Goal: Task Accomplishment & Management: Manage account settings

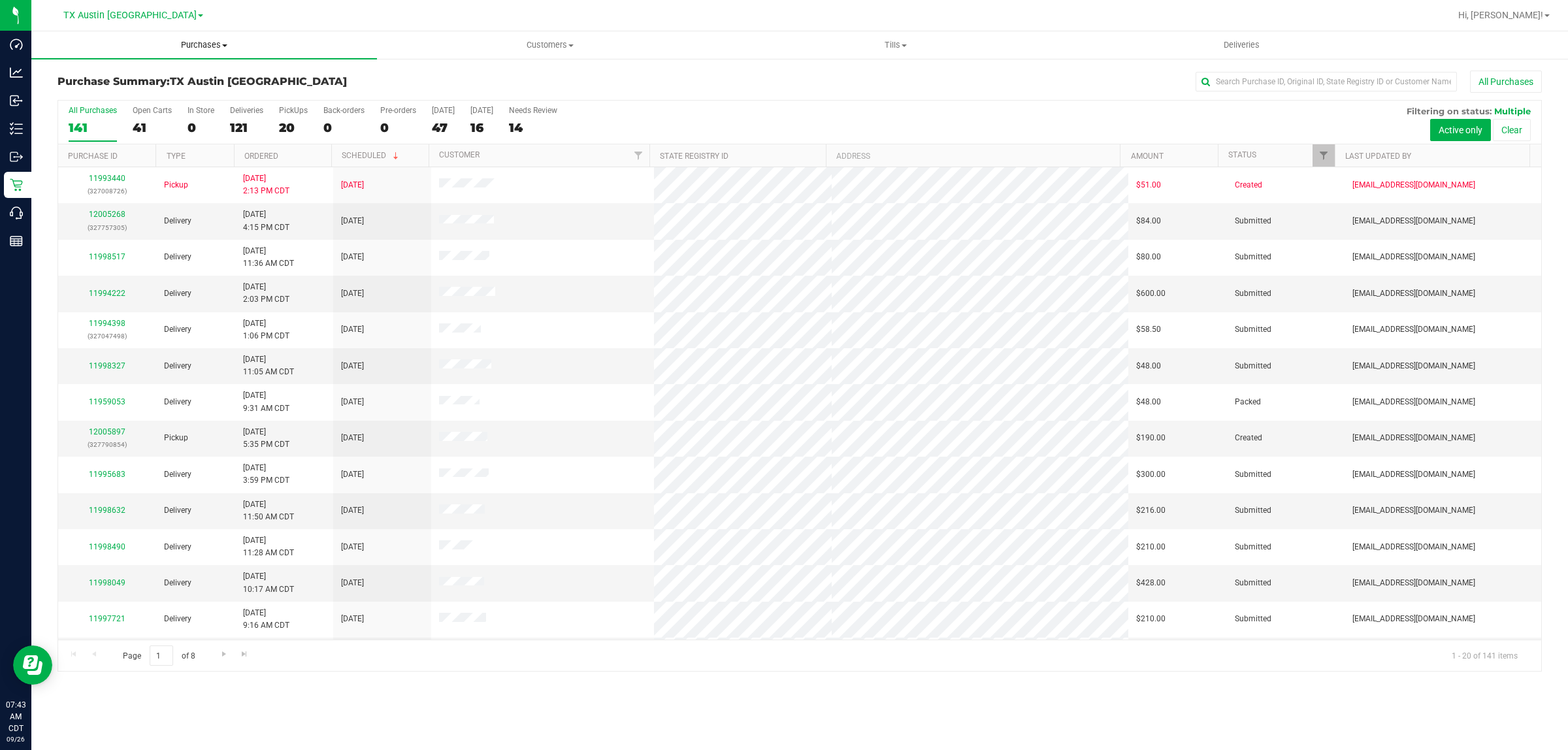
click at [200, 51] on span "Purchases" at bounding box center [204, 45] width 346 height 12
click at [89, 96] on span "Fulfillment" at bounding box center [71, 95] width 81 height 11
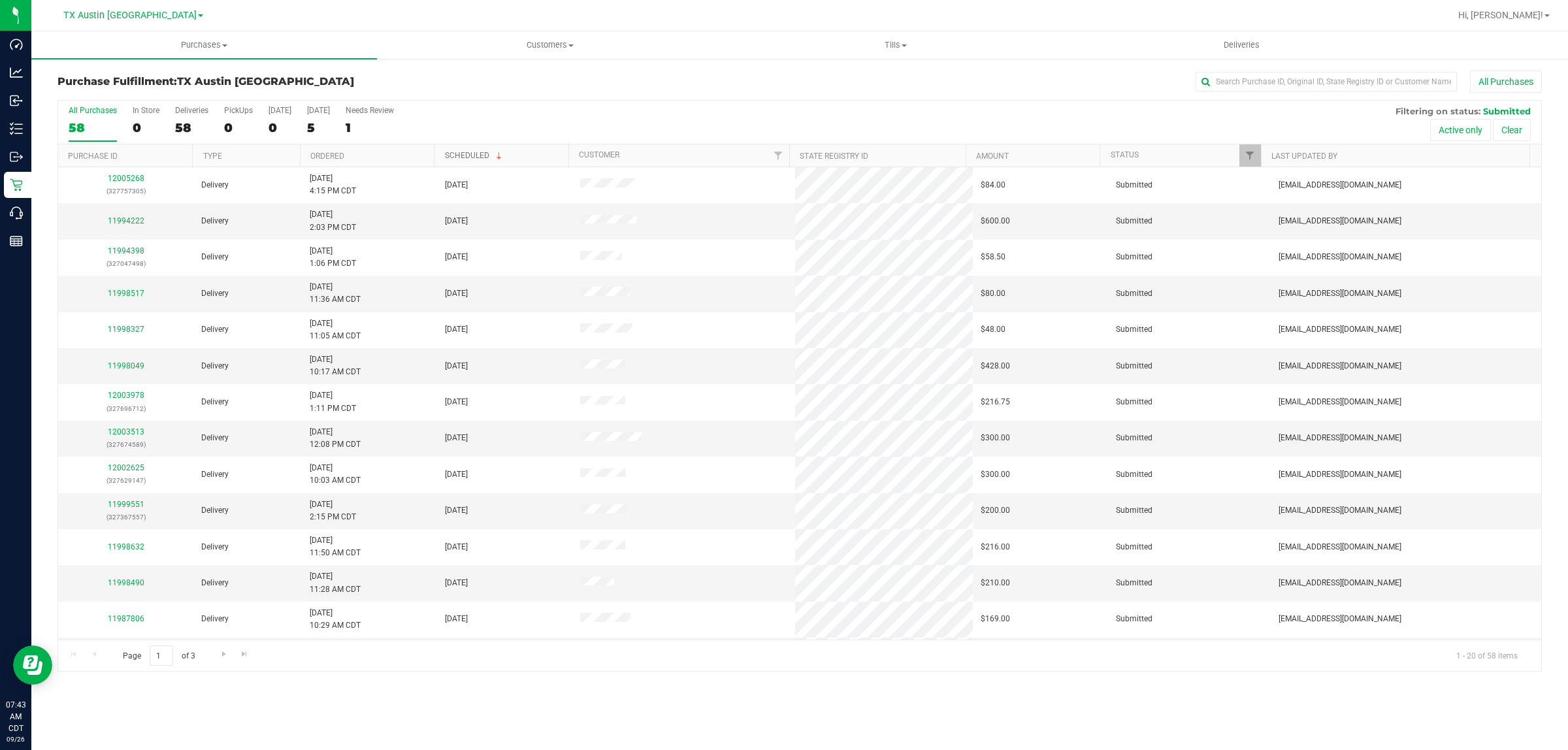
click at [464, 151] on link "Scheduled" at bounding box center [474, 156] width 59 height 9
click at [464, 151] on th "Scheduled" at bounding box center [501, 156] width 134 height 23
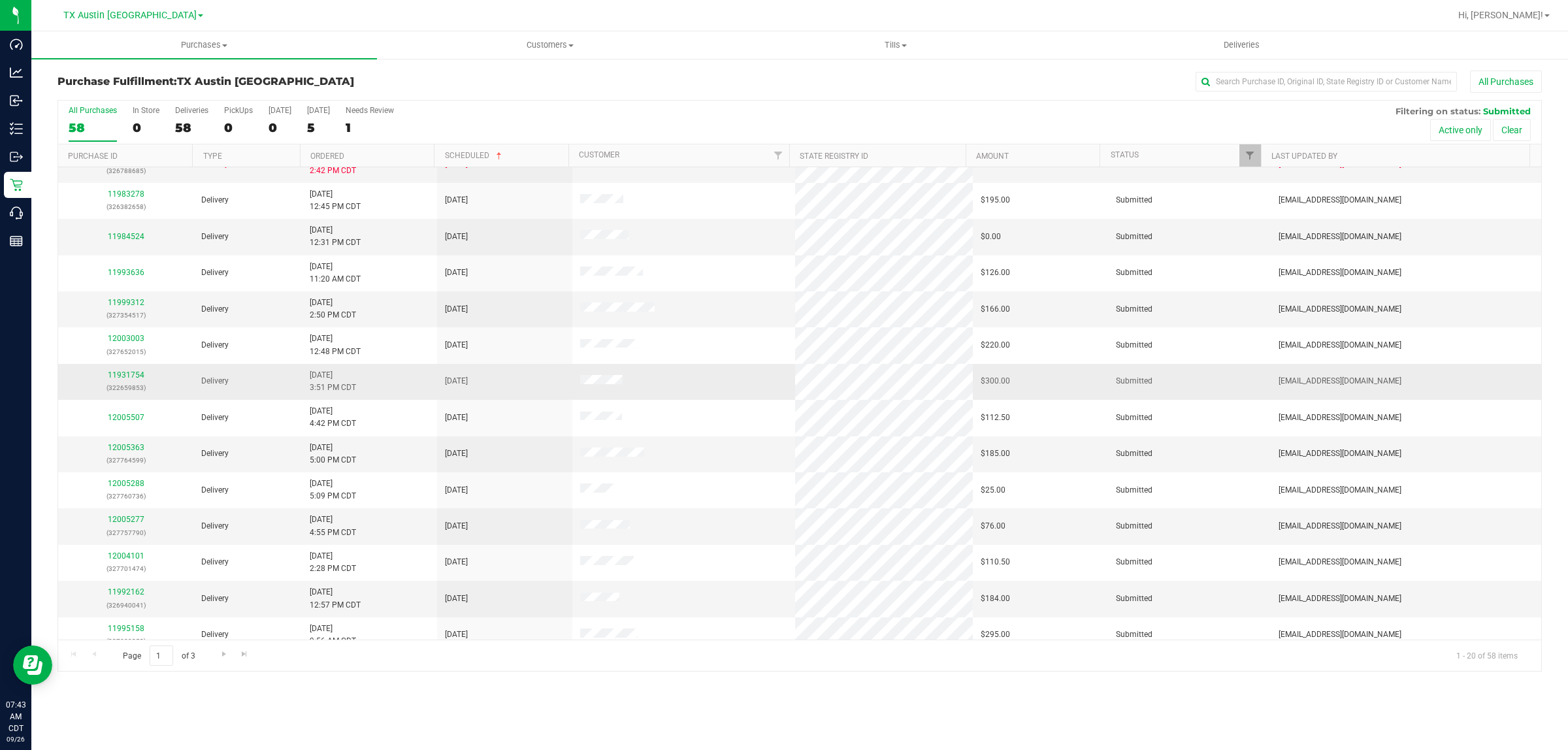
scroll to position [253, 0]
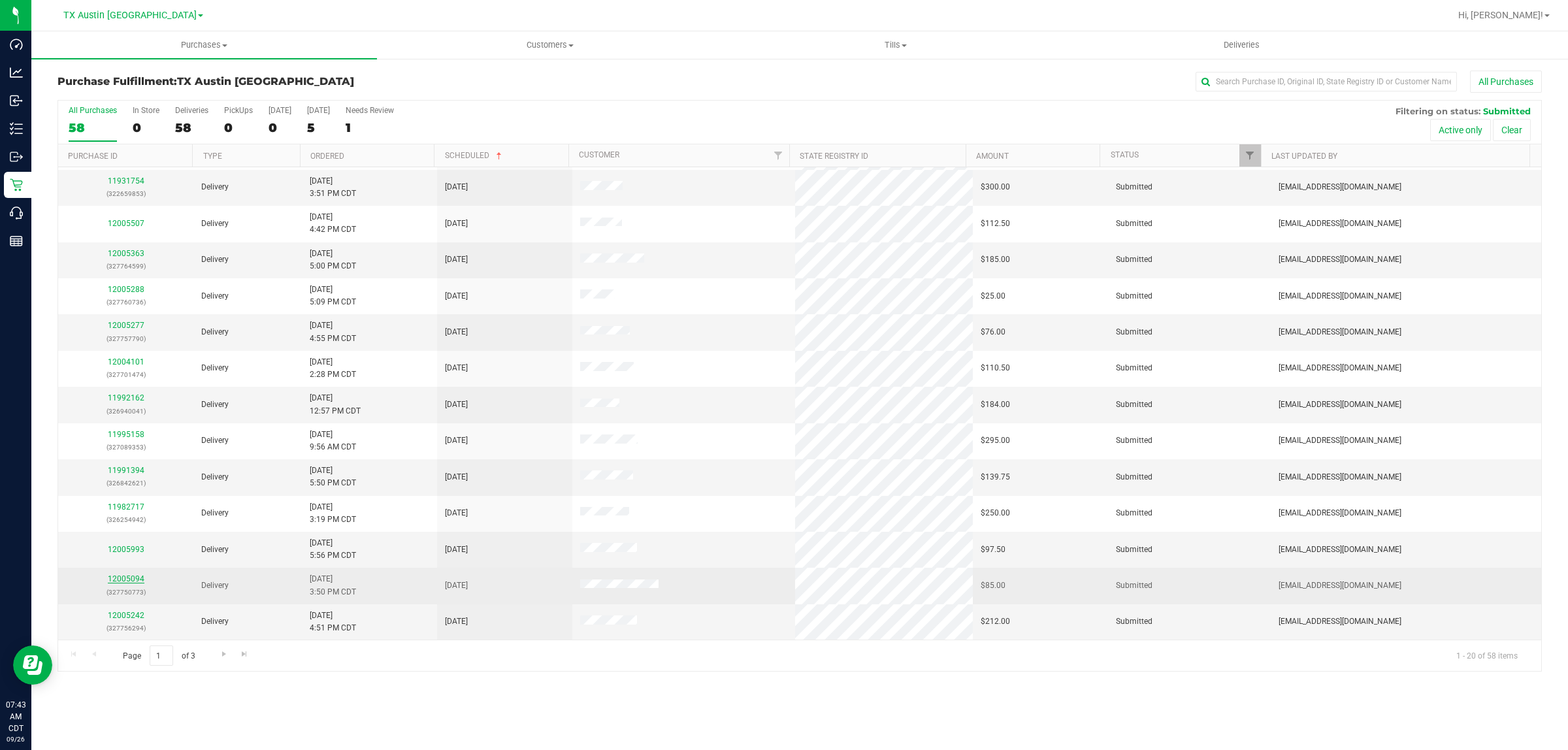
click at [126, 582] on link "12005094" at bounding box center [126, 579] width 37 height 9
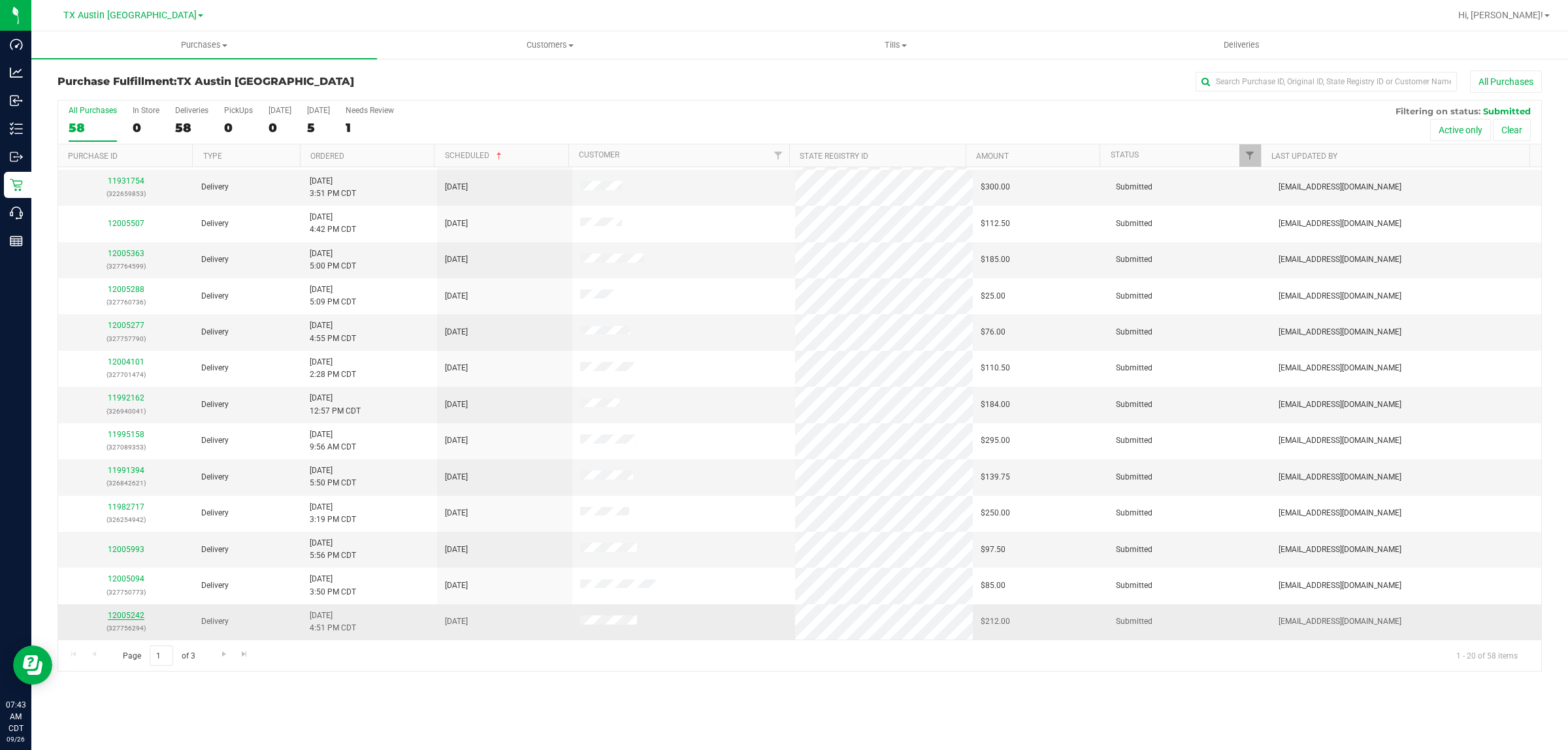
click at [125, 617] on link "12005242" at bounding box center [126, 616] width 37 height 9
click at [221, 657] on span "Go to the next page" at bounding box center [224, 653] width 10 height 10
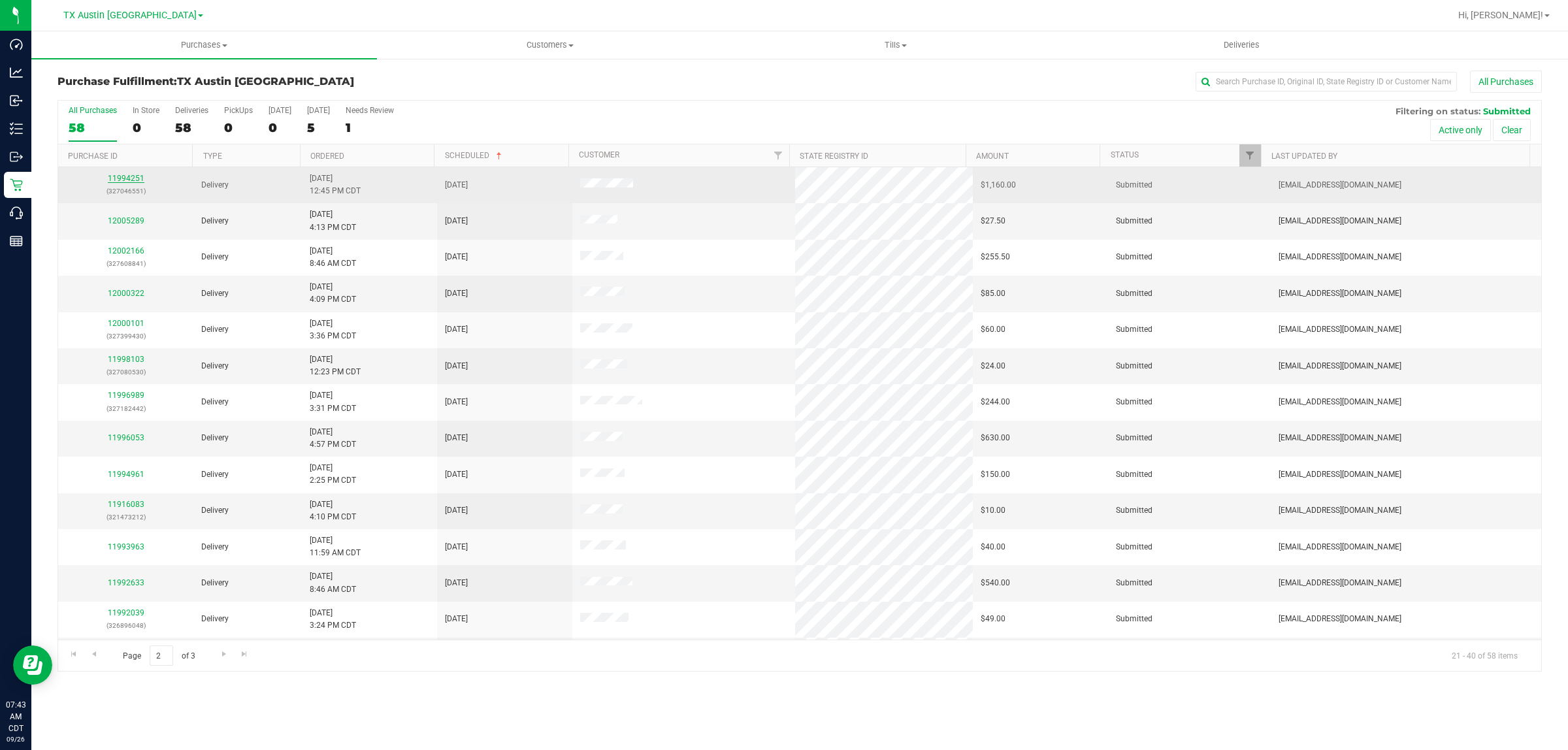
click at [135, 177] on link "11994251" at bounding box center [126, 179] width 37 height 9
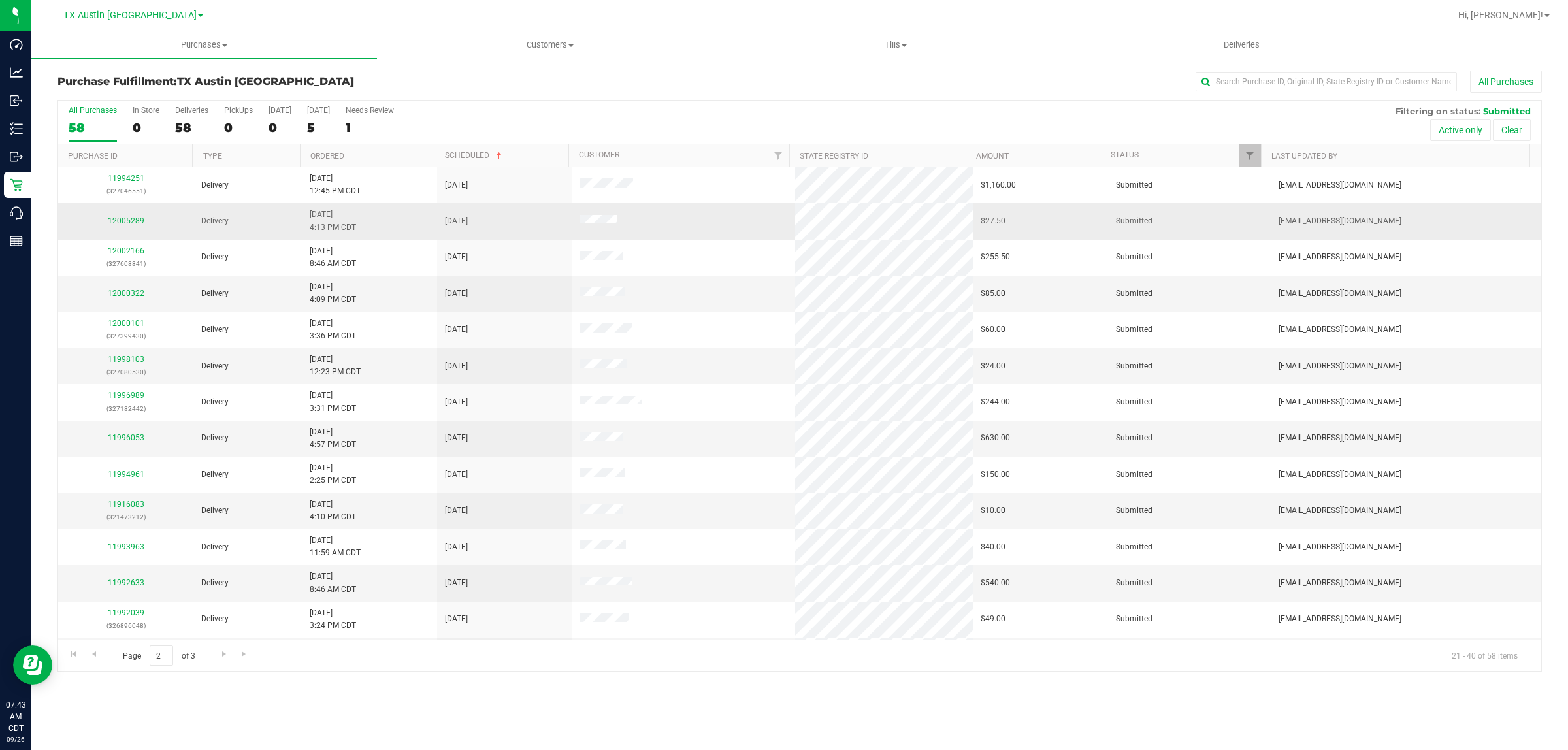
click at [132, 222] on link "12005289" at bounding box center [126, 221] width 37 height 9
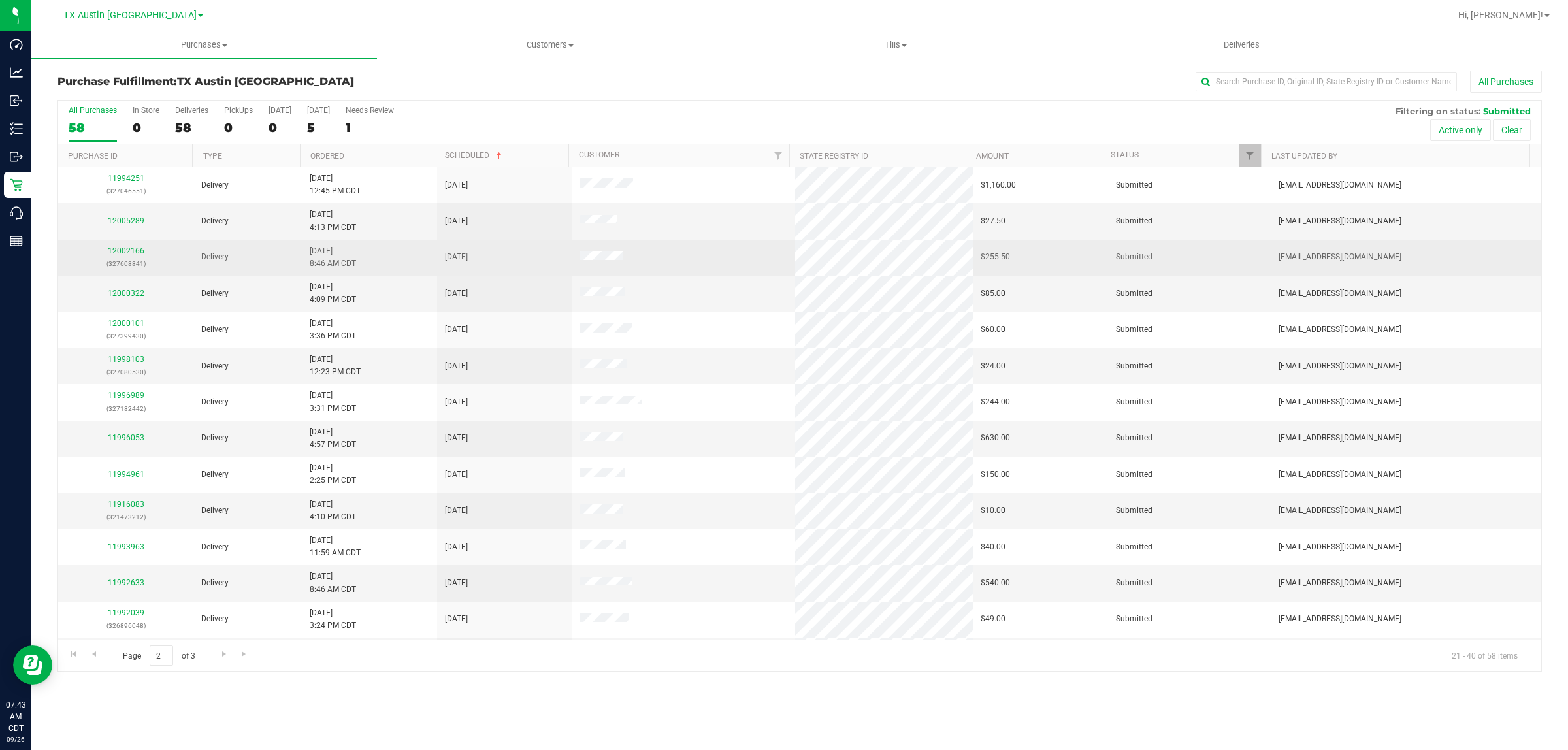
click at [134, 256] on link "12002166" at bounding box center [126, 251] width 37 height 9
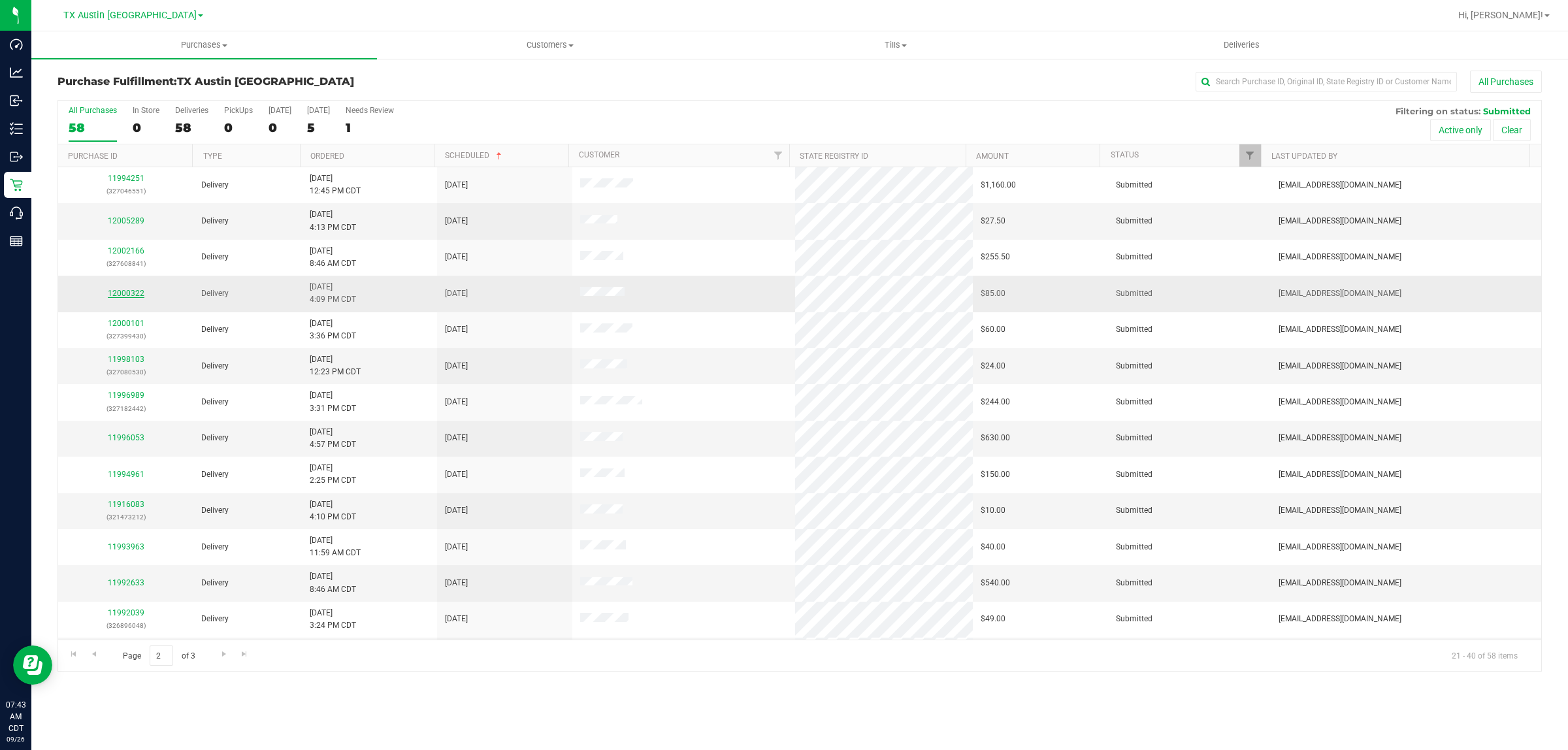
click at [134, 291] on link "12000322" at bounding box center [126, 293] width 37 height 9
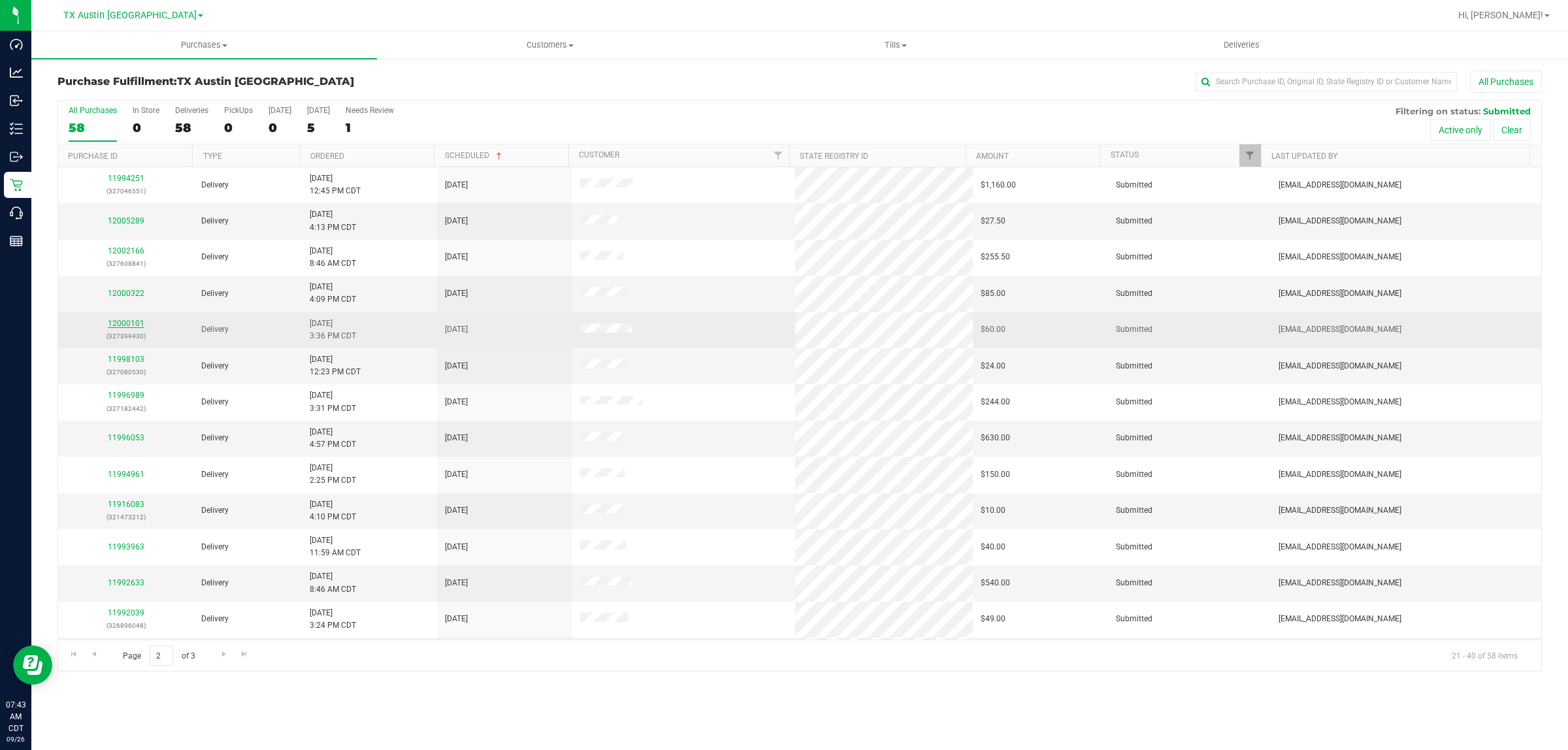
click at [134, 325] on link "12000101" at bounding box center [126, 323] width 37 height 9
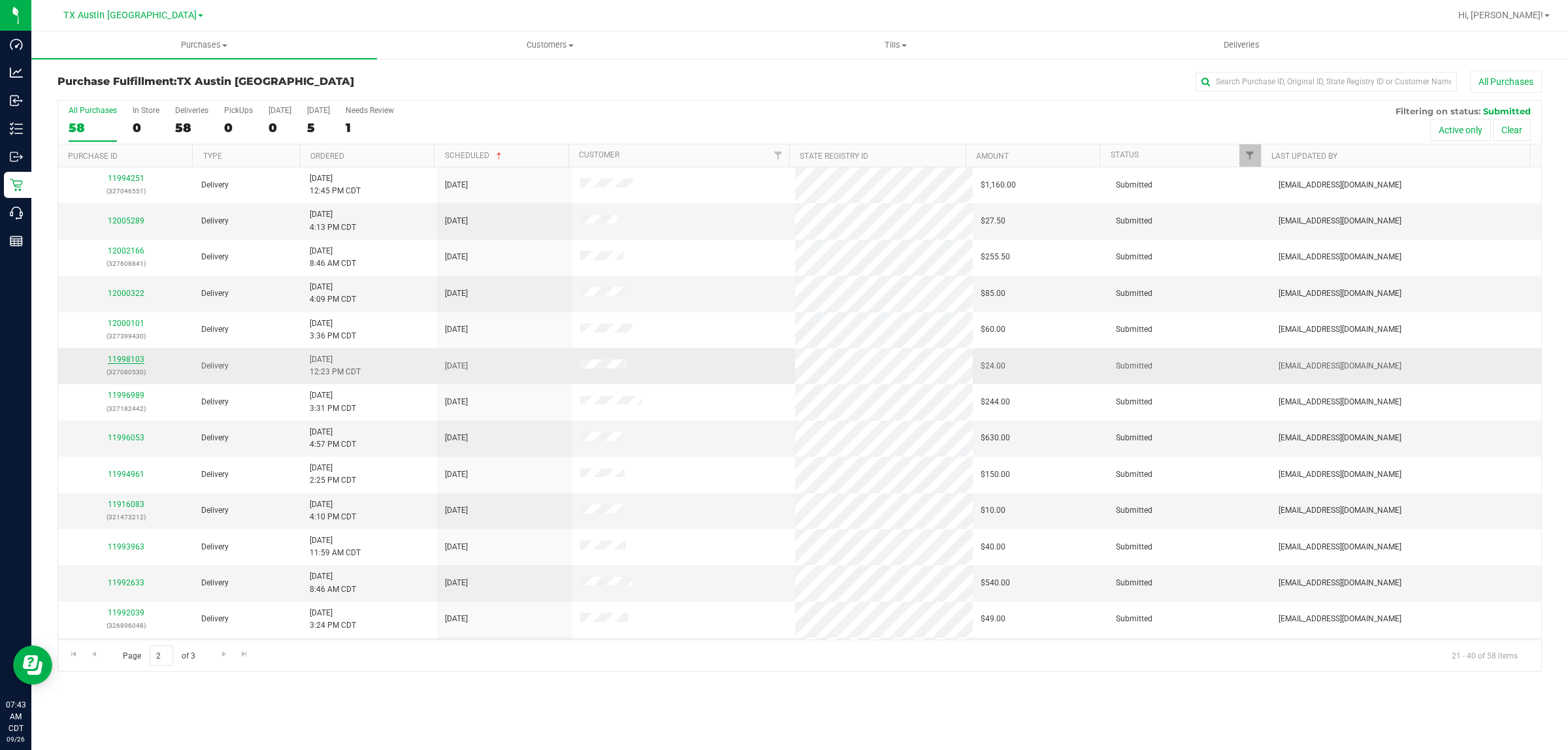
click at [132, 364] on link "11998103" at bounding box center [126, 360] width 37 height 9
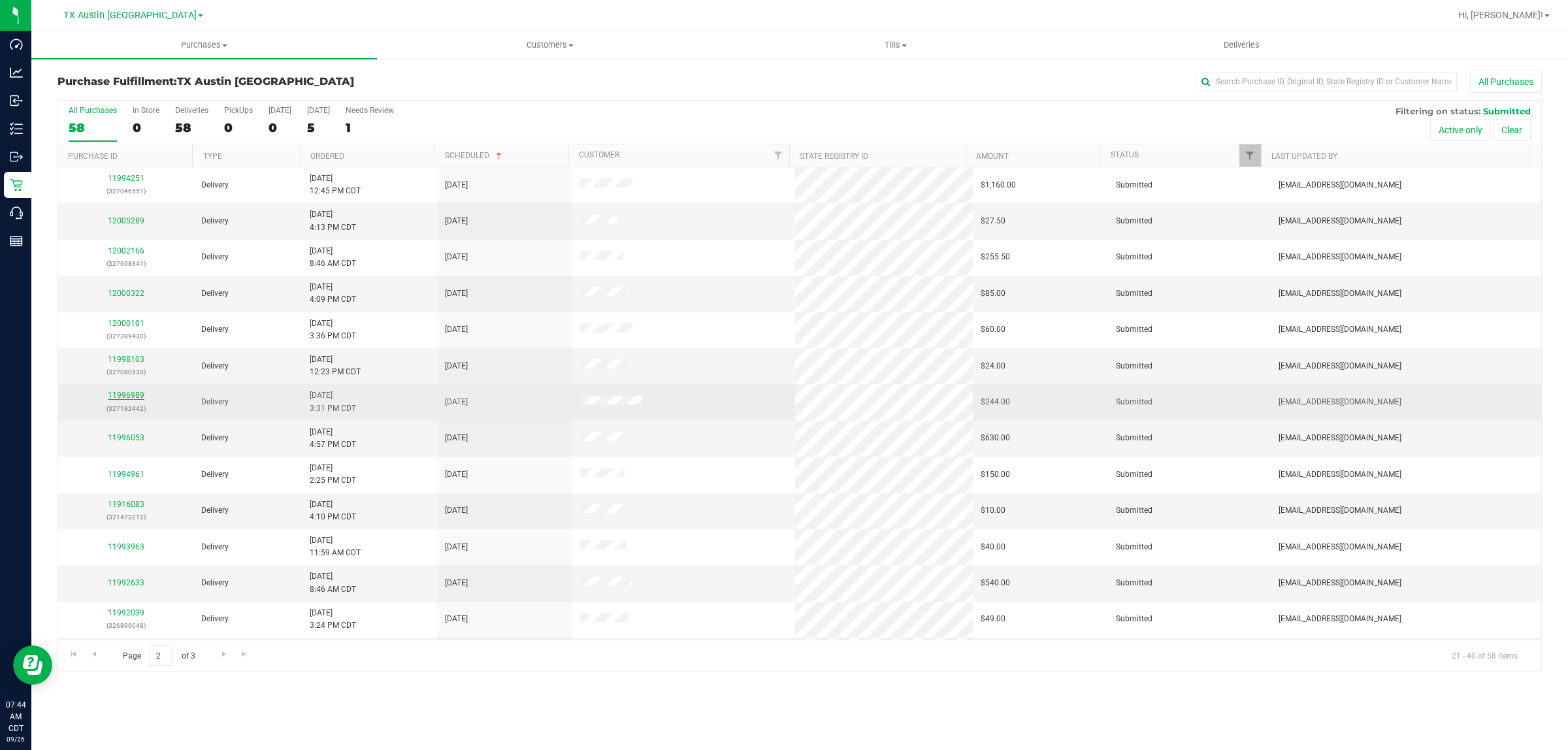
click at [135, 396] on link "11996989" at bounding box center [126, 396] width 37 height 9
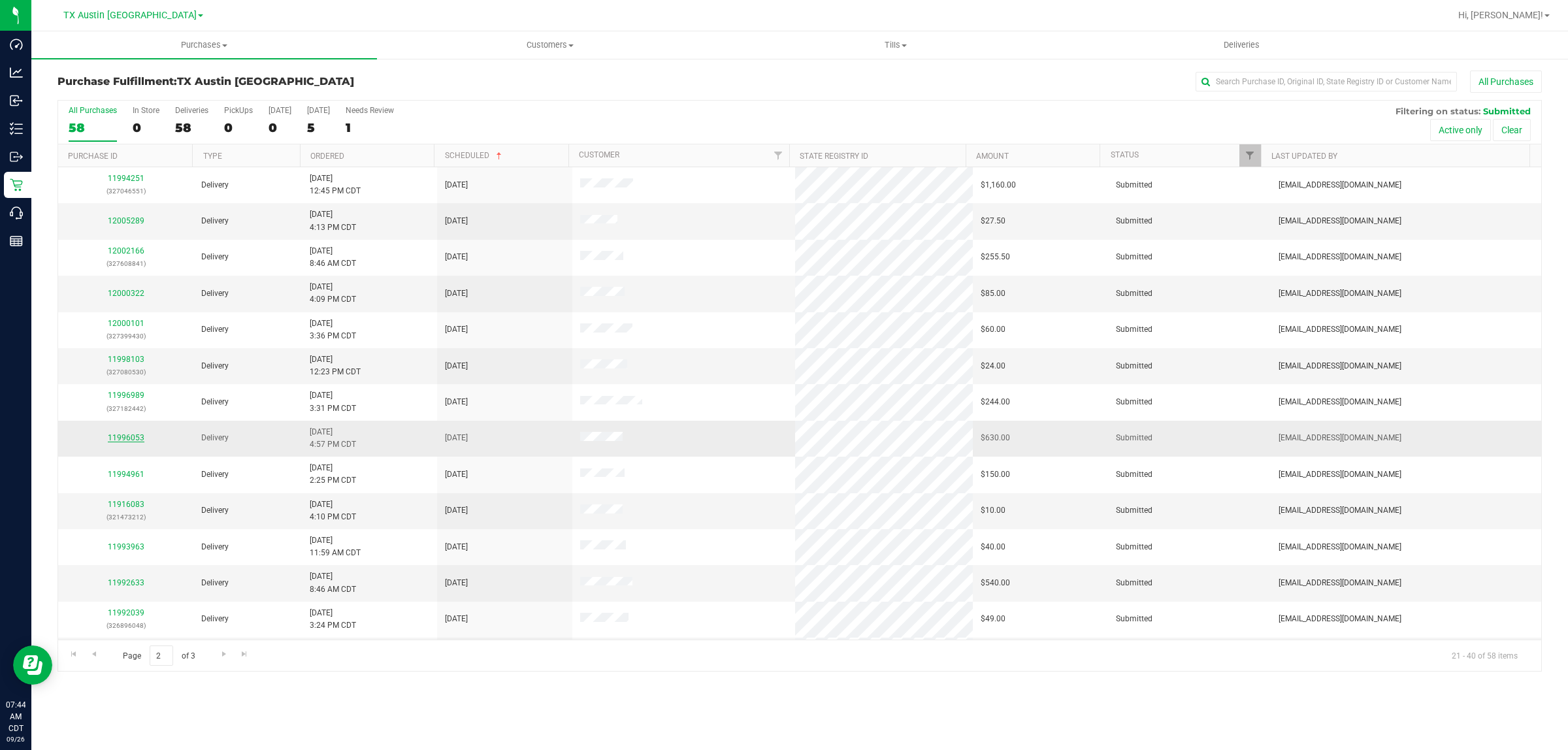
click at [137, 443] on link "11996053" at bounding box center [126, 438] width 37 height 9
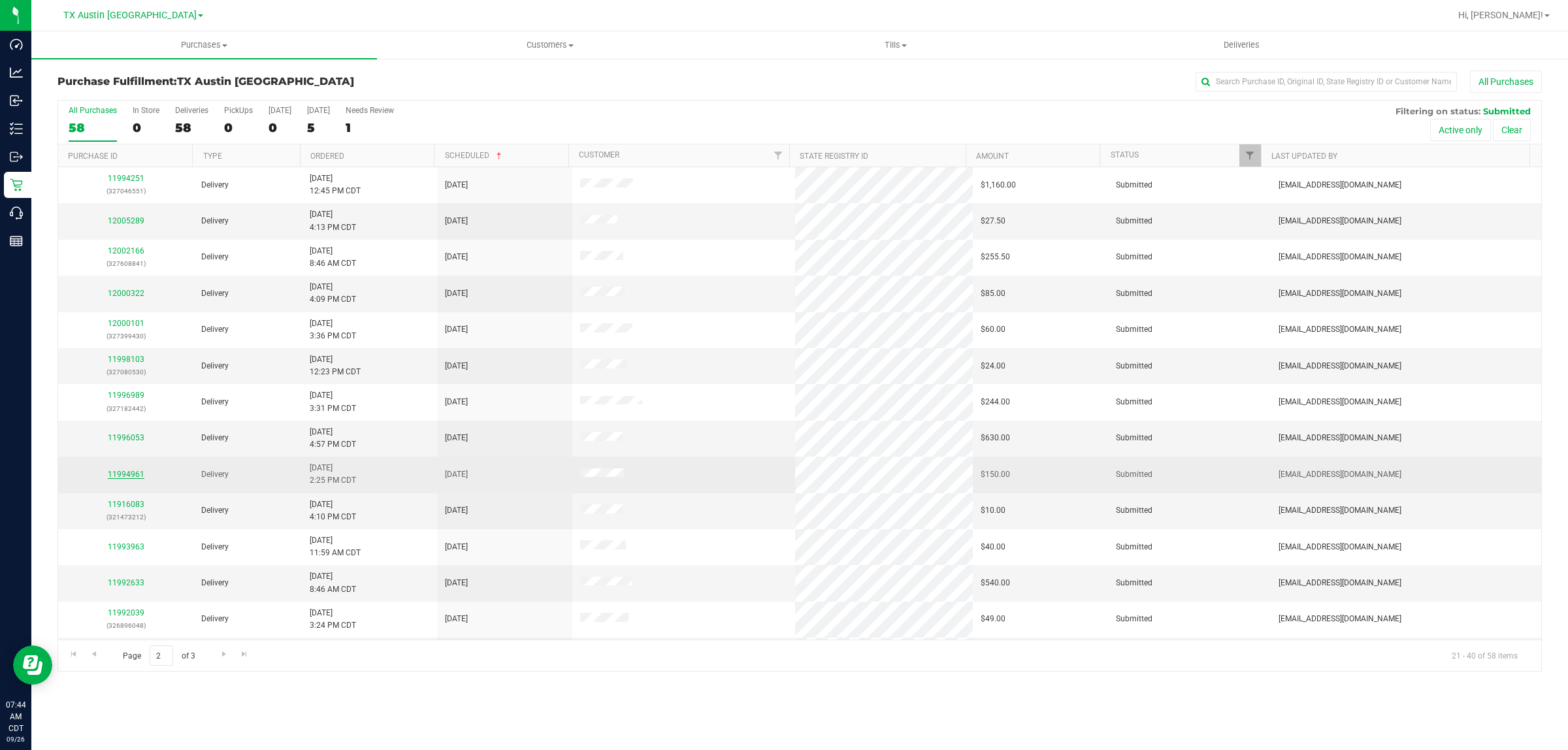
click at [135, 476] on link "11994961" at bounding box center [126, 475] width 37 height 9
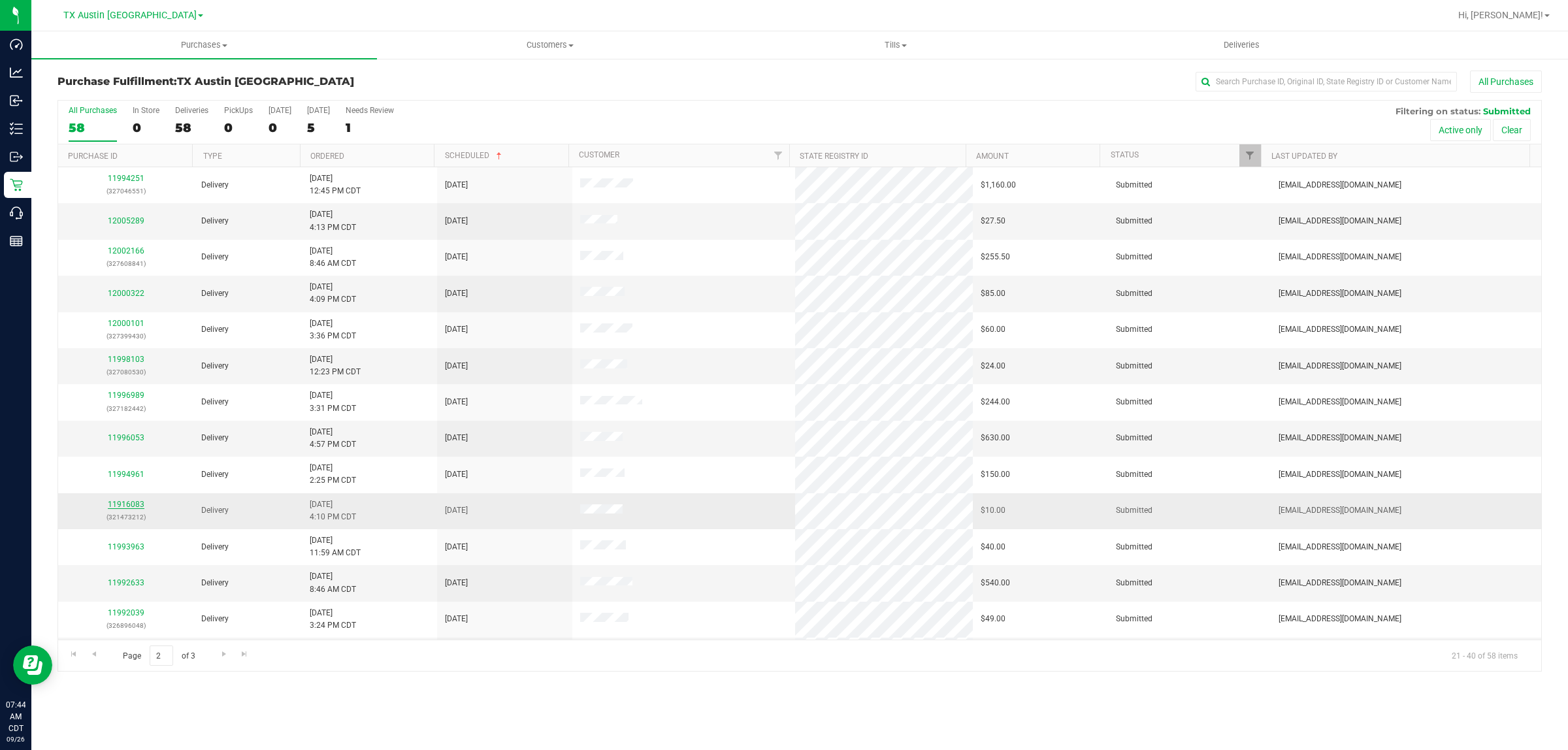
click at [135, 504] on link "11916083" at bounding box center [126, 505] width 37 height 9
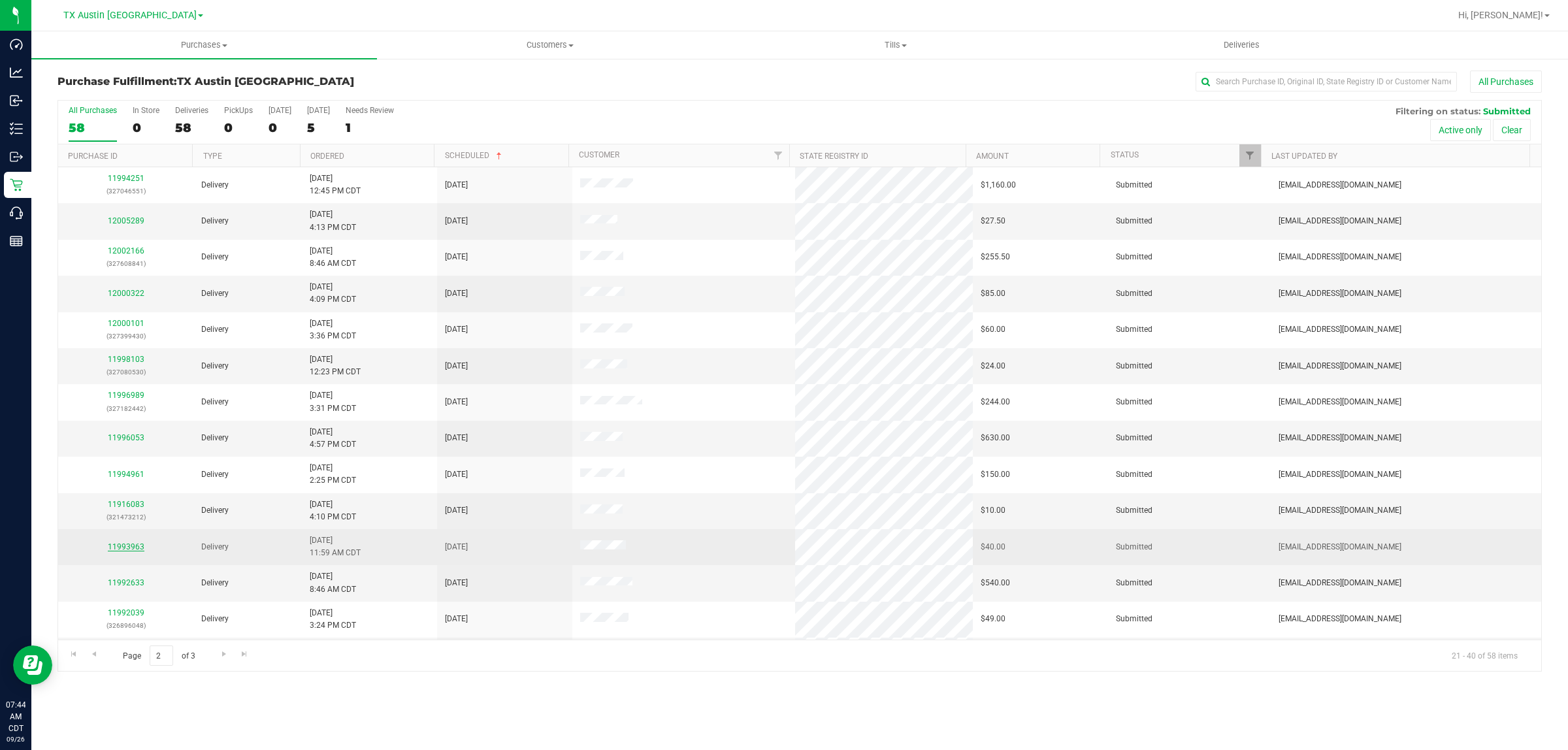
click at [138, 549] on link "11993963" at bounding box center [126, 547] width 37 height 9
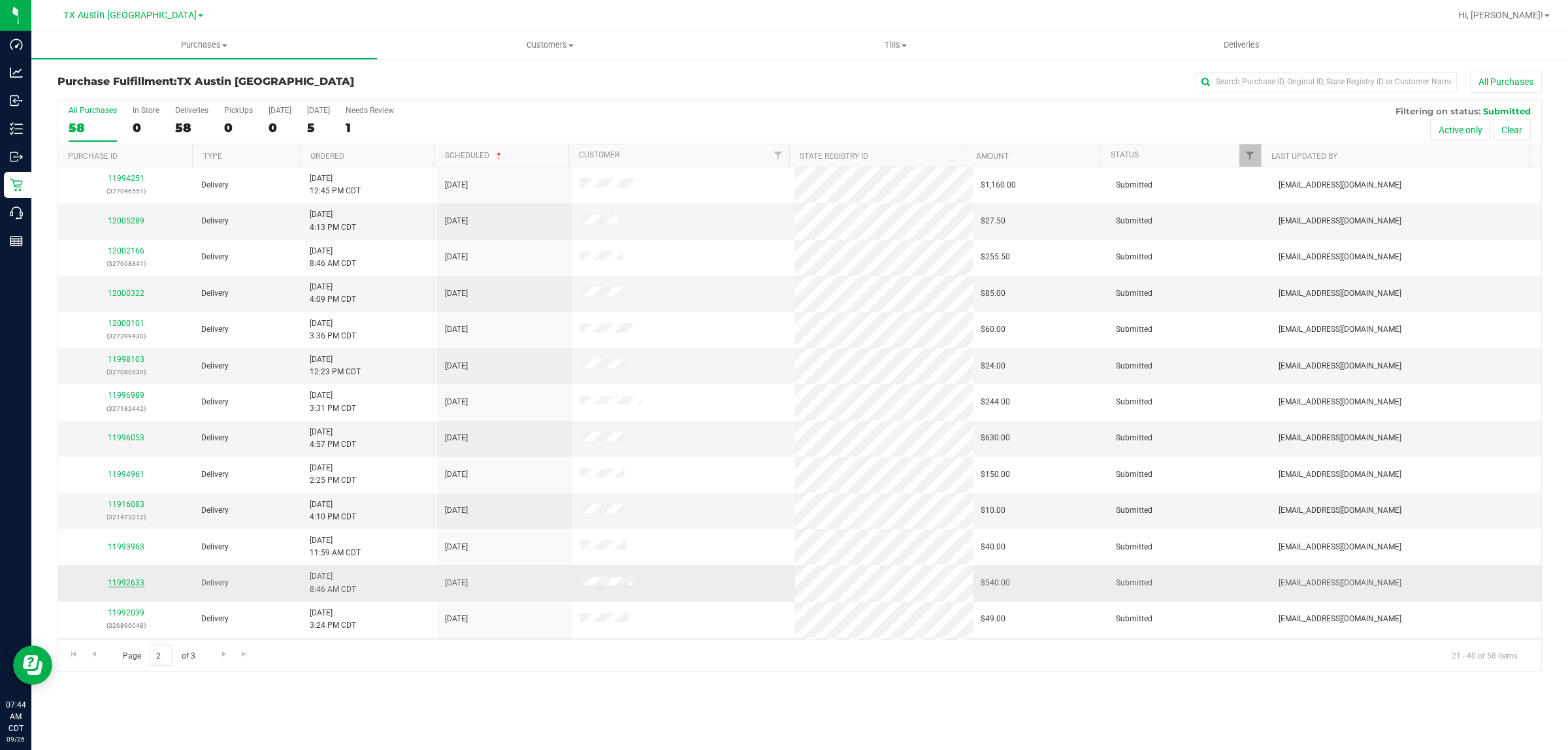
click at [132, 587] on link "11992633" at bounding box center [126, 583] width 37 height 9
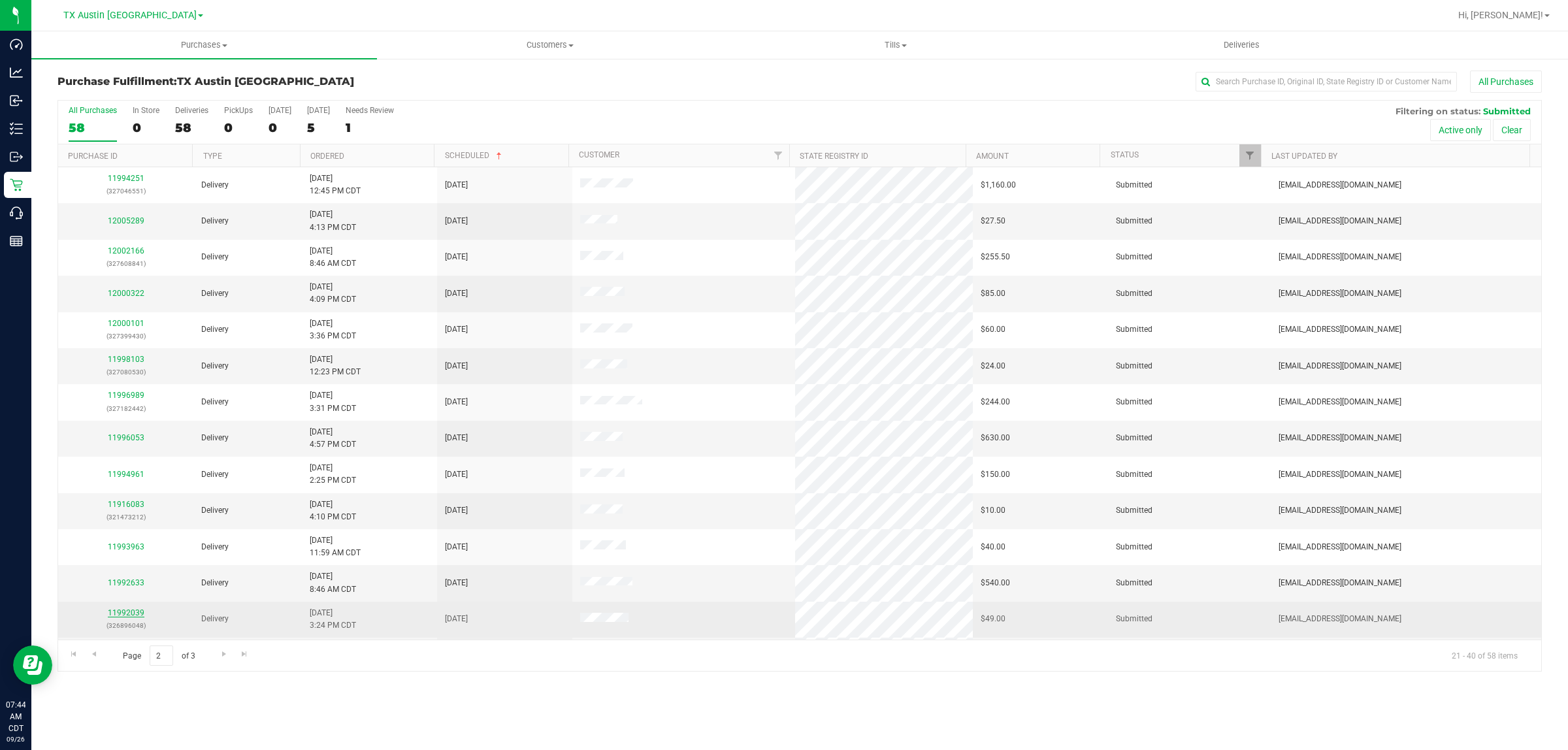
click at [135, 617] on link "11992039" at bounding box center [126, 613] width 37 height 9
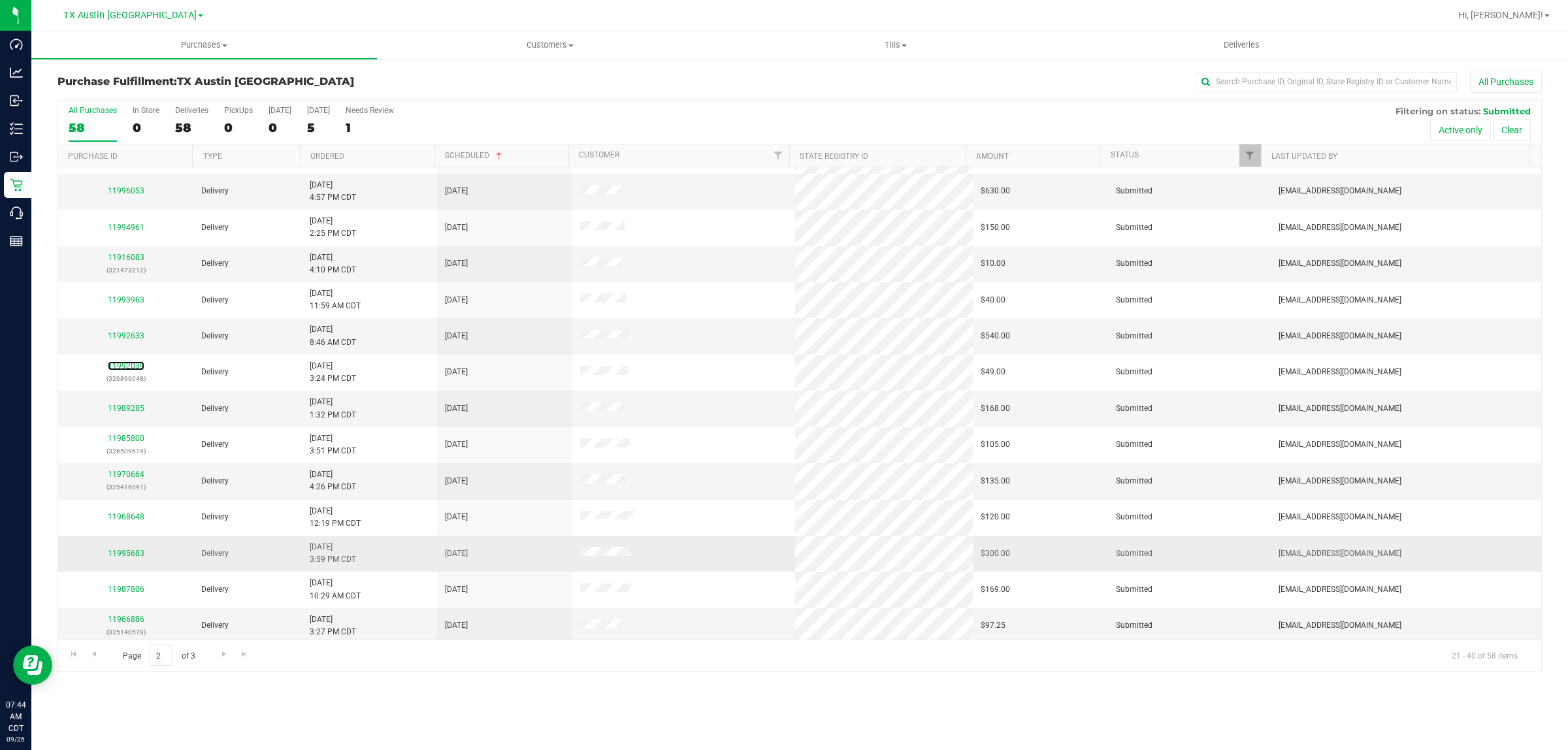
scroll to position [253, 0]
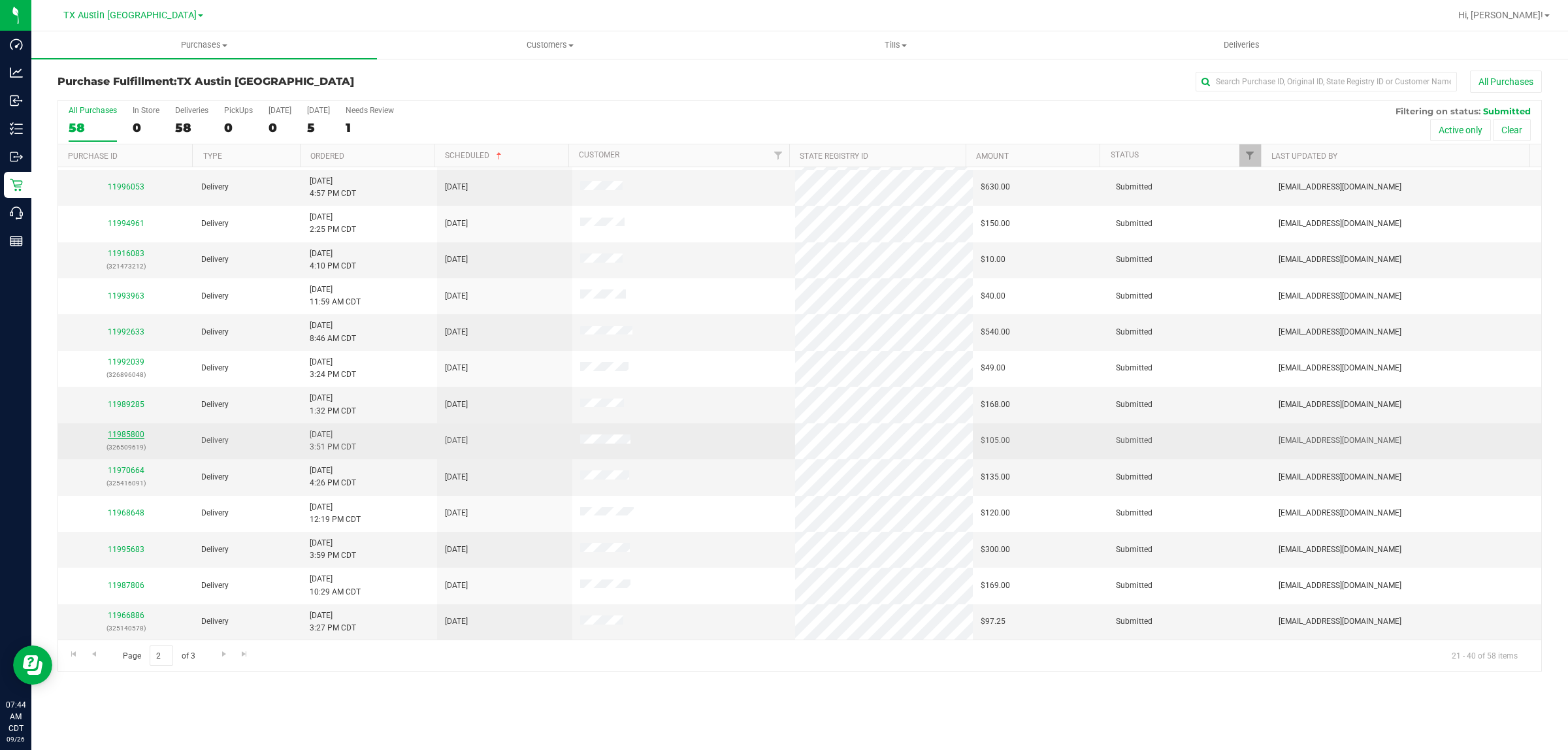
click at [130, 438] on link "11985800" at bounding box center [126, 435] width 37 height 9
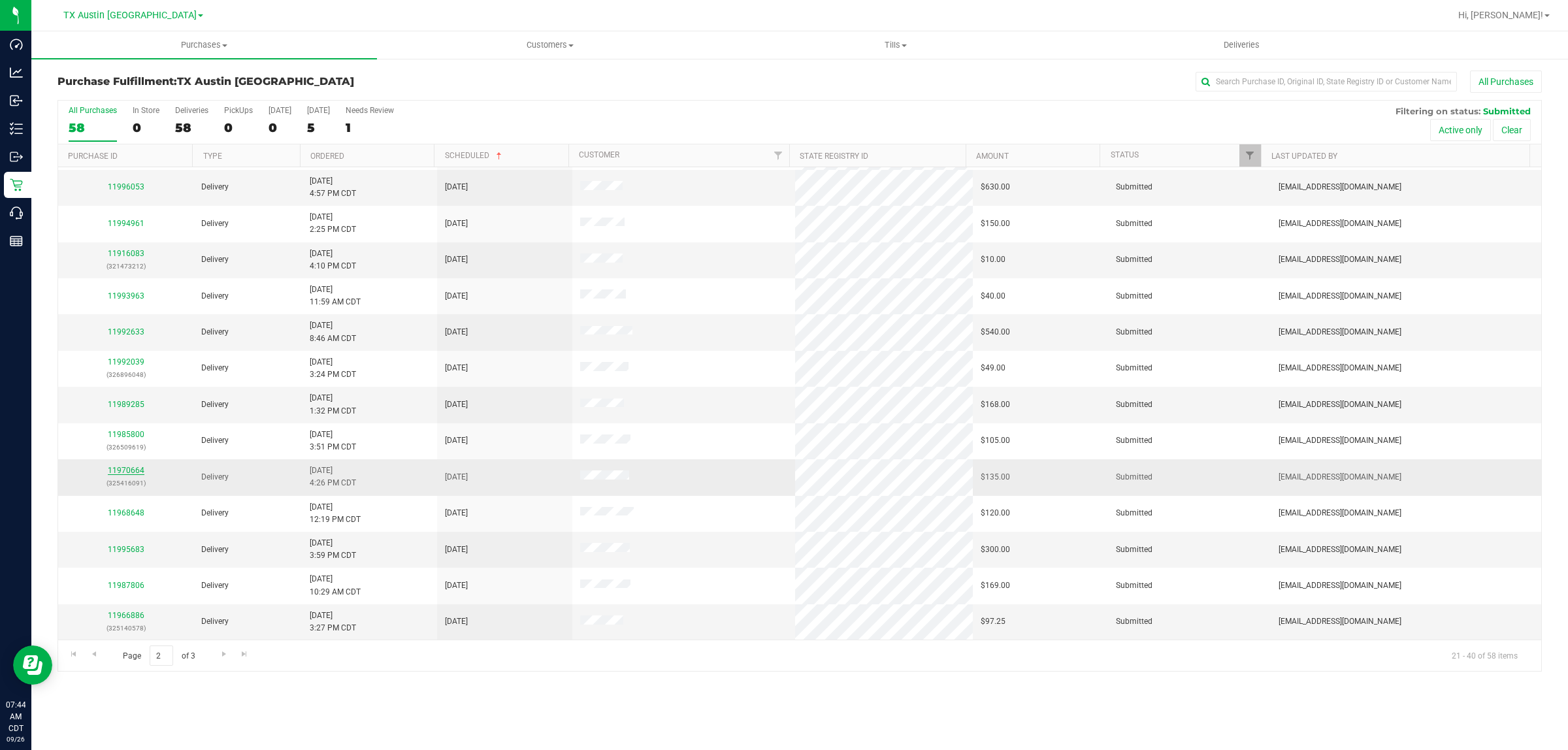
click at [128, 471] on link "11970664" at bounding box center [126, 471] width 37 height 9
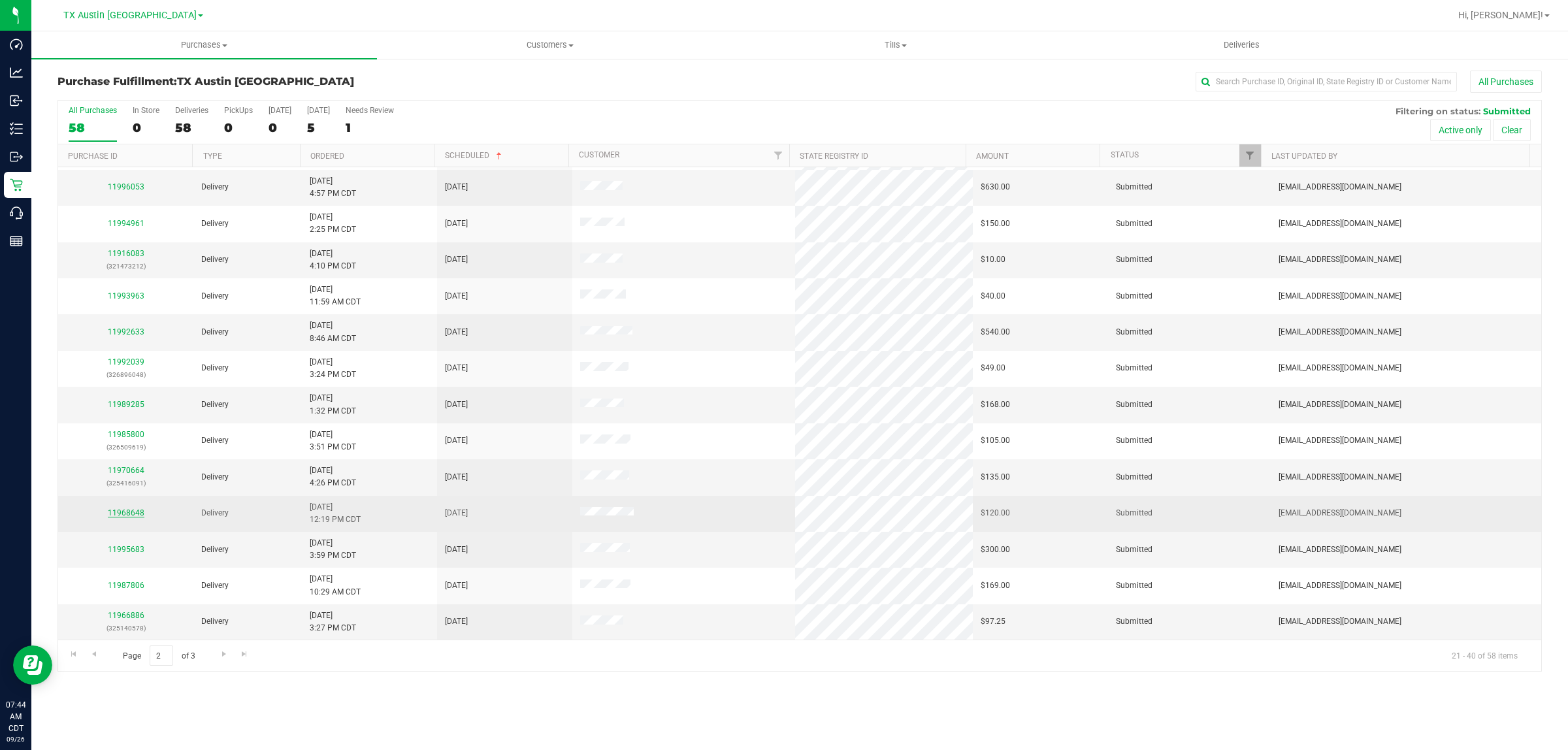
click at [132, 513] on link "11968648" at bounding box center [126, 513] width 37 height 9
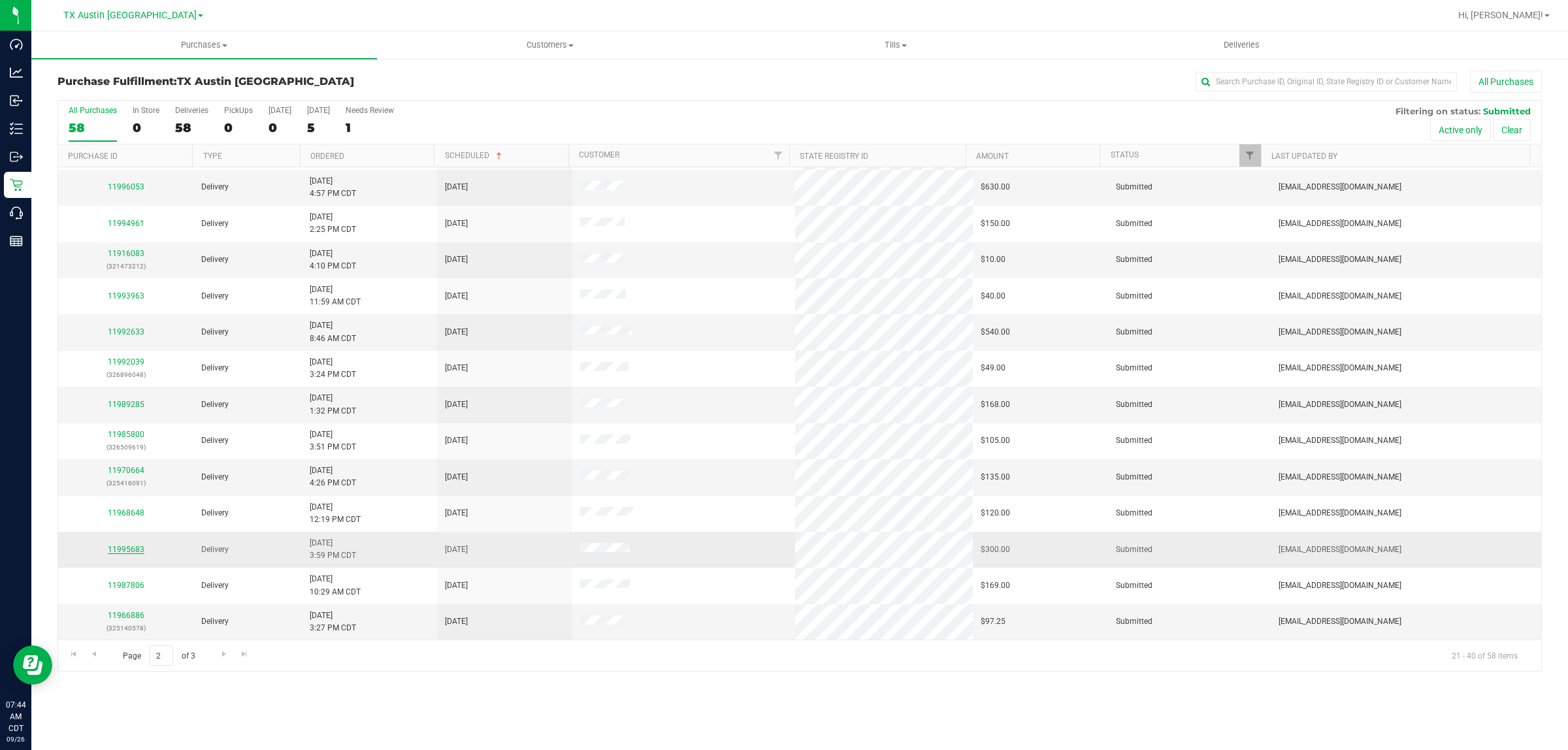
click at [135, 550] on link "11995683" at bounding box center [126, 550] width 37 height 9
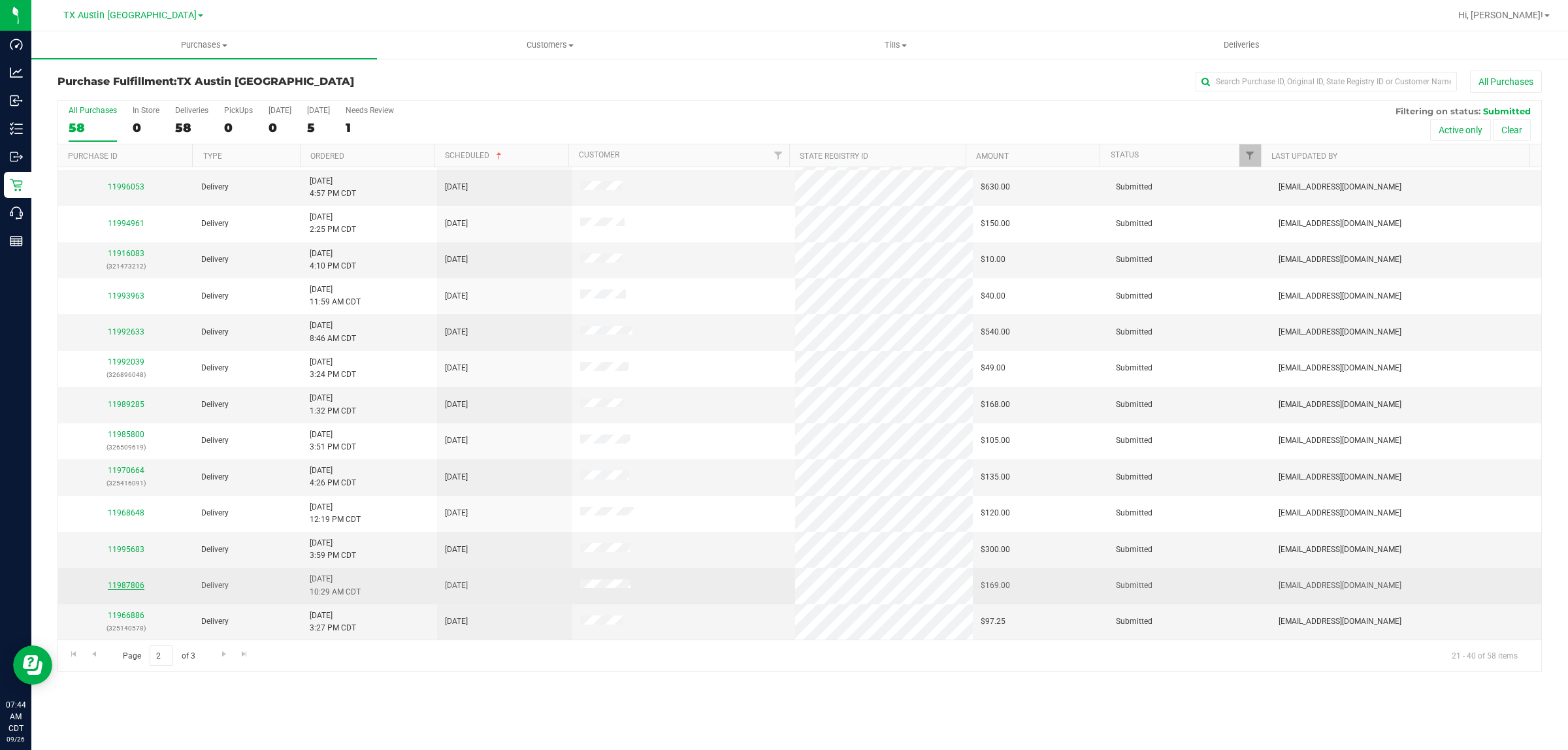
click at [138, 588] on link "11987806" at bounding box center [126, 586] width 37 height 9
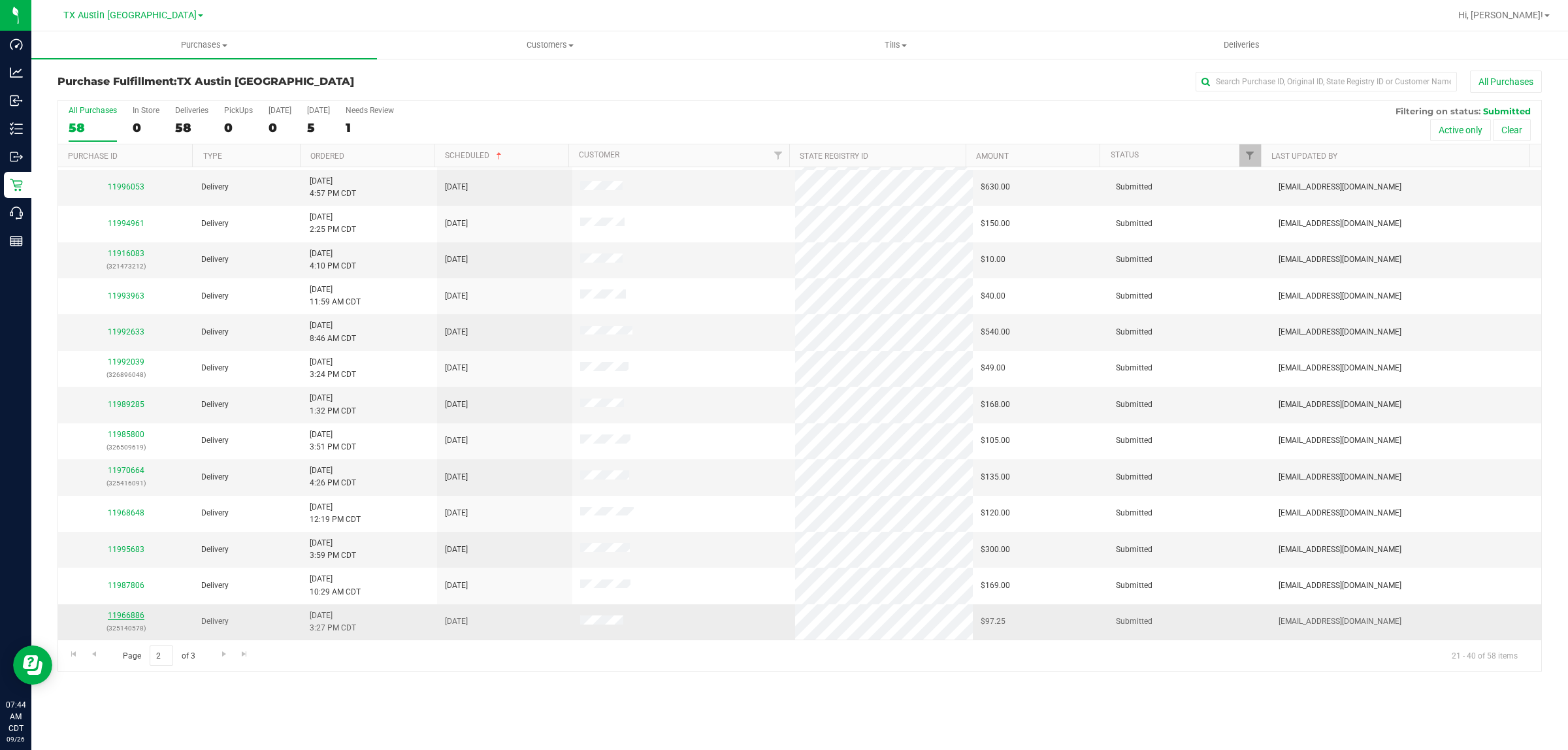
click at [138, 613] on link "11966886" at bounding box center [126, 616] width 37 height 9
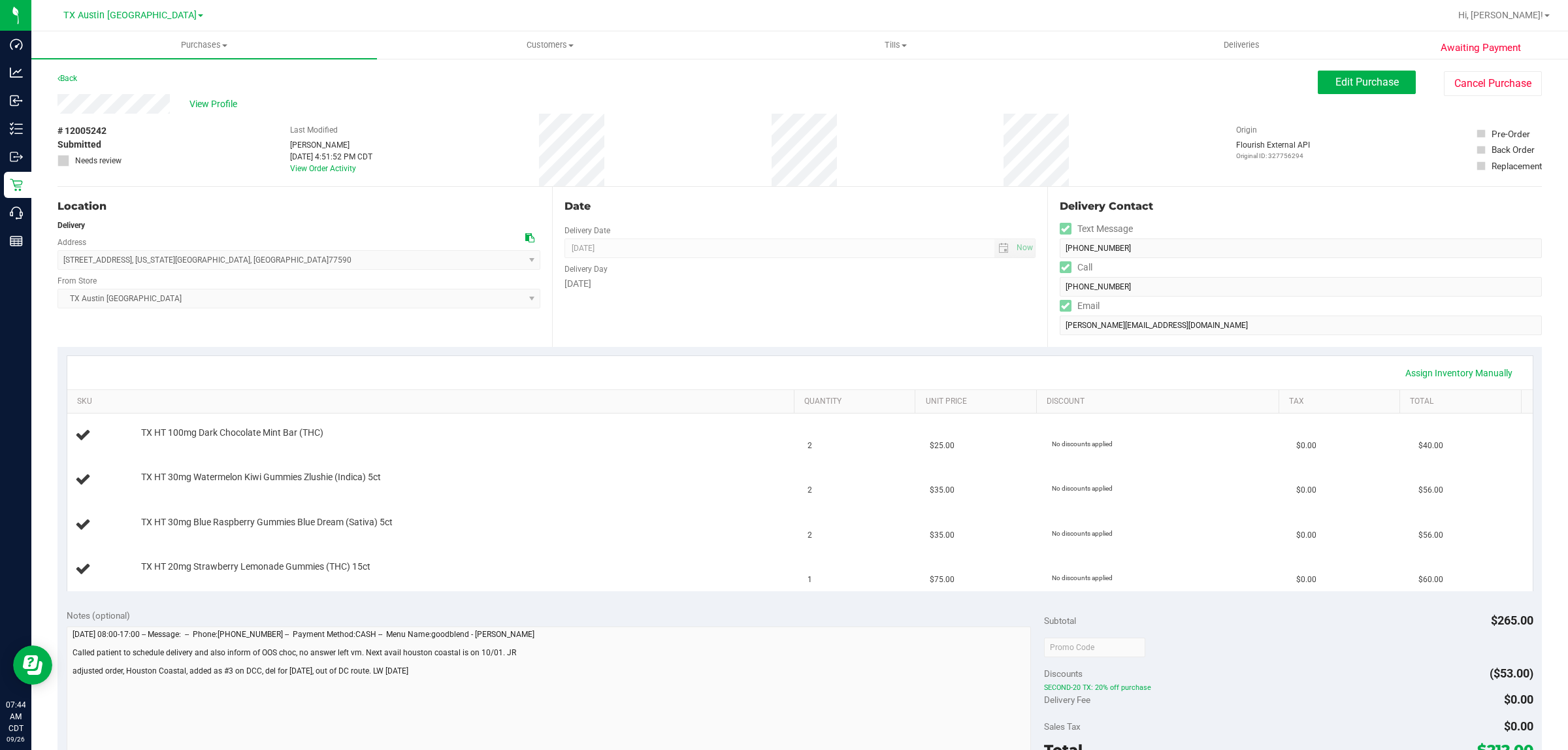
click at [248, 259] on span "1852 24th Ave N , Texas City , TX 77590 Select address 1852 24th Ave N 810 High…" at bounding box center [299, 259] width 483 height 20
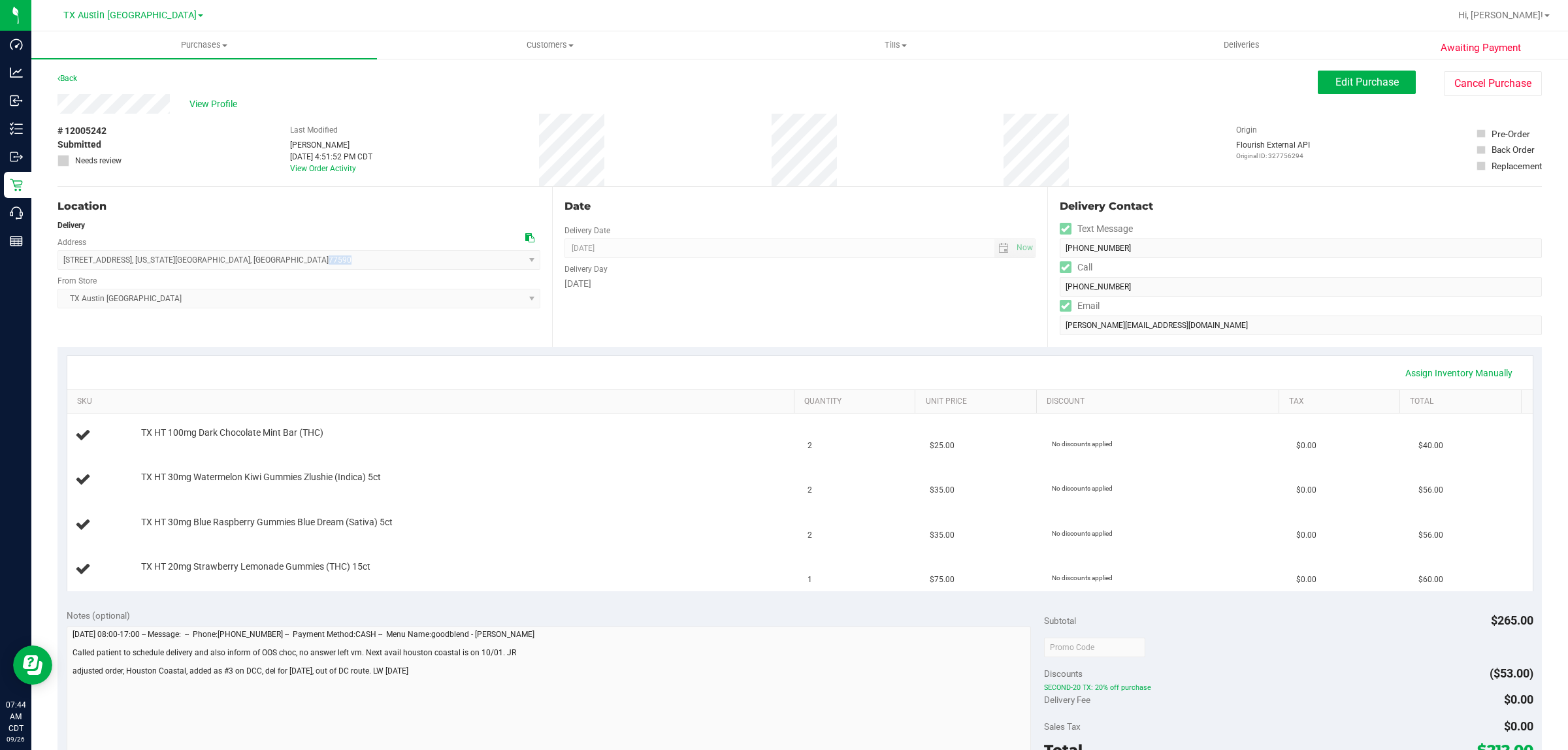
click at [227, 261] on span "1852 24th Ave N , Texas City , TX 77590 Select address 1852 24th Ave N 810 High…" at bounding box center [299, 259] width 483 height 20
drag, startPoint x: 239, startPoint y: 265, endPoint x: 90, endPoint y: 262, distance: 149.0
click at [57, 259] on span "1852 24th Ave N , Texas City , TX 77590 Select address 1852 24th Ave N 810 High…" at bounding box center [299, 259] width 483 height 20
click at [1157, 175] on div "# 12005242 Submitted Needs review Last Modified Lauran Wallace Sep 25, 2025 4:5…" at bounding box center [800, 149] width 1484 height 72
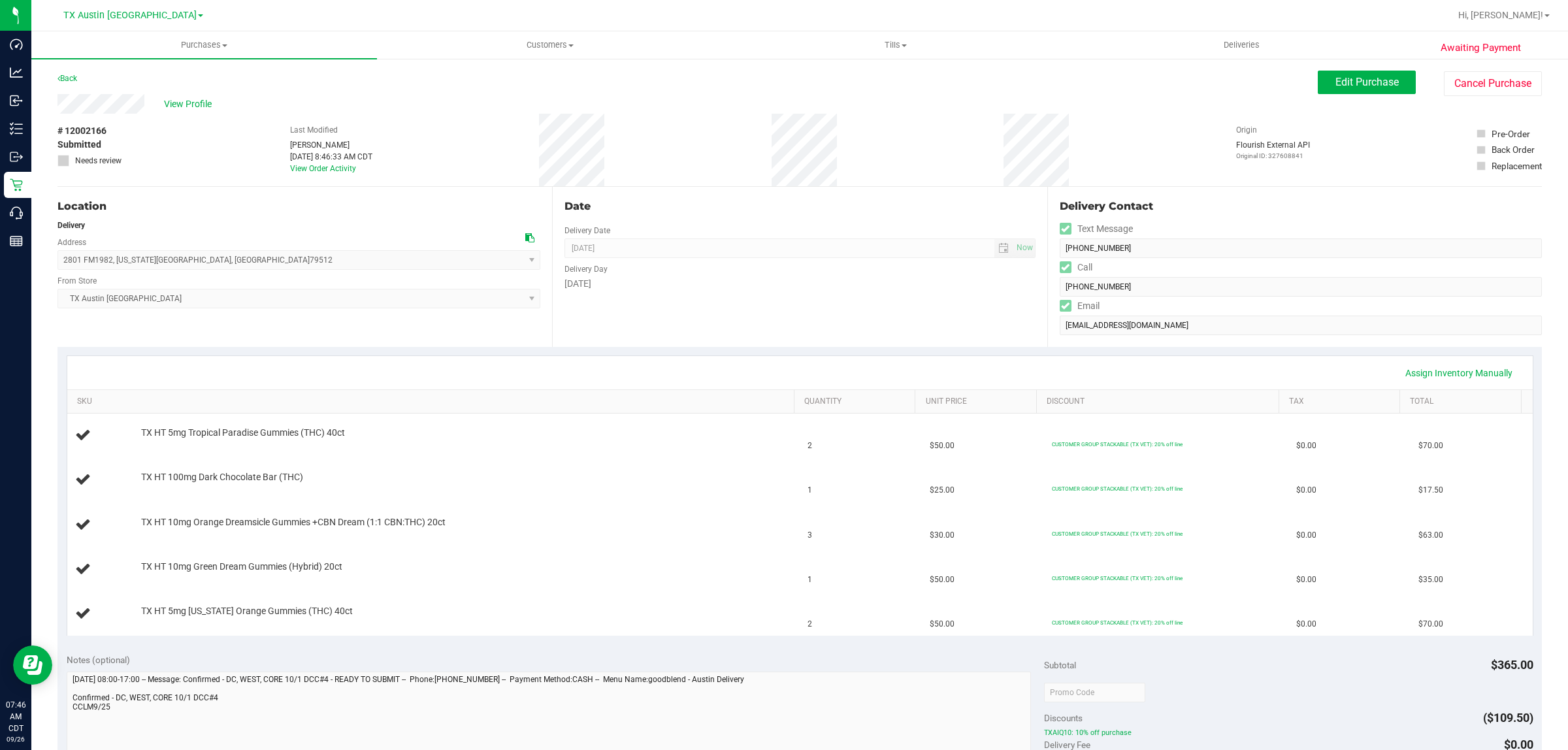
drag, startPoint x: 240, startPoint y: 262, endPoint x: 51, endPoint y: 265, distance: 189.0
click at [51, 265] on div "Awaiting Payment Back Edit Purchase Cancel Purchase View Profile # 12002166 Sub…" at bounding box center [799, 633] width 1536 height 1153
click at [224, 256] on span "2801 FM1982 , Colorado City , TX 79512 Select address WEST TX MEET- 1650 TX-351…" at bounding box center [299, 259] width 483 height 20
drag, startPoint x: 219, startPoint y: 265, endPoint x: 63, endPoint y: 263, distance: 156.0
click at [63, 263] on span "2801 FM1982 , Colorado City , TX 79512 Select address WEST TX MEET- 1650 TX-351…" at bounding box center [299, 259] width 483 height 20
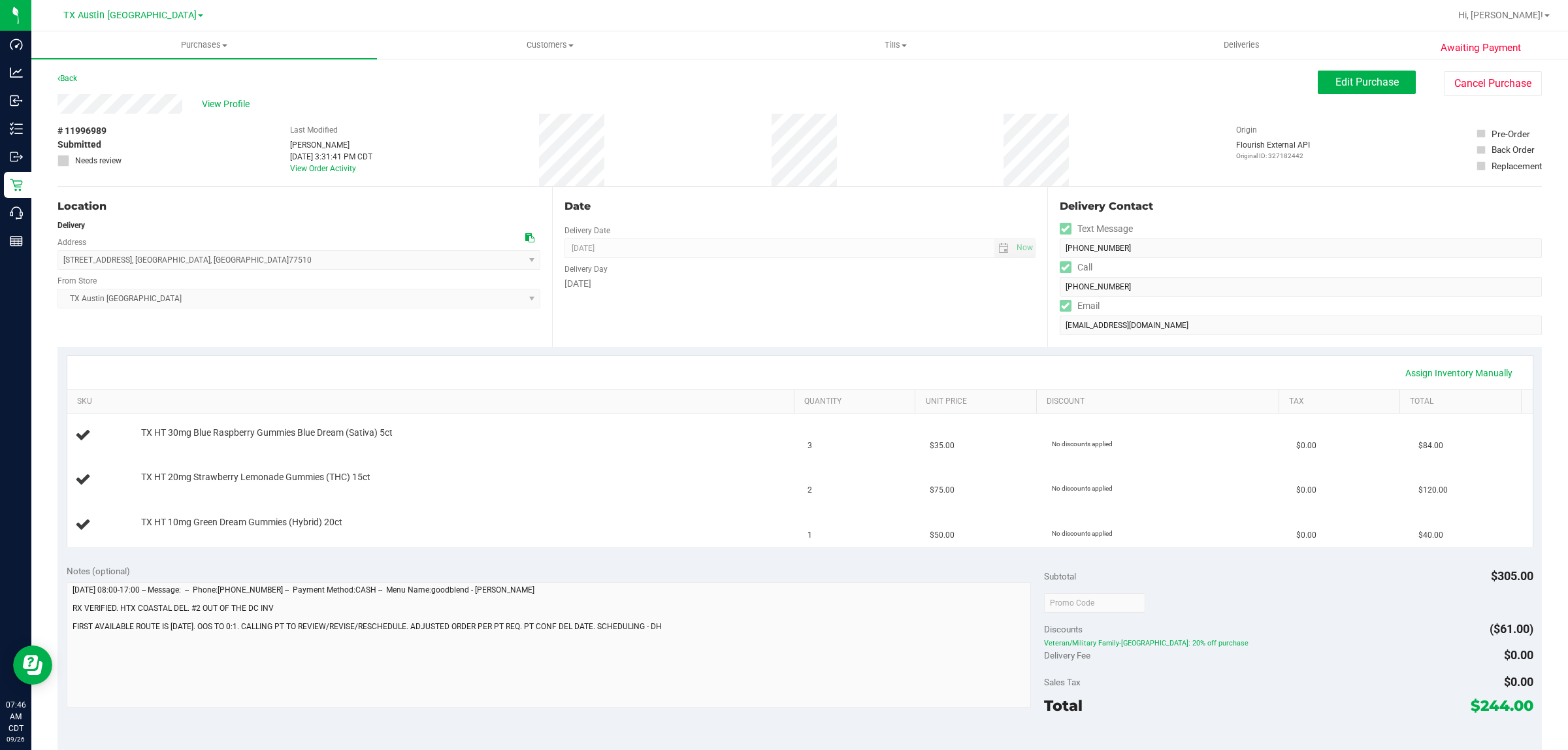
drag, startPoint x: 217, startPoint y: 257, endPoint x: 56, endPoint y: 258, distance: 161.0
click at [56, 258] on div "Awaiting Payment Back Edit Purchase Cancel Purchase View Profile # 11996989 Sub…" at bounding box center [799, 589] width 1536 height 1064
drag, startPoint x: 128, startPoint y: 258, endPoint x: 245, endPoint y: 228, distance: 120.8
click at [245, 228] on div "Delivery" at bounding box center [299, 226] width 483 height 12
drag, startPoint x: 162, startPoint y: 260, endPoint x: 61, endPoint y: 260, distance: 101.0
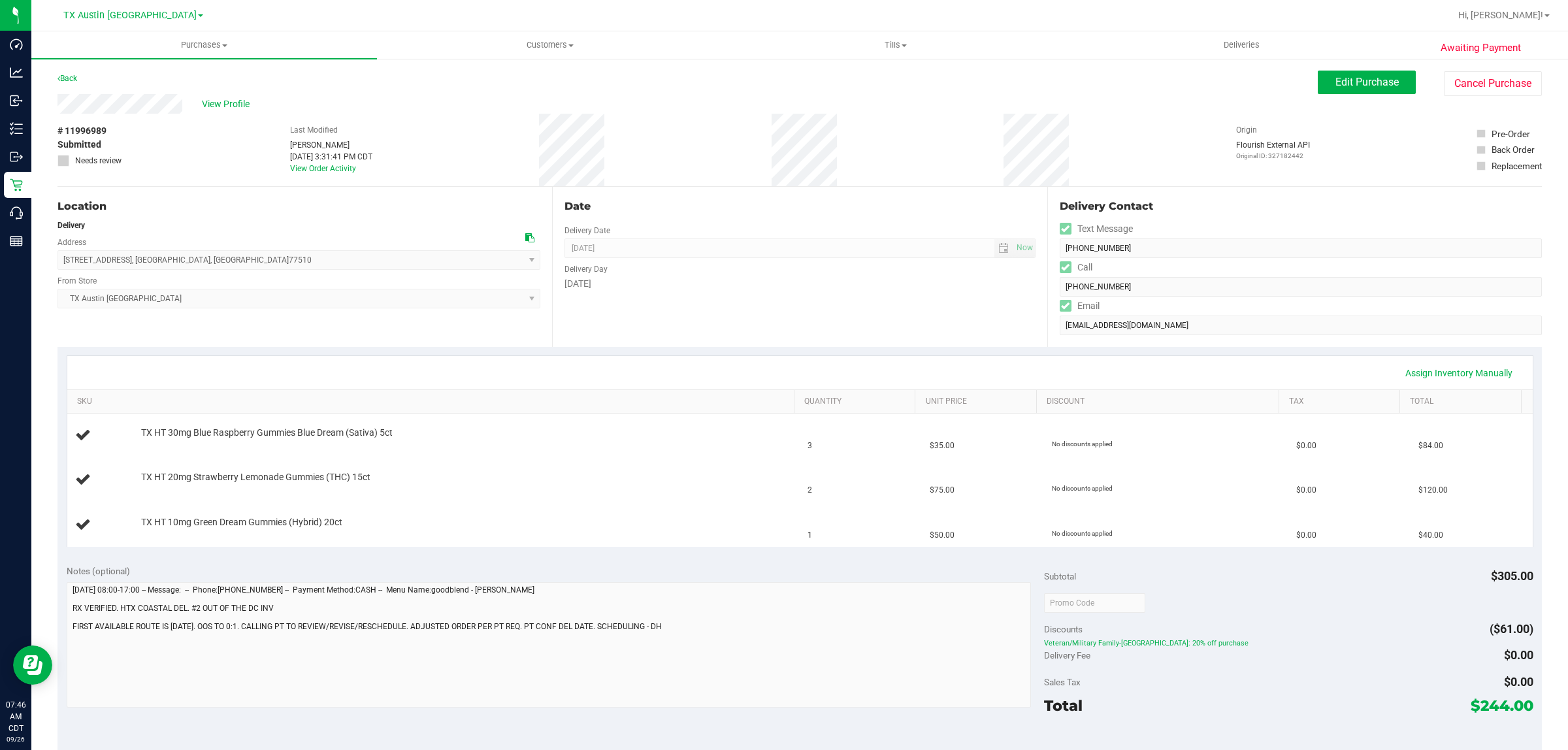
click at [61, 260] on span "12103 24th St , Santa Fe , TX 77510 Select address SOUTH HOUSTON ROUTE - 12103 …" at bounding box center [299, 259] width 483 height 20
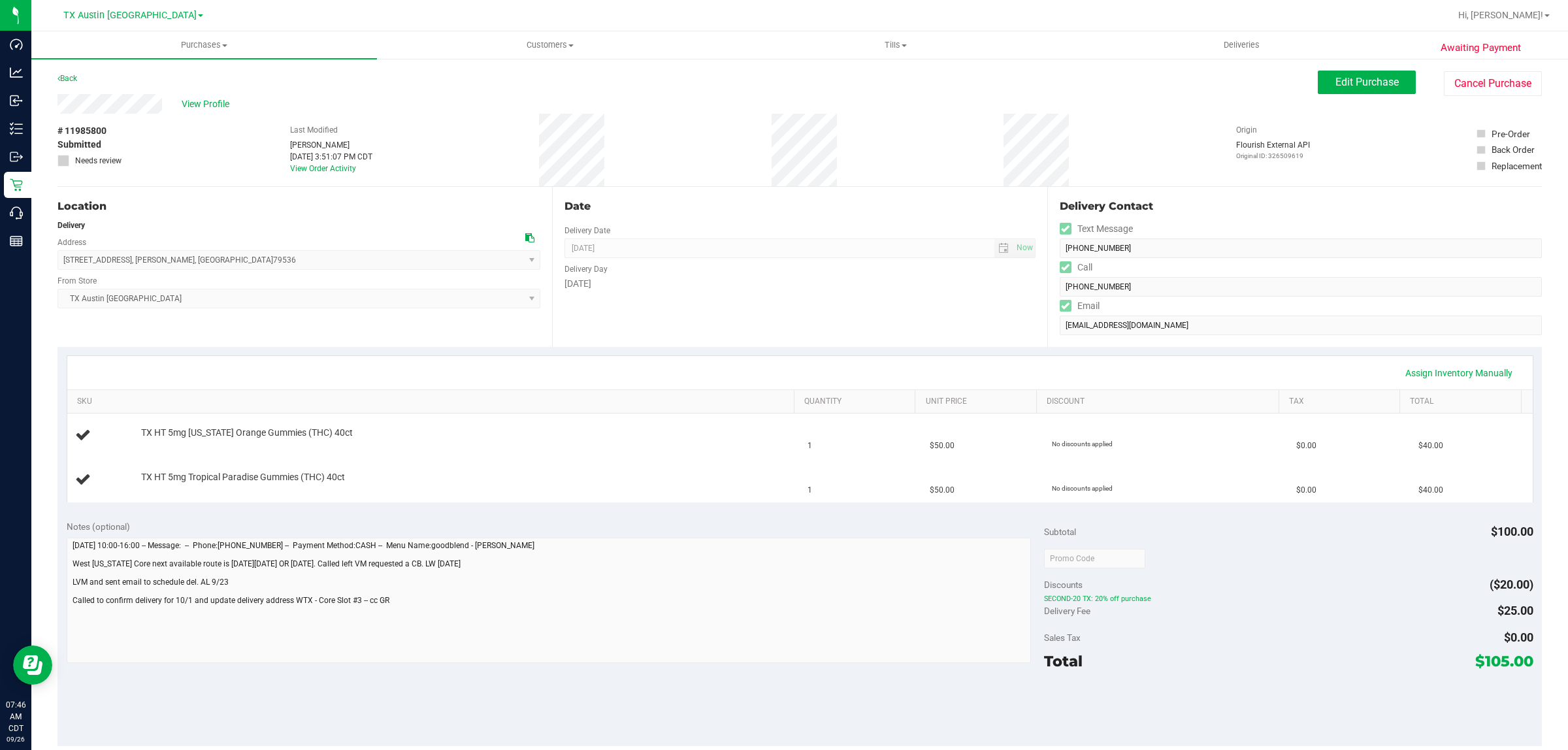
drag, startPoint x: 196, startPoint y: 257, endPoint x: 57, endPoint y: 258, distance: 139.0
click at [57, 258] on span "[STREET_ADDRESS] , [PERSON_NAME] , [GEOGRAPHIC_DATA] 79536 Select address [STRE…" at bounding box center [299, 259] width 483 height 20
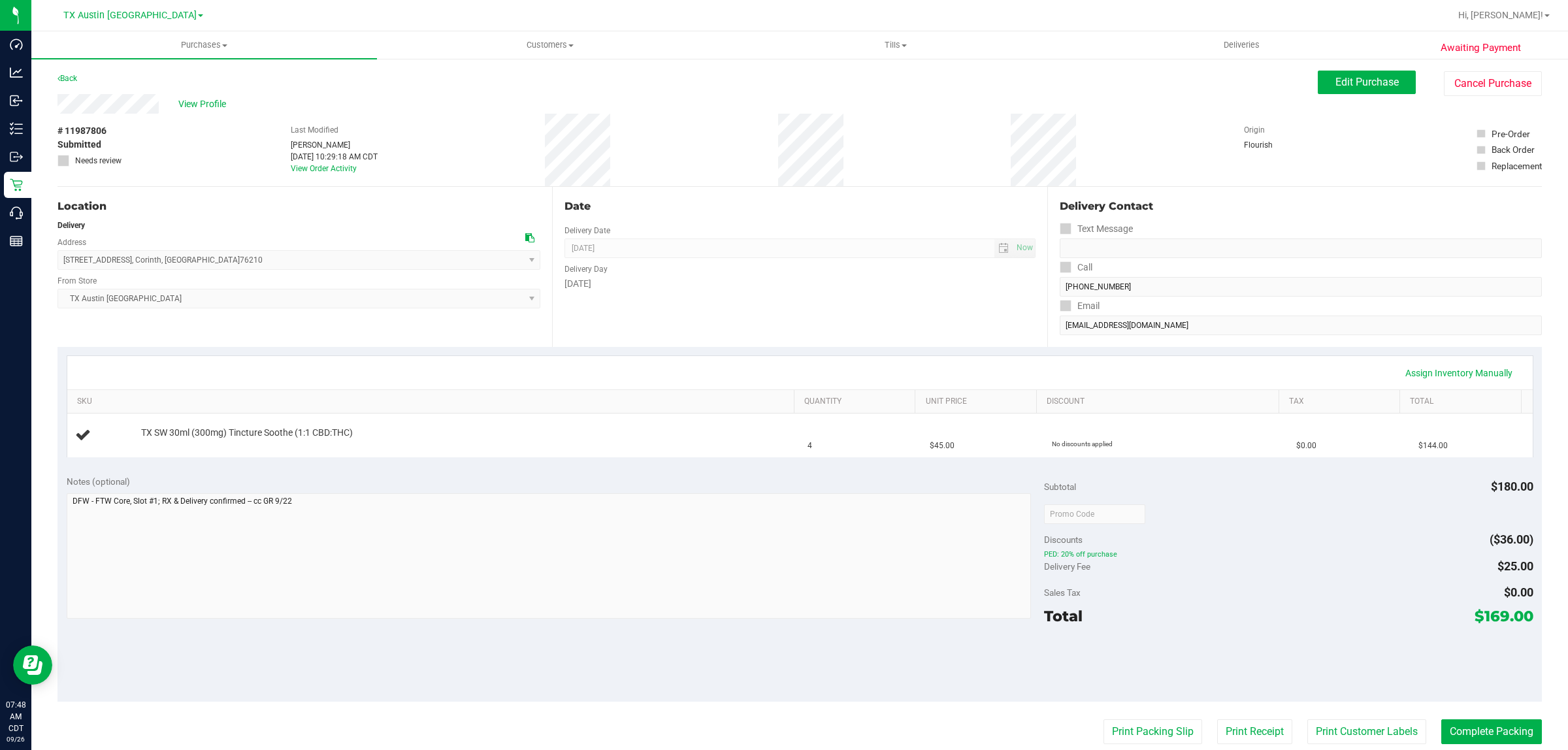
drag, startPoint x: 215, startPoint y: 262, endPoint x: 56, endPoint y: 257, distance: 159.1
click at [57, 257] on span "[STREET_ADDRESS] , [GEOGRAPHIC_DATA] , [GEOGRAPHIC_DATA] 76210 Select address P…" at bounding box center [299, 259] width 483 height 20
drag, startPoint x: 86, startPoint y: 258, endPoint x: 691, endPoint y: 352, distance: 612.3
click at [691, 352] on div "Assign Inventory Manually SKU Quantity Unit Price Discount Tax Total TX SW 30ml…" at bounding box center [800, 406] width 1484 height 119
drag, startPoint x: 249, startPoint y: 257, endPoint x: 100, endPoint y: 257, distance: 149.0
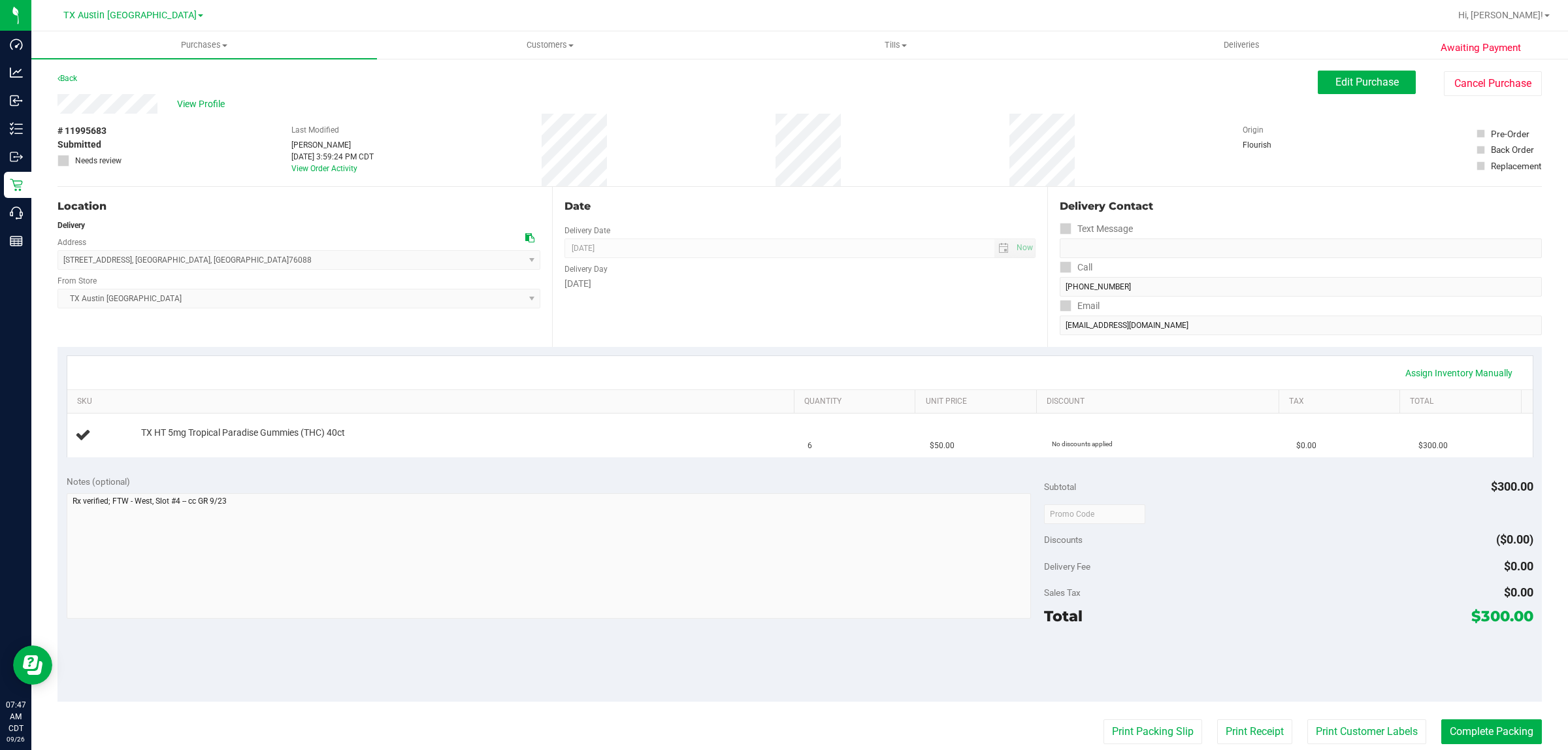
click at [62, 258] on span "[STREET_ADDRESS] , [GEOGRAPHIC_DATA] , [GEOGRAPHIC_DATA] 76088 Select address […" at bounding box center [299, 259] width 483 height 20
click at [350, 338] on div "Location Delivery Address [STREET_ADDRESS] , [GEOGRAPHIC_DATA] , [GEOGRAPHIC_DA…" at bounding box center [304, 267] width 494 height 160
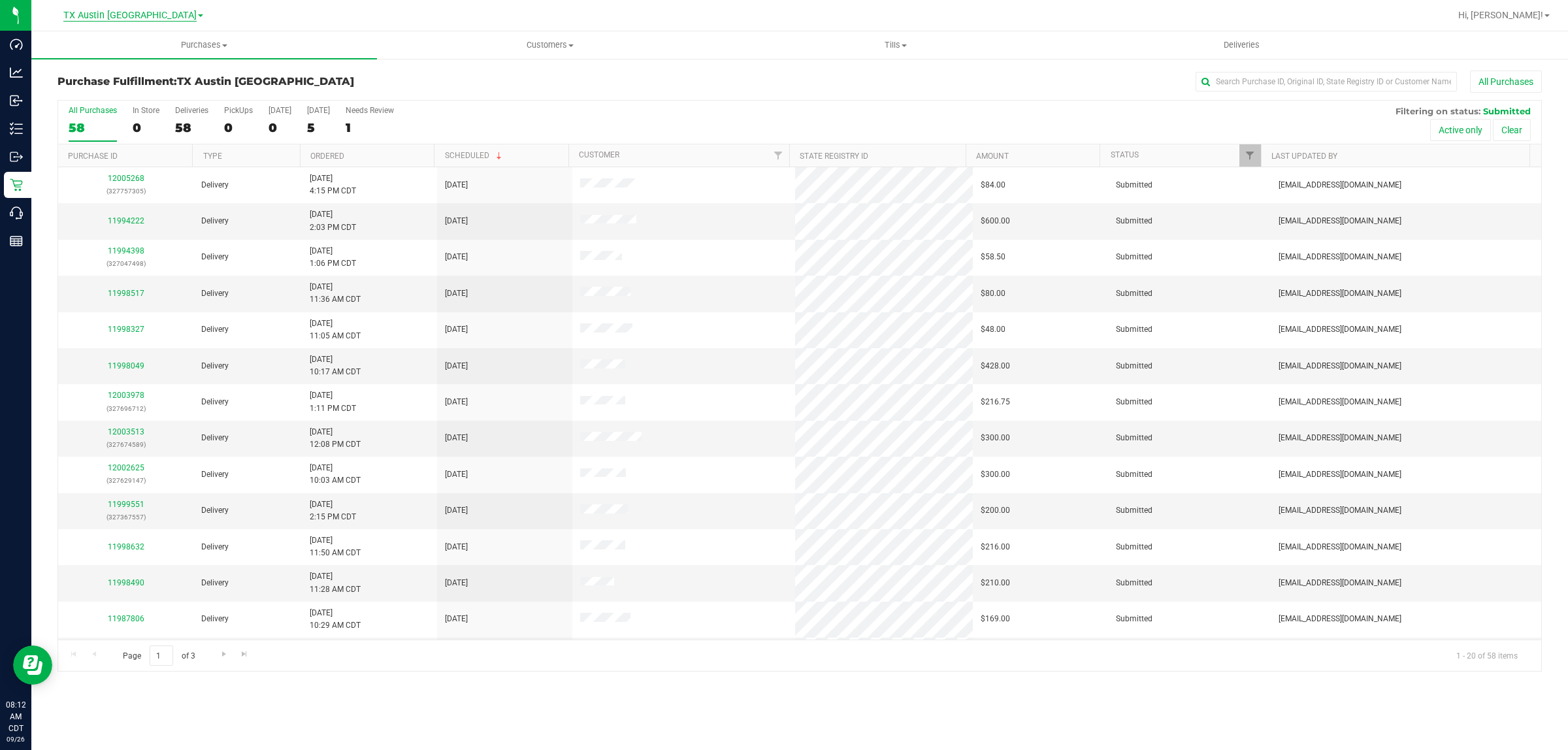
click at [144, 17] on span "TX Austin [GEOGRAPHIC_DATA]" at bounding box center [130, 15] width 133 height 12
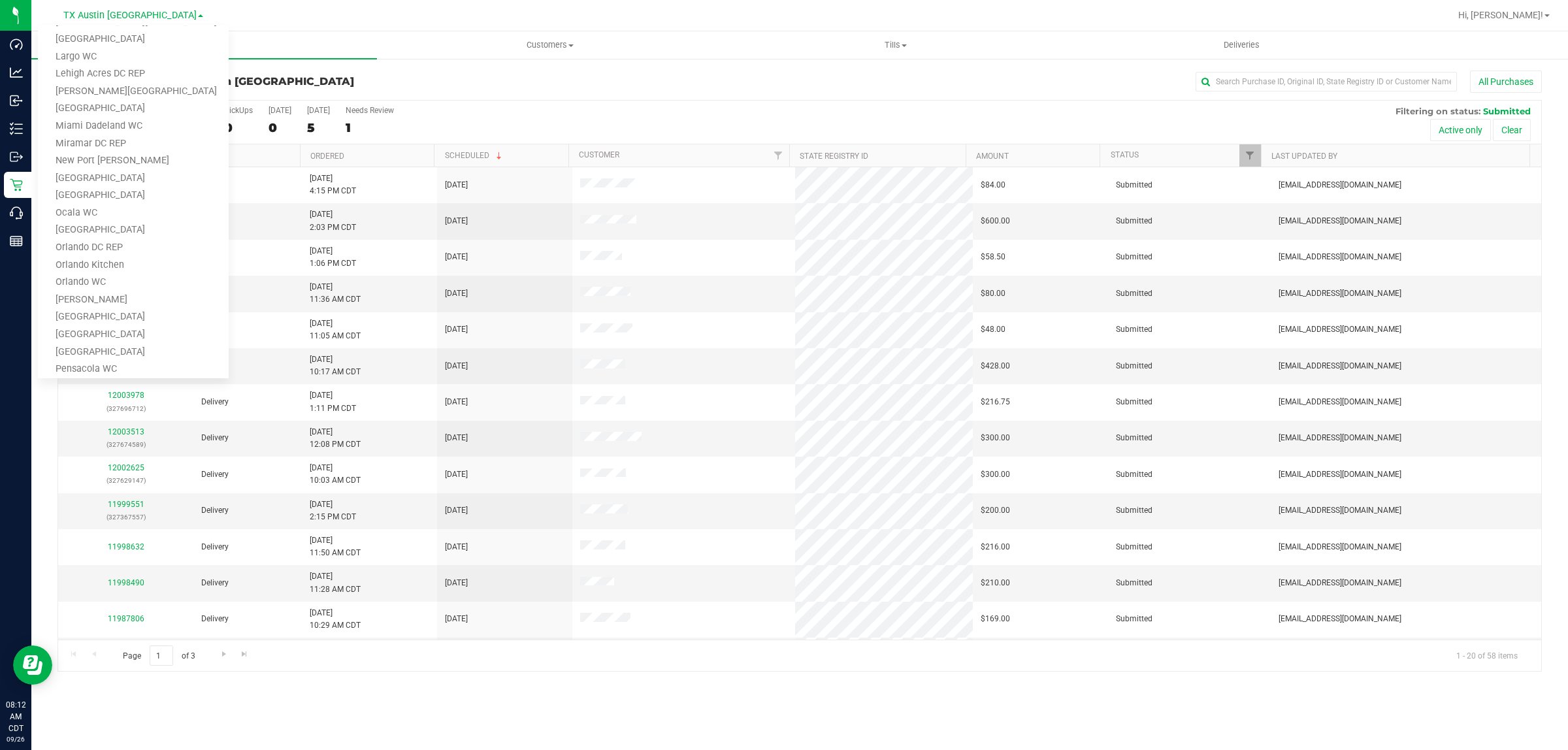
scroll to position [571, 0]
click at [117, 265] on link "TX Plano Retail" at bounding box center [132, 273] width 191 height 18
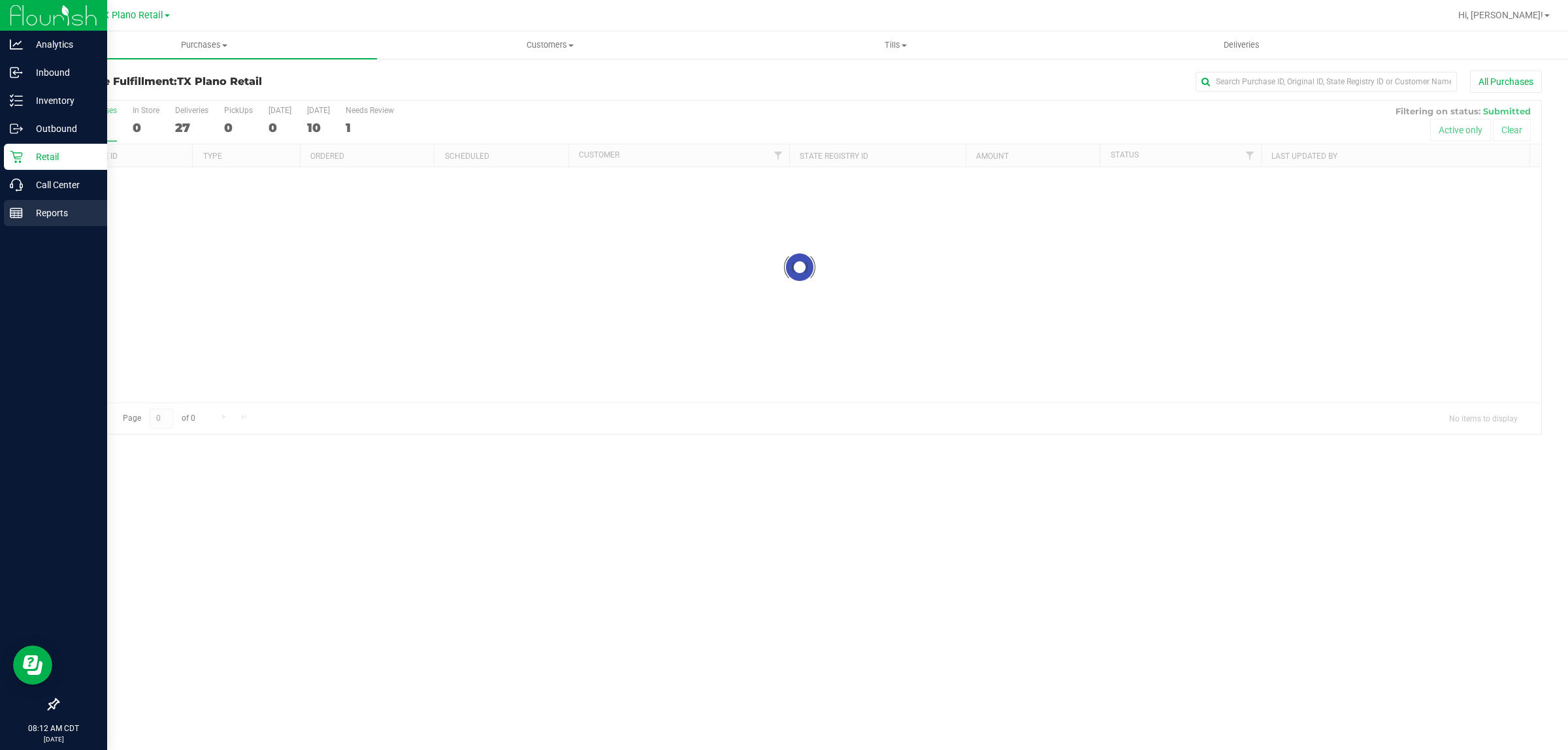
click at [33, 216] on p "Reports" at bounding box center [61, 212] width 78 height 16
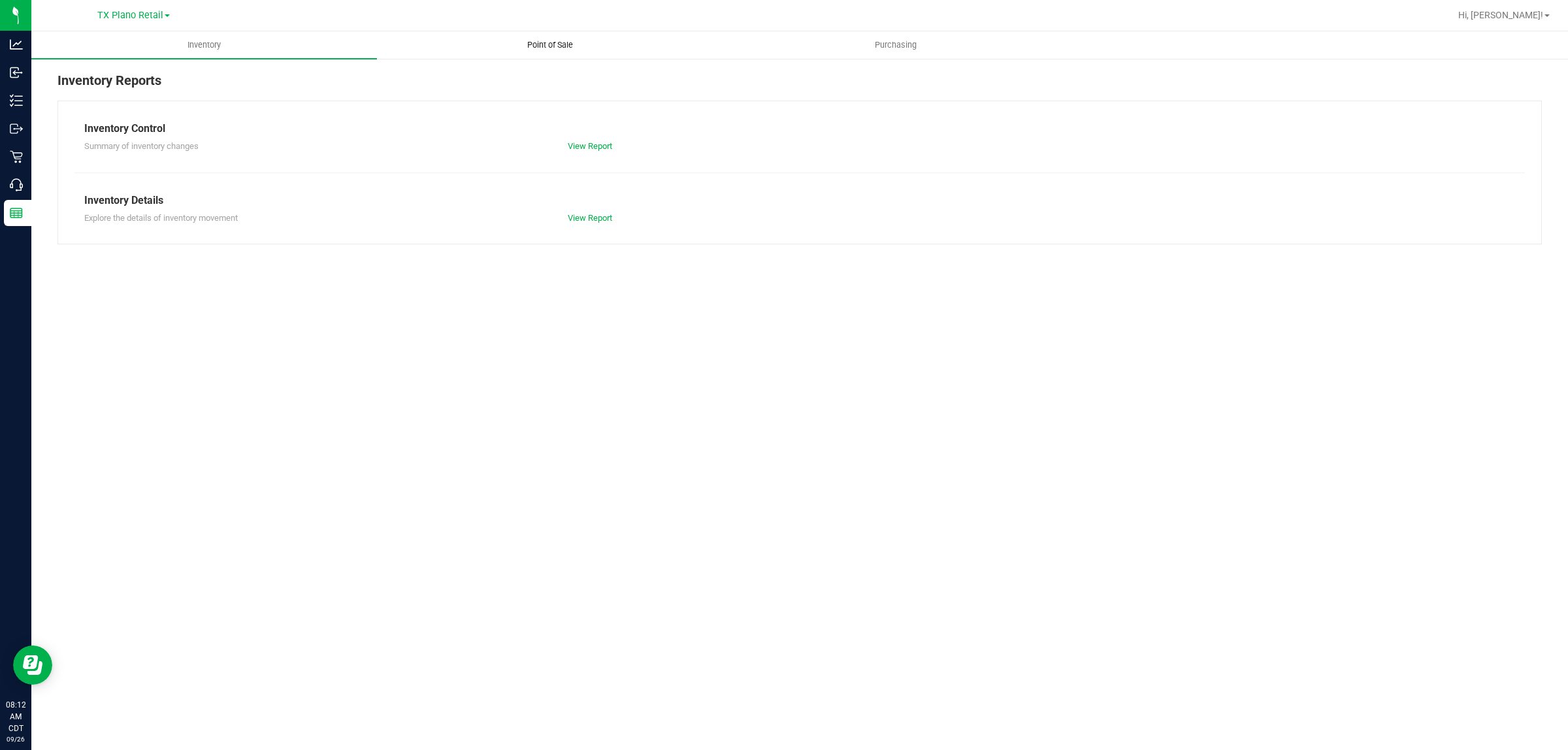
click at [547, 41] on span "Point of Sale" at bounding box center [550, 45] width 81 height 12
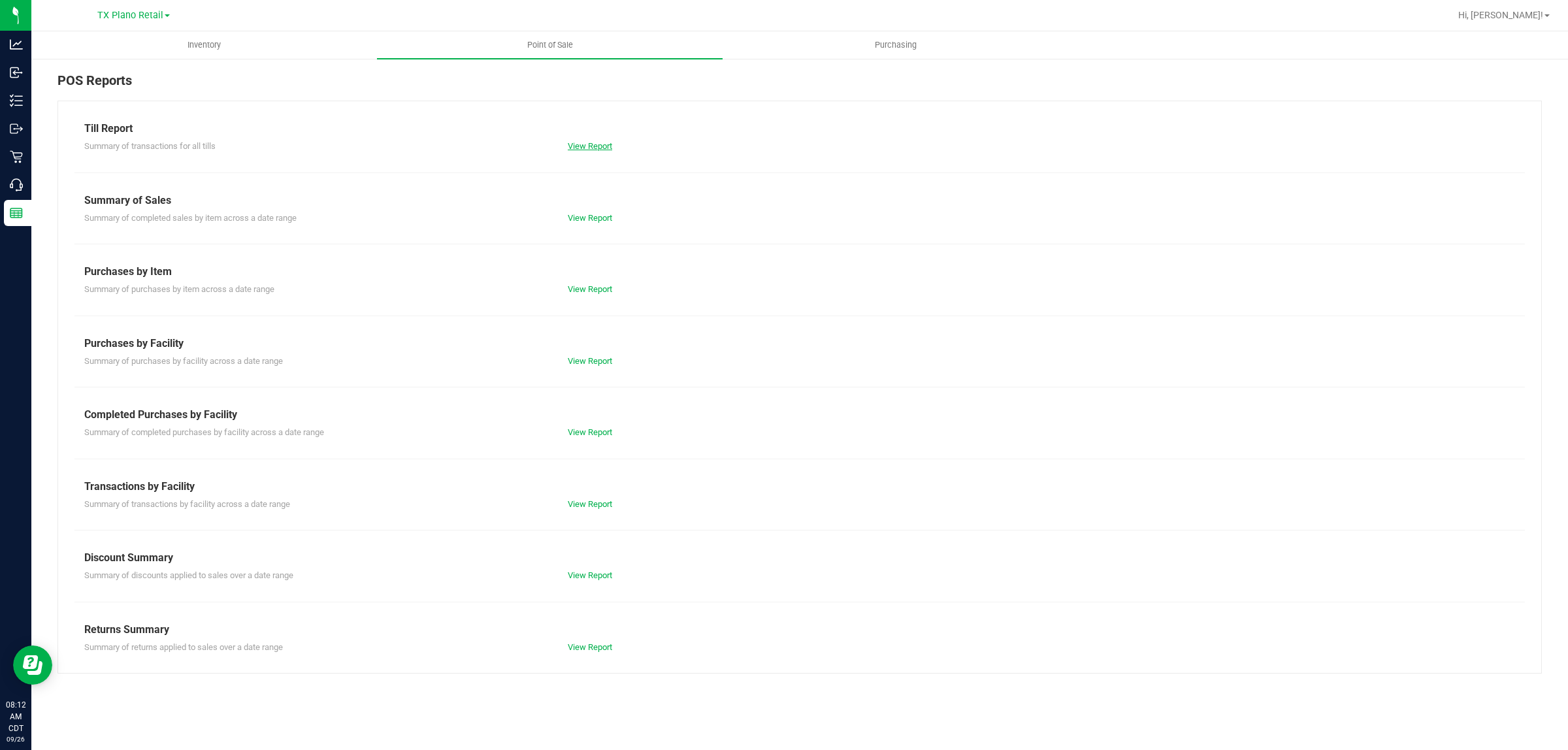
click at [588, 143] on link "View Report" at bounding box center [589, 146] width 44 height 9
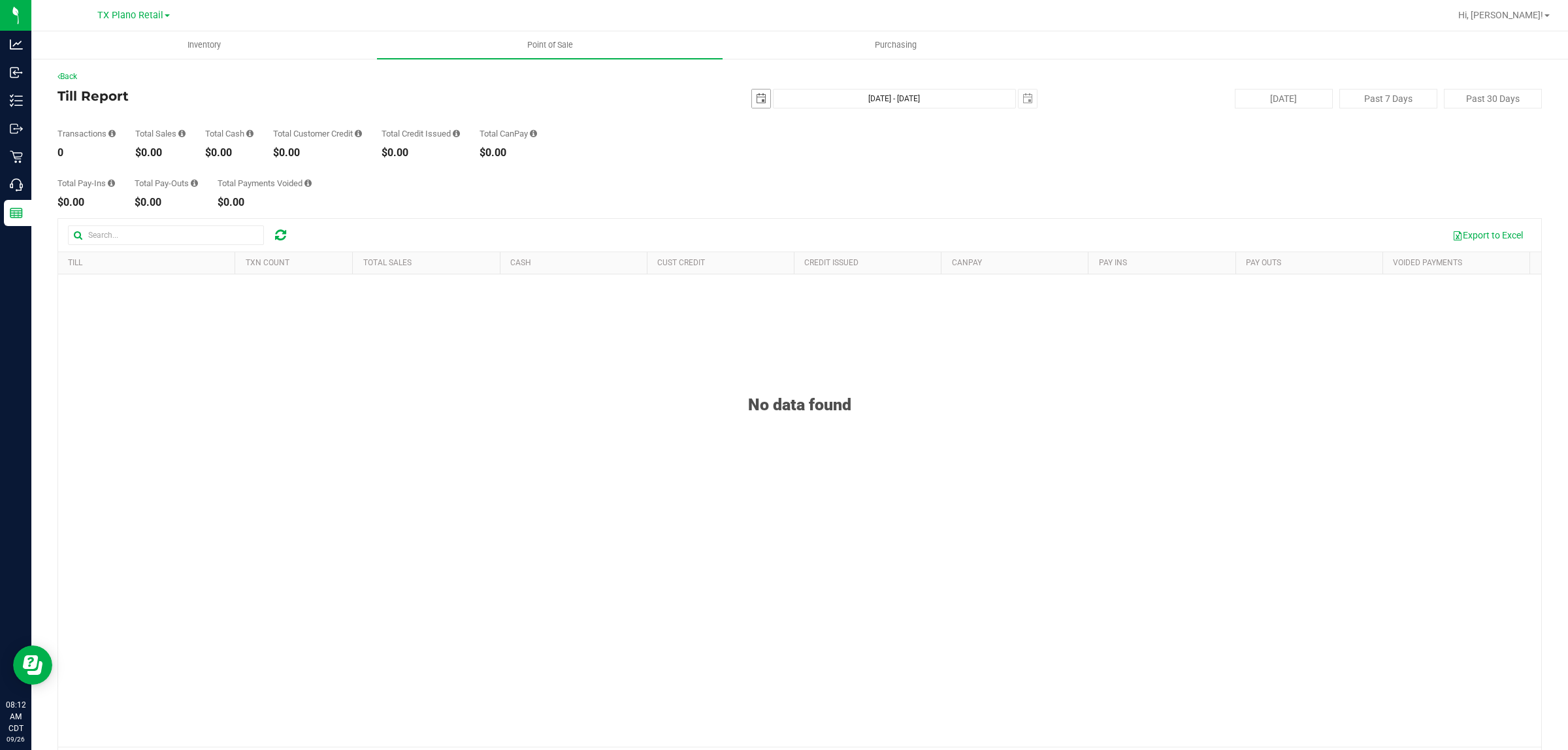
click at [755, 96] on span "select" at bounding box center [760, 98] width 10 height 10
click at [833, 227] on link "25" at bounding box center [831, 232] width 19 height 21
type input "2025-09-25"
type input "Sep 25, 2025 - Sep 26, 2025"
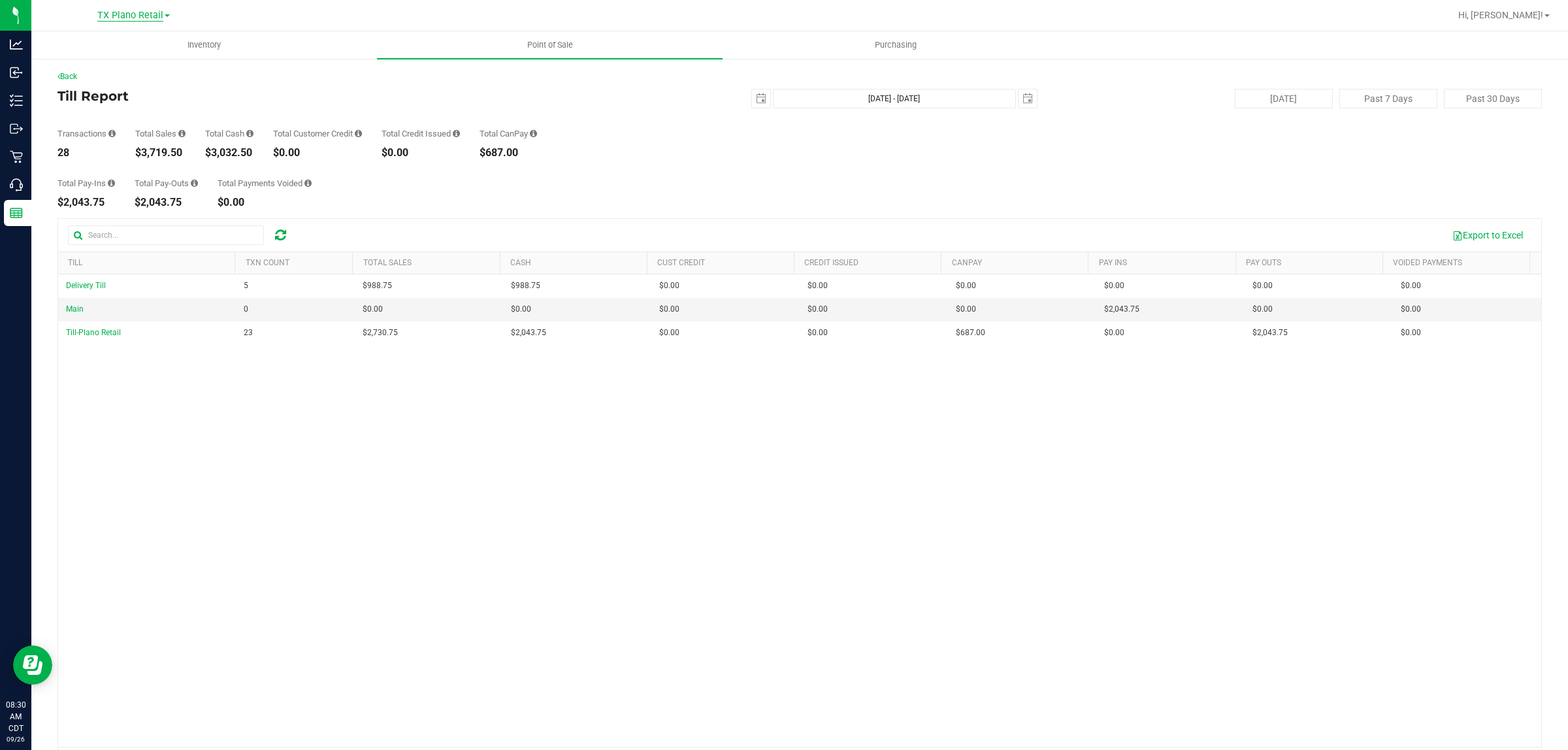
click at [117, 14] on span "TX Plano Retail" at bounding box center [131, 15] width 66 height 12
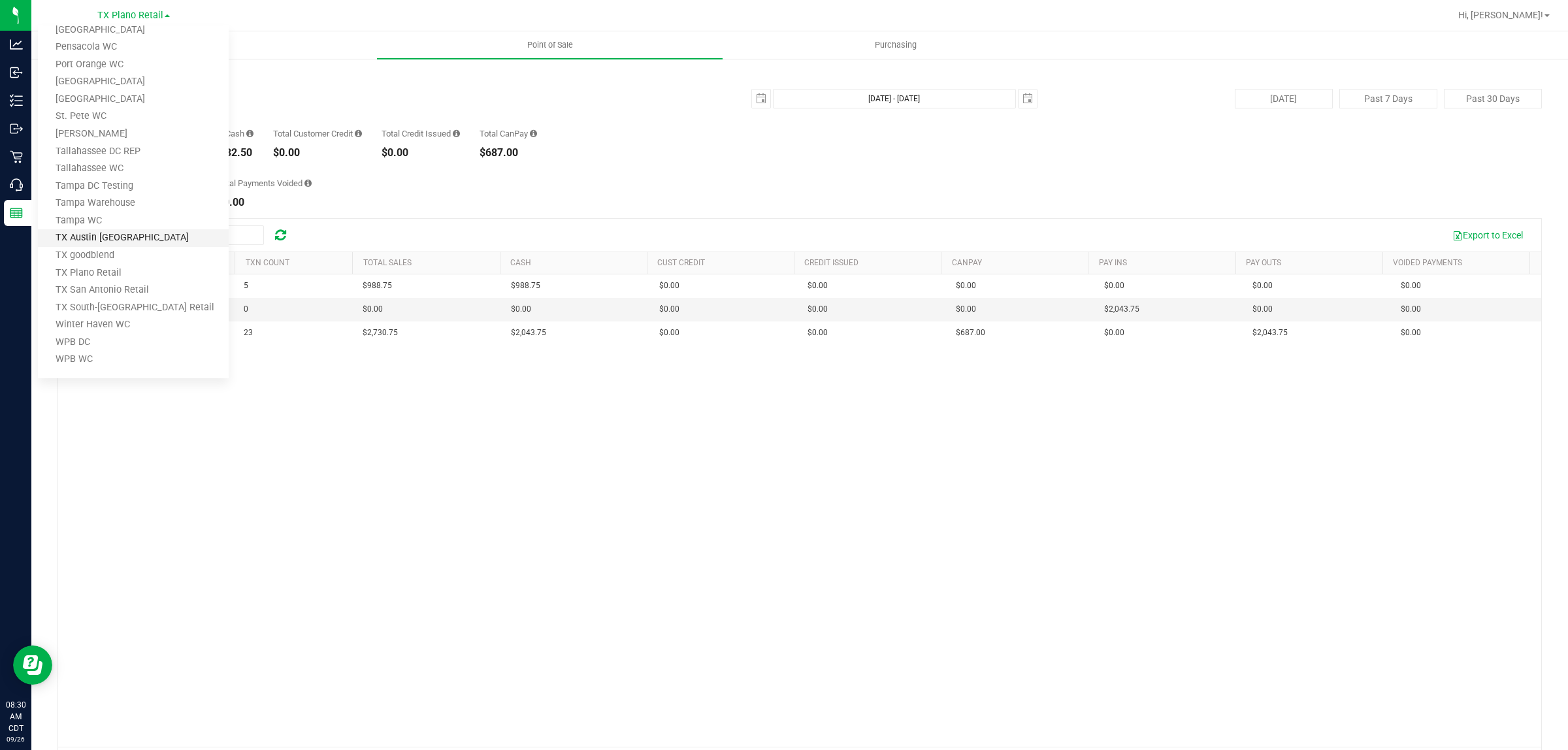
click at [101, 229] on link "TX Austin [GEOGRAPHIC_DATA]" at bounding box center [132, 238] width 191 height 18
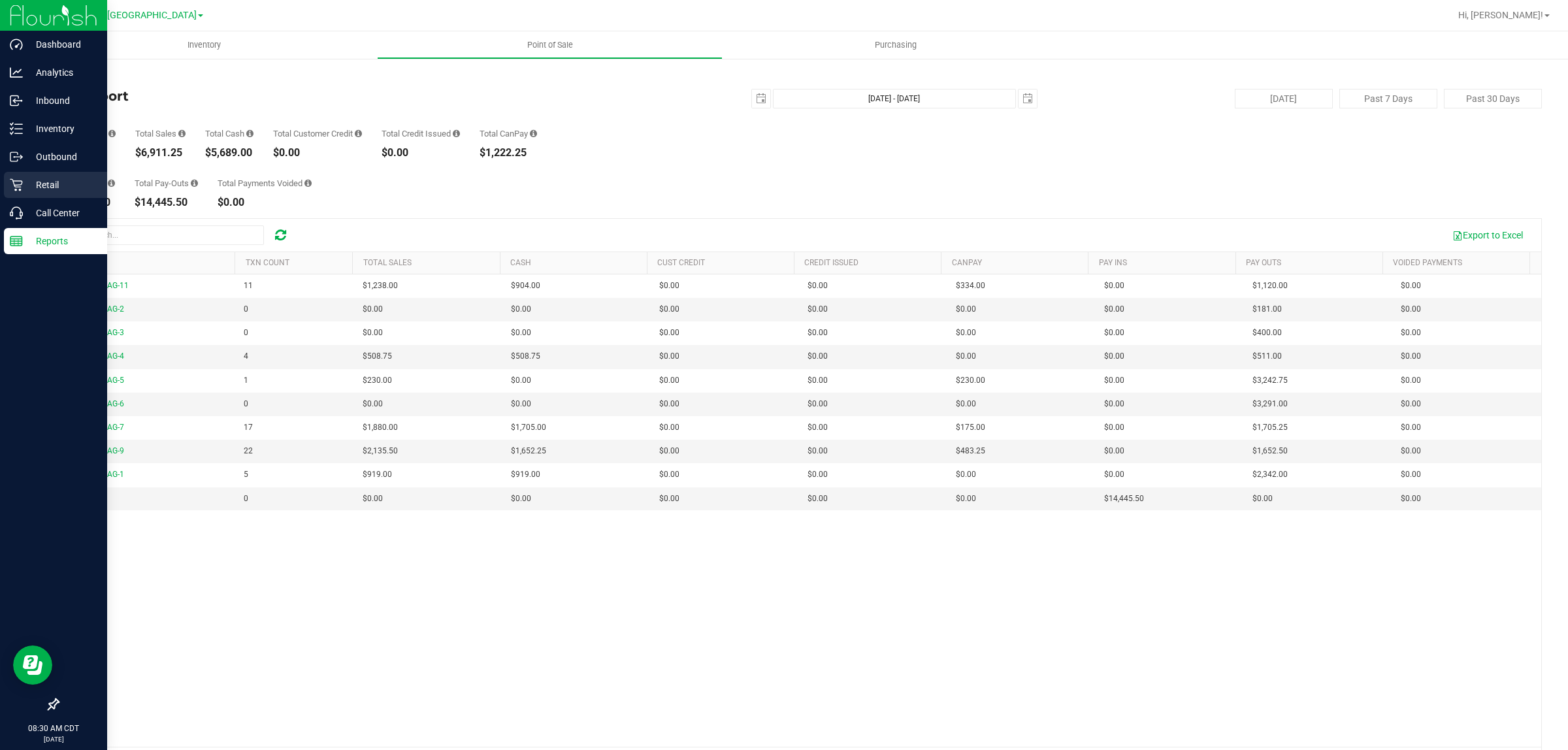
click at [23, 180] on p "Retail" at bounding box center [61, 184] width 78 height 16
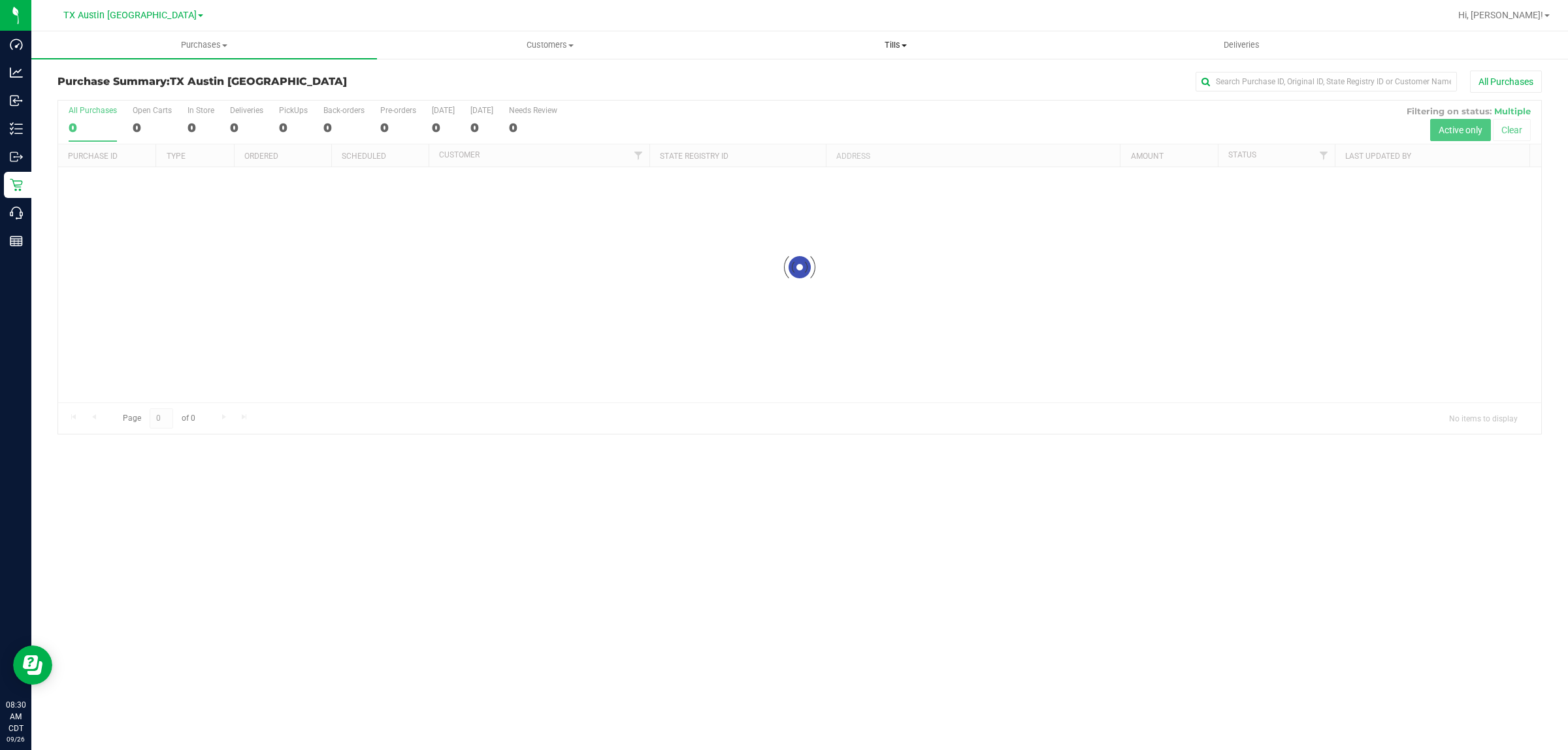
click at [892, 44] on span "Tills" at bounding box center [895, 45] width 344 height 12
click at [775, 73] on span "Manage tills" at bounding box center [767, 79] width 88 height 11
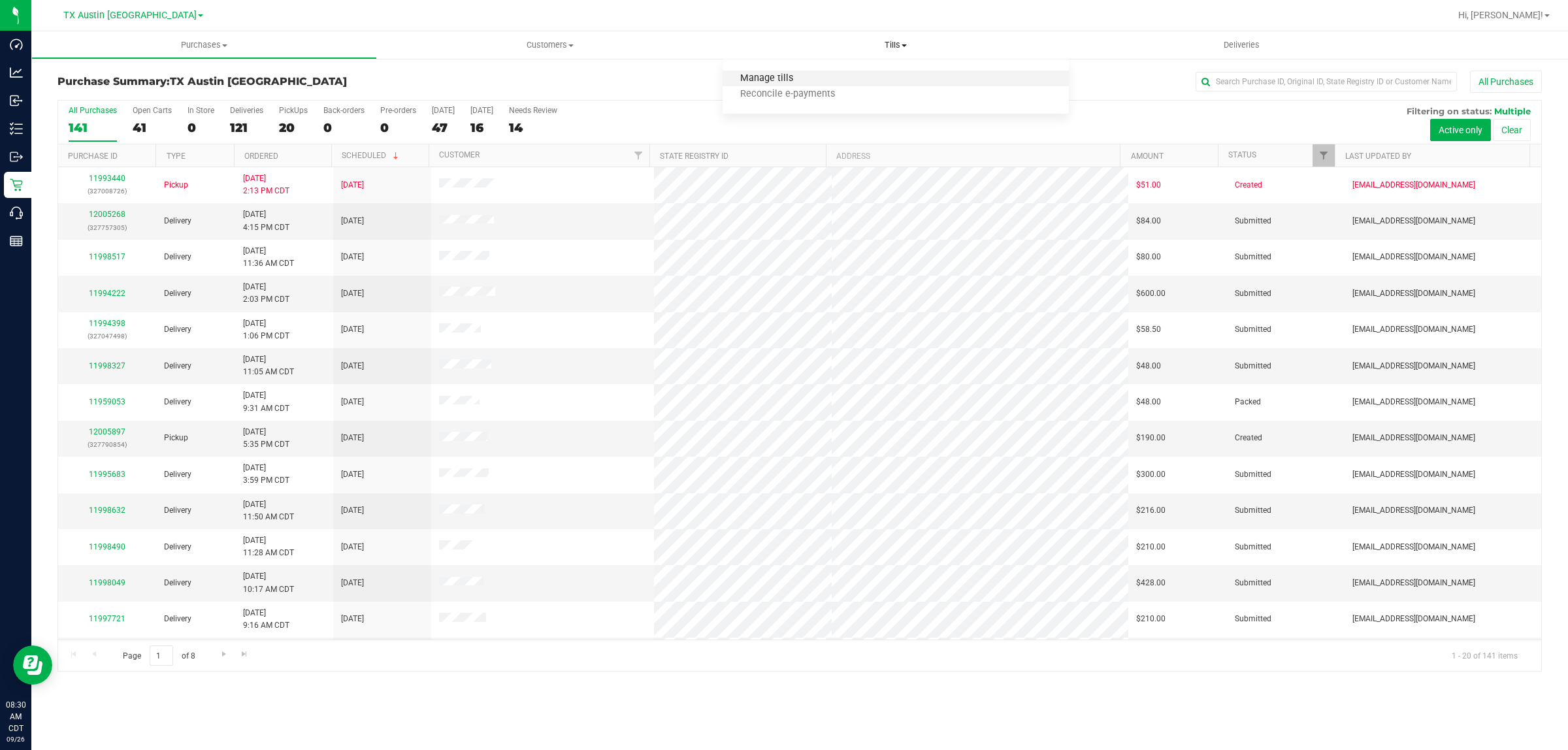
click at [772, 76] on span "Manage tills" at bounding box center [767, 79] width 88 height 11
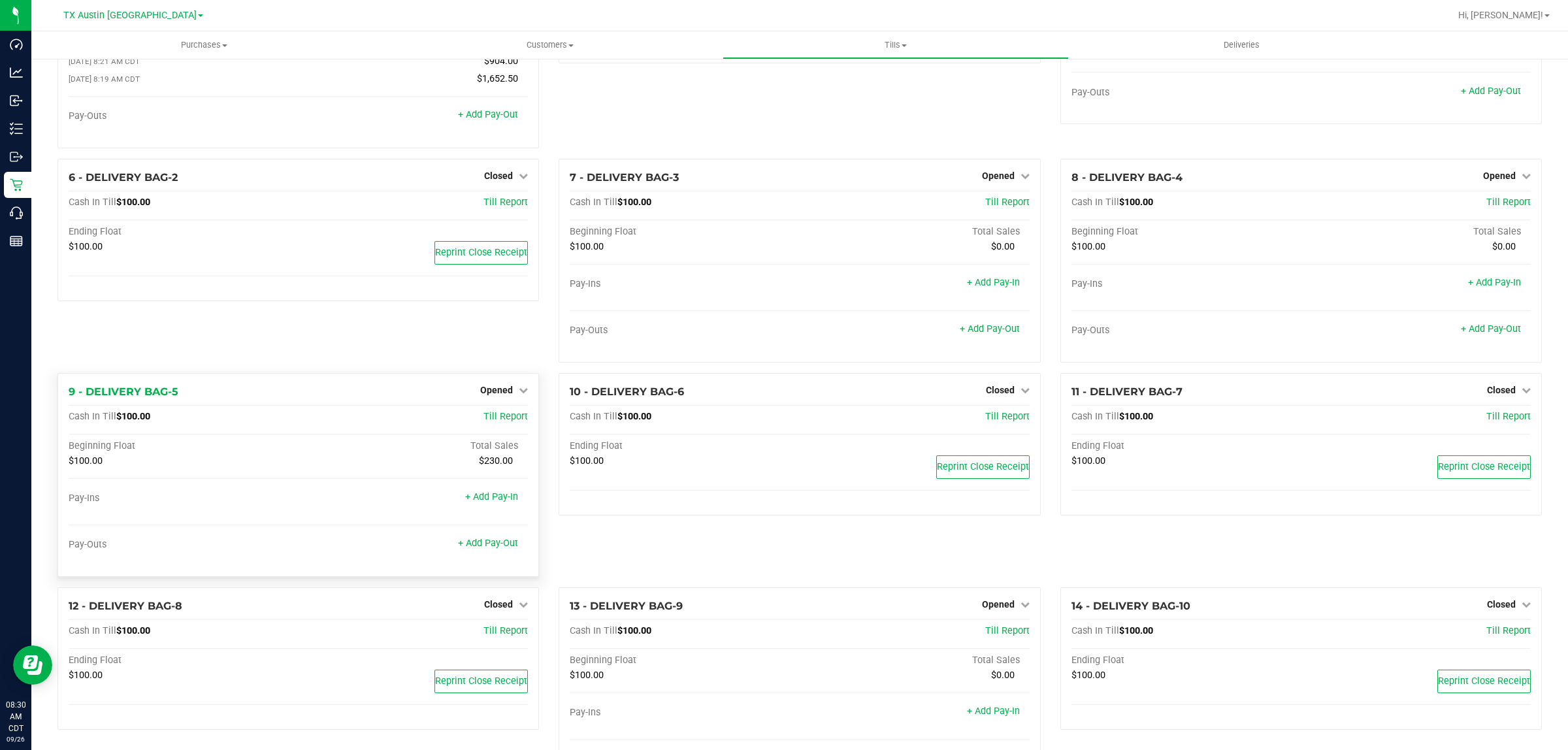
scroll to position [164, 0]
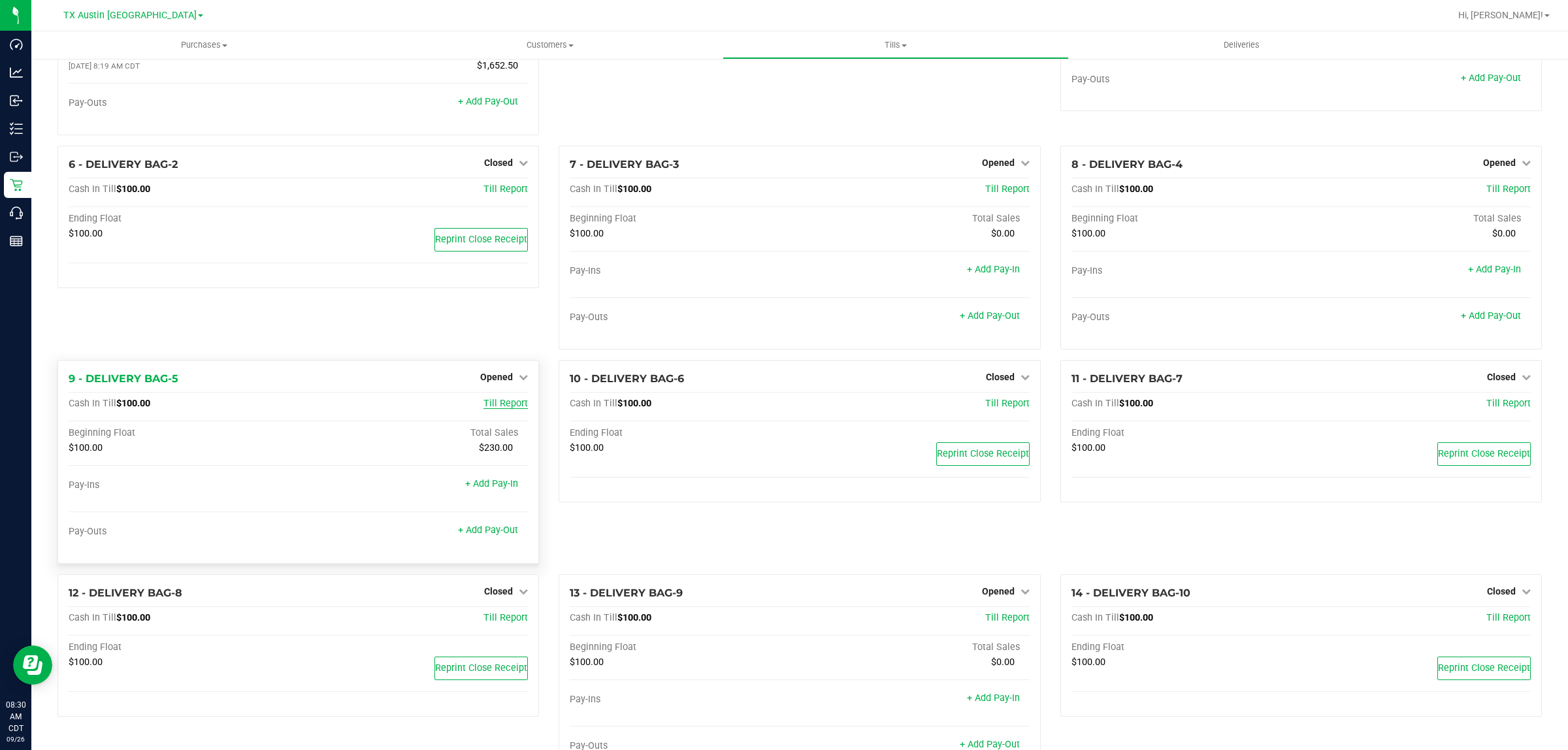
click at [520, 406] on span "Till Report" at bounding box center [505, 403] width 44 height 11
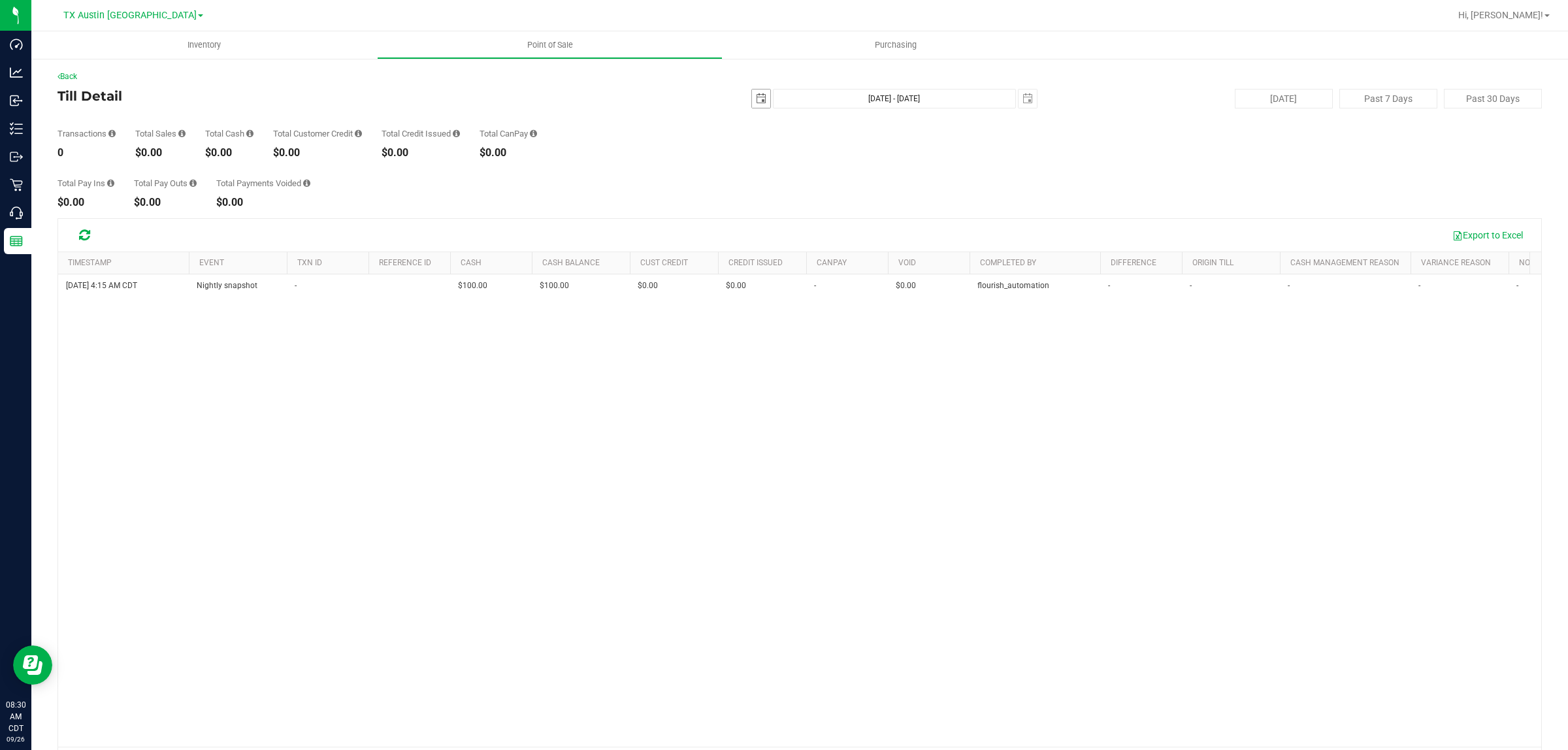
click at [755, 99] on span "select" at bounding box center [760, 98] width 10 height 10
click at [650, 159] on div "Total Pay Ins $0.00 Total Pay Outs $0.00 Total Payments Voided $0.00" at bounding box center [800, 182] width 1484 height 50
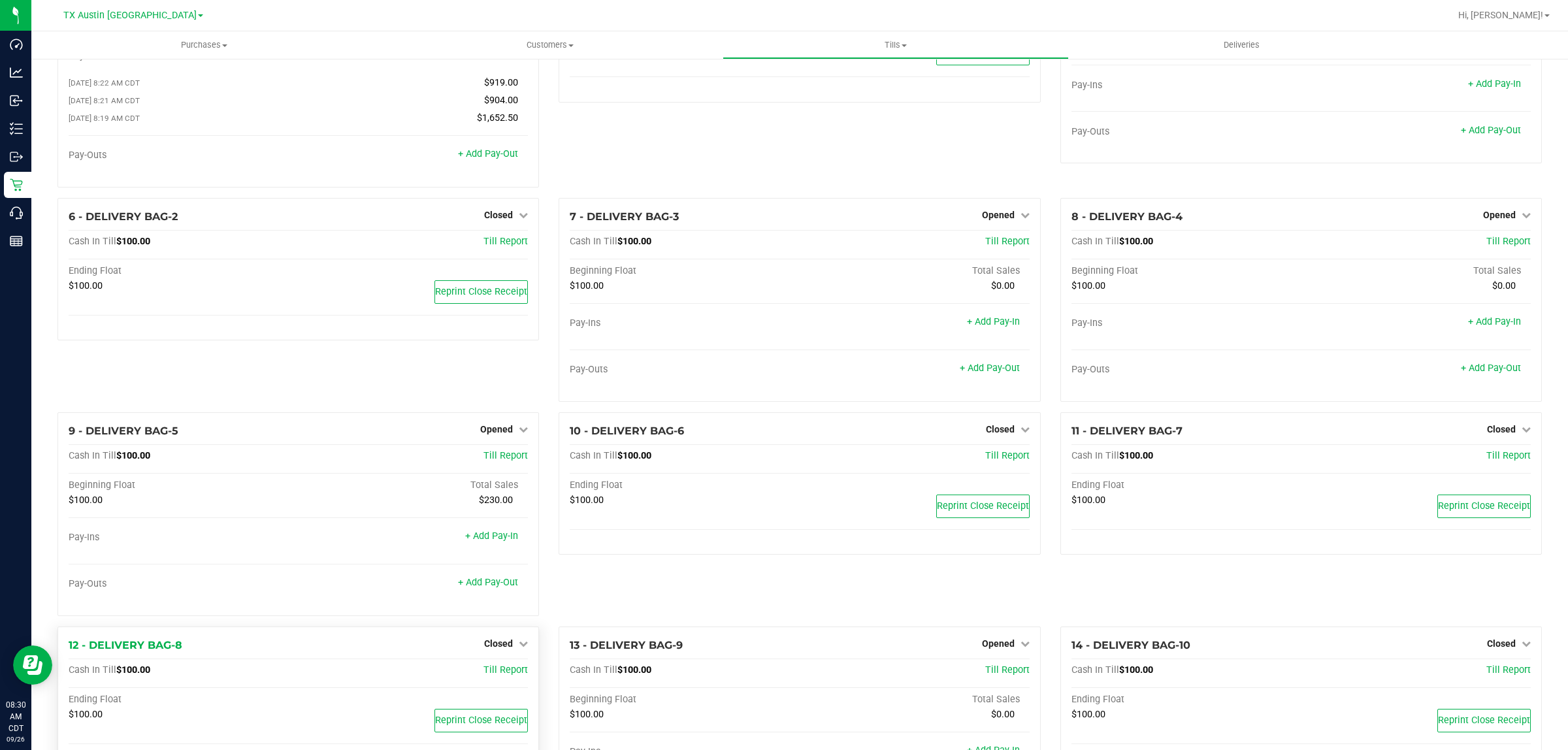
scroll to position [109, 0]
click at [500, 508] on span "$230.00" at bounding box center [496, 502] width 34 height 11
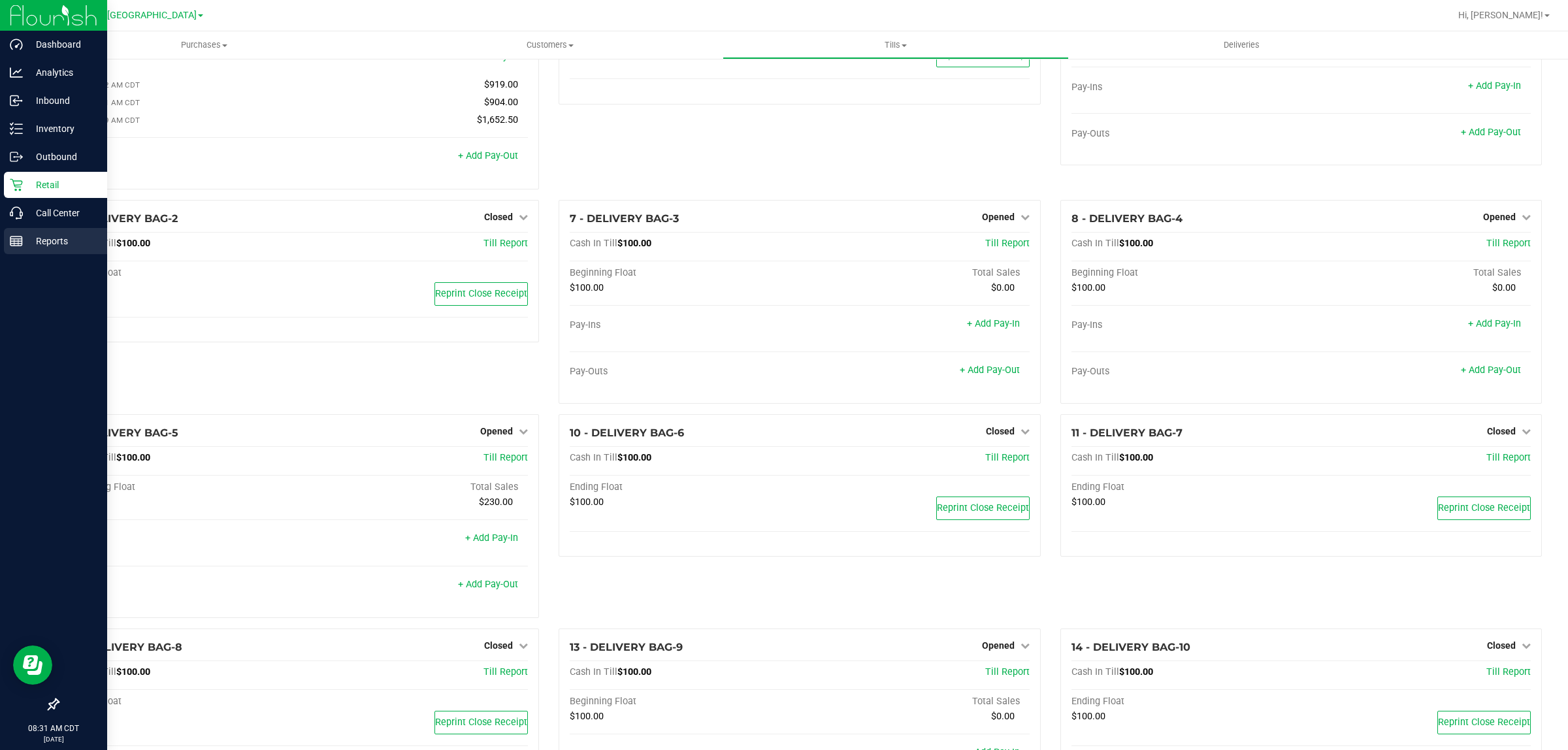
click at [39, 242] on p "Reports" at bounding box center [61, 241] width 78 height 16
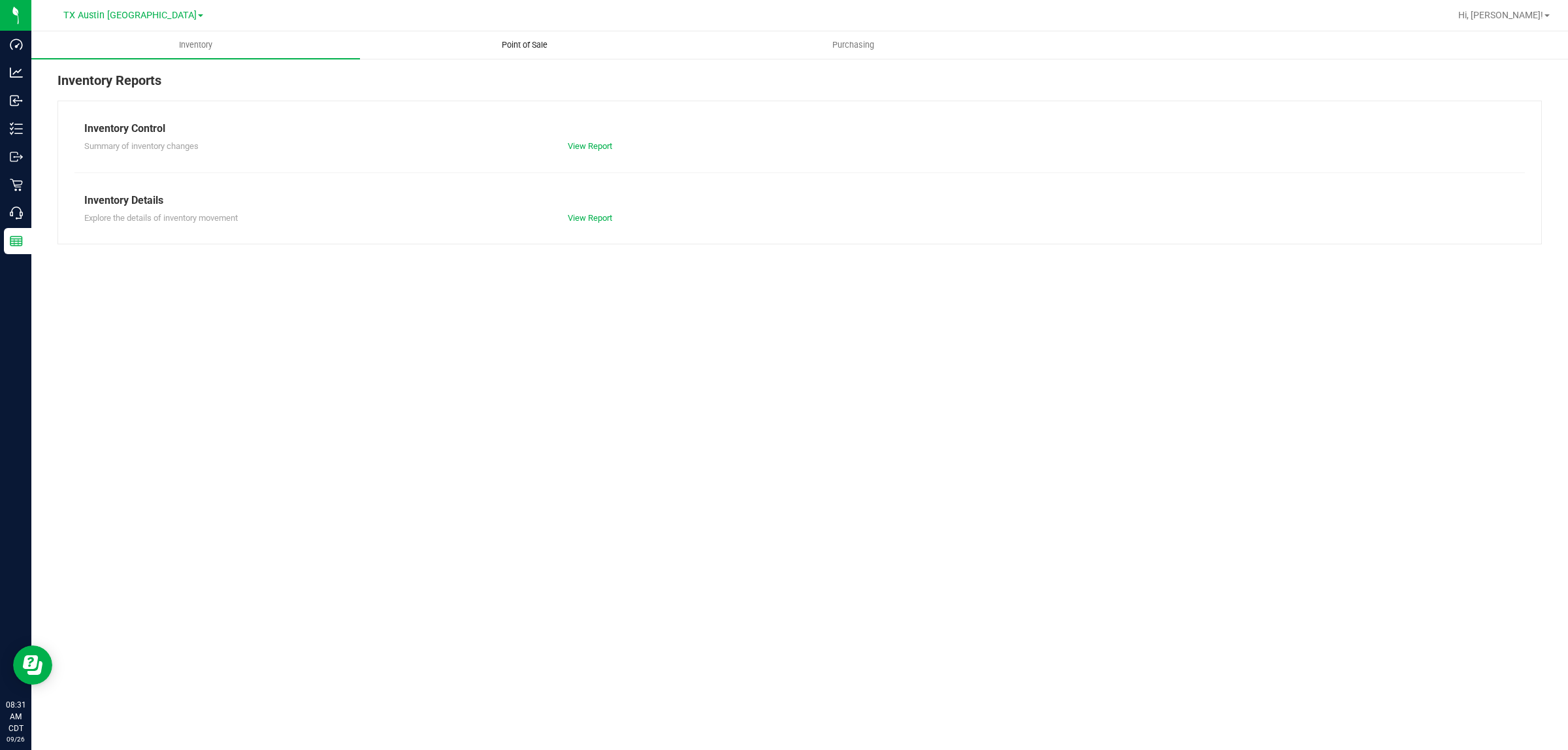
click at [506, 40] on span "Point of Sale" at bounding box center [524, 45] width 81 height 12
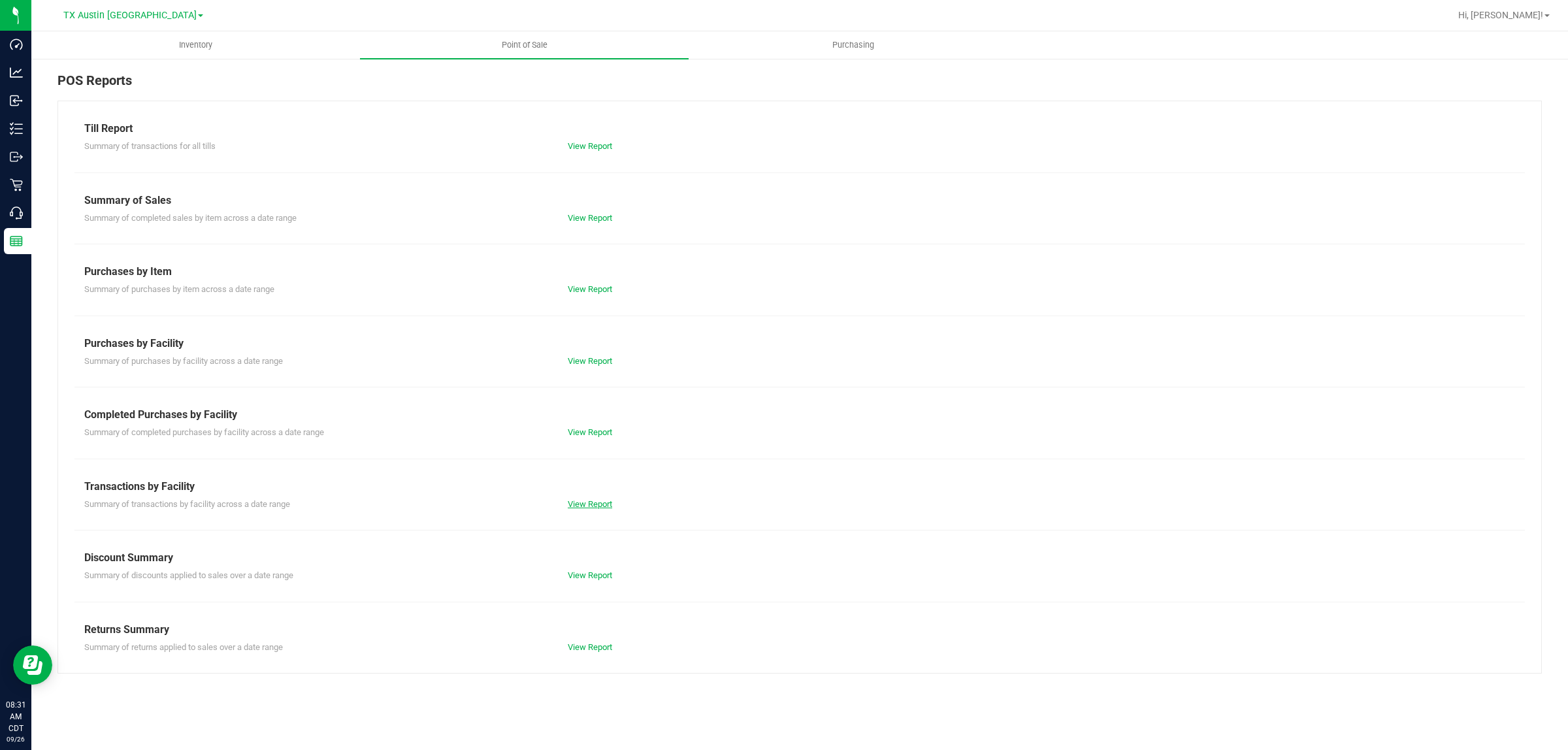
click at [595, 507] on link "View Report" at bounding box center [589, 504] width 44 height 9
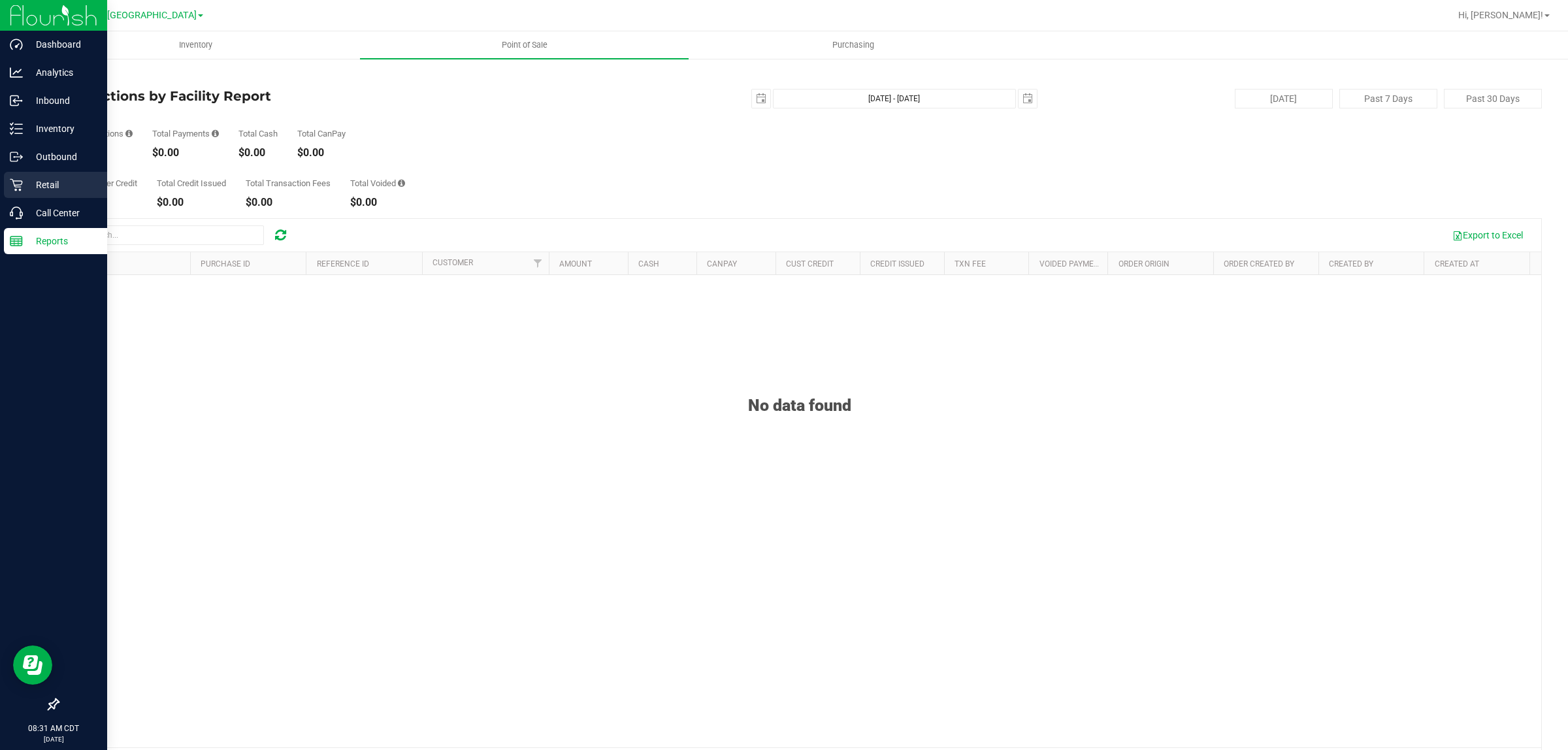
click at [30, 188] on p "Retail" at bounding box center [61, 184] width 78 height 16
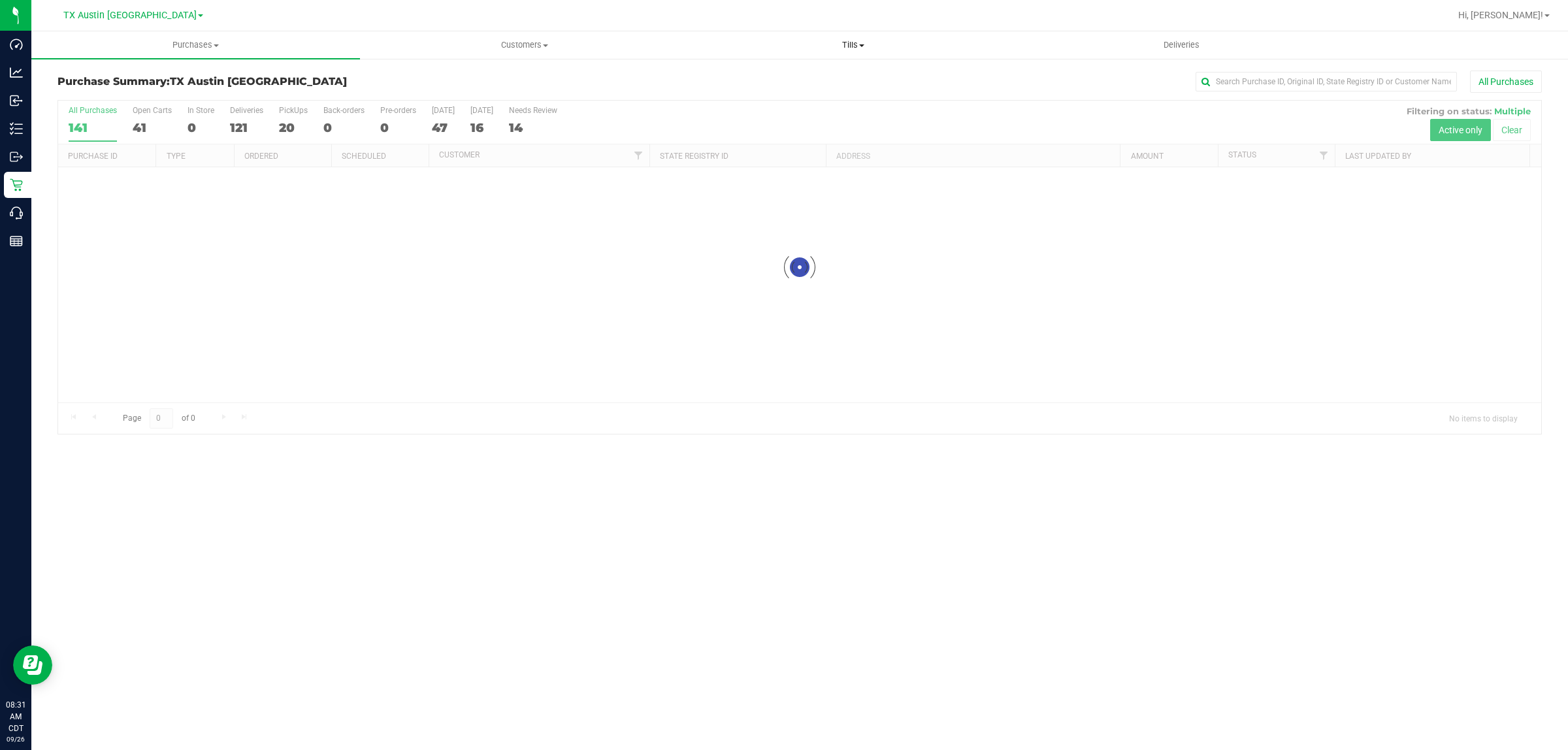
click at [844, 46] on span "Tills" at bounding box center [853, 45] width 327 height 12
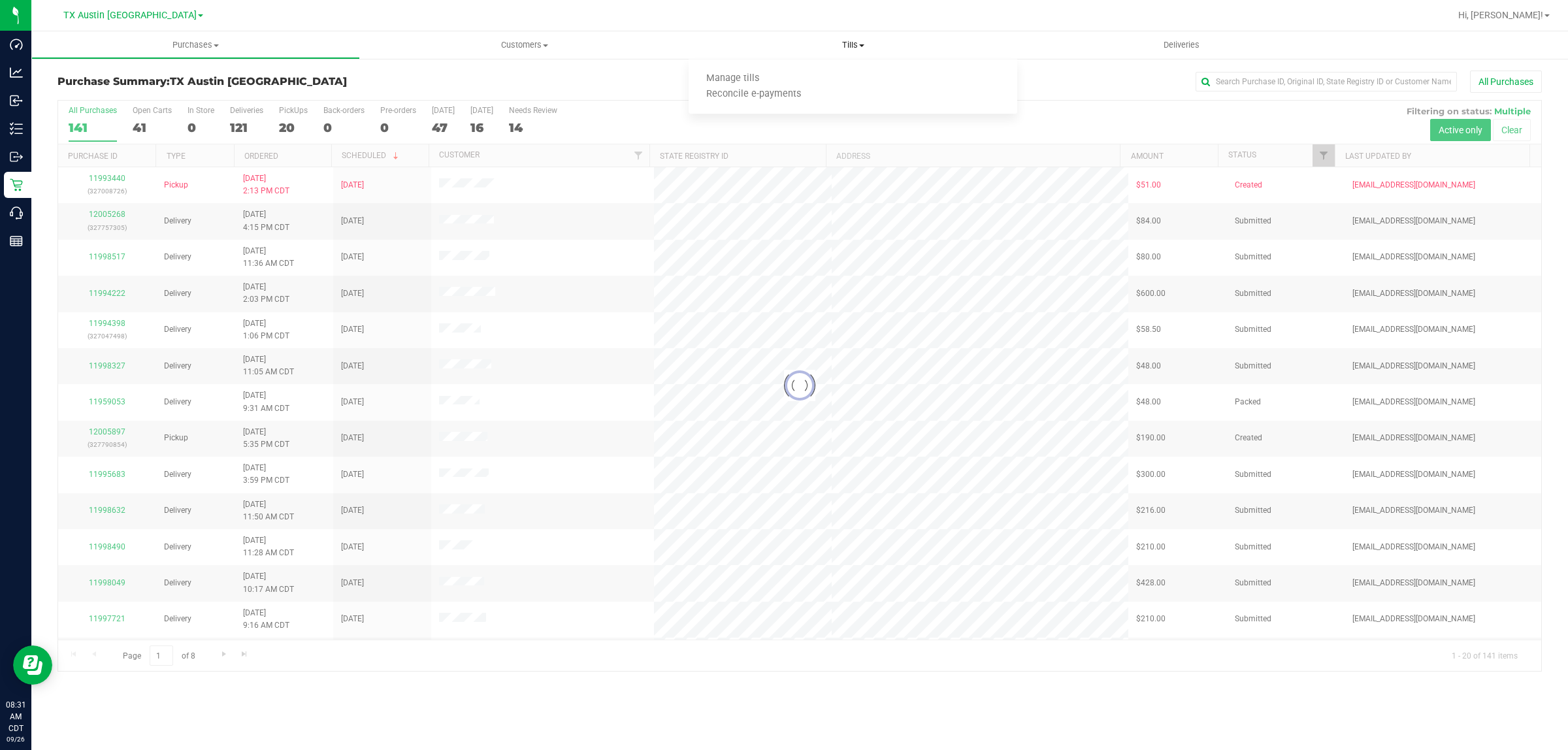
click at [756, 70] on ul "Manage tills Reconcile e-payments" at bounding box center [853, 86] width 329 height 55
click at [756, 74] on div "All Purchases" at bounding box center [1047, 82] width 989 height 23
click at [849, 43] on span "Tills" at bounding box center [853, 45] width 329 height 12
click at [739, 77] on span "Manage tills" at bounding box center [733, 79] width 88 height 11
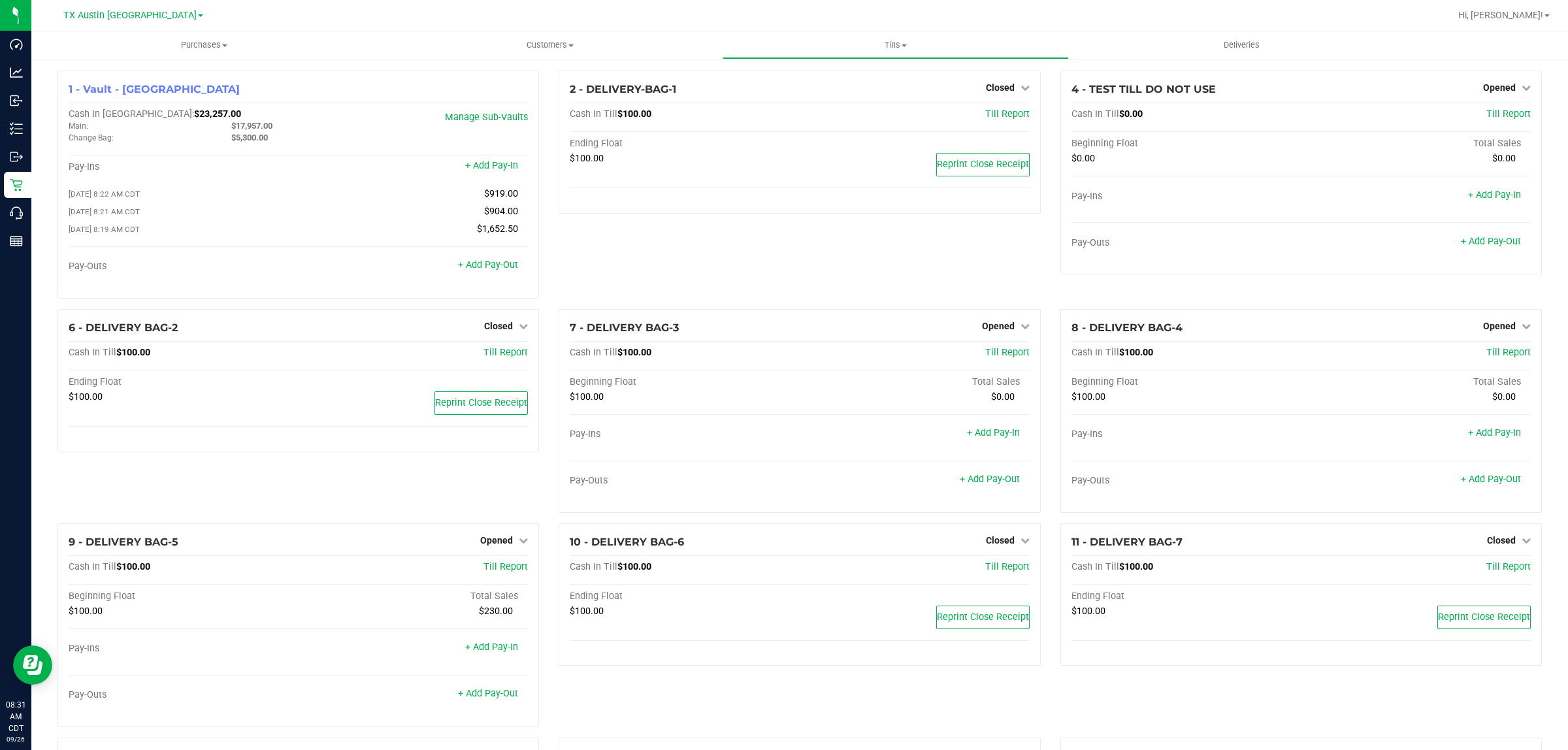
scroll to position [82, 0]
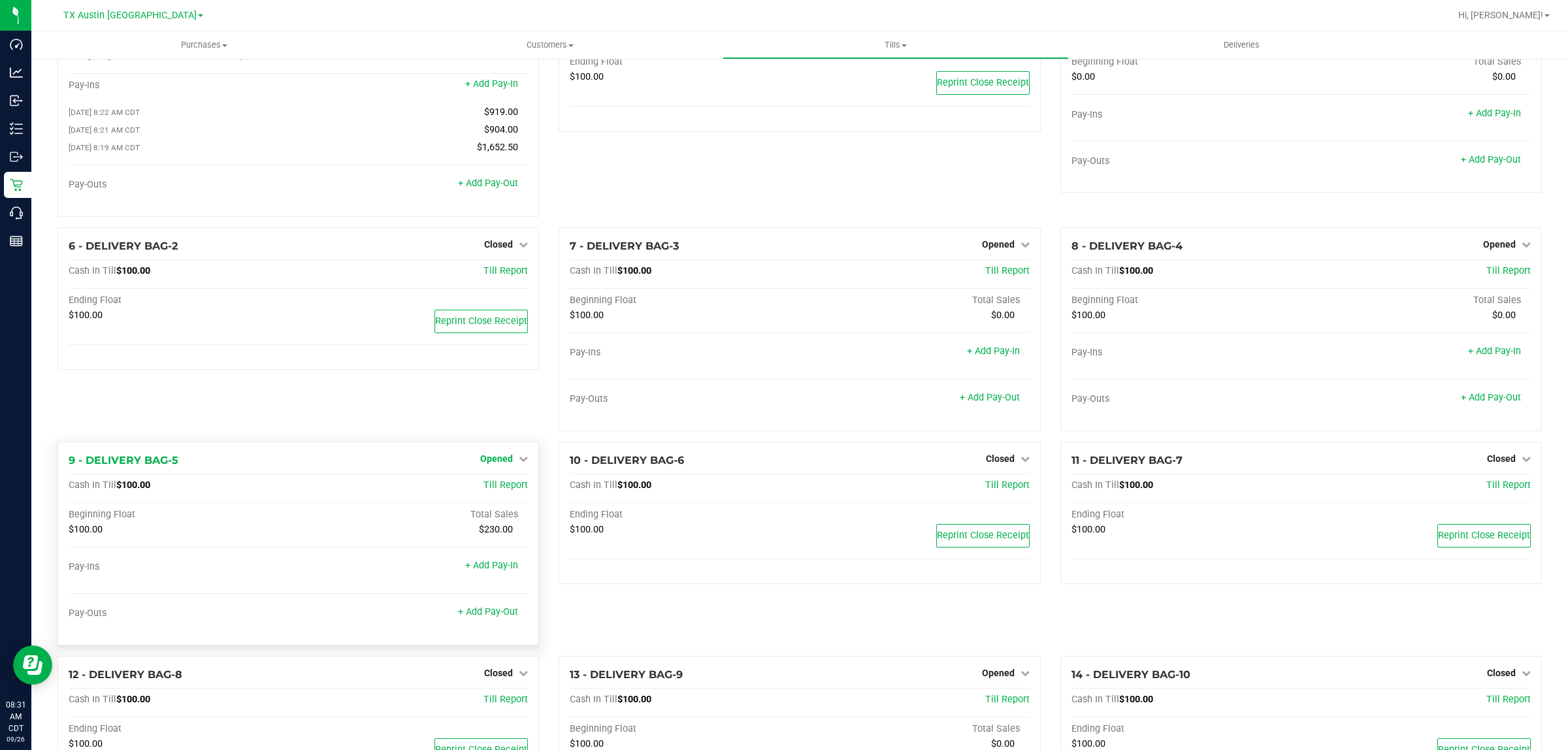
click at [511, 464] on link "Opened" at bounding box center [504, 459] width 48 height 10
click at [500, 491] on link "Close Till" at bounding box center [499, 485] width 36 height 10
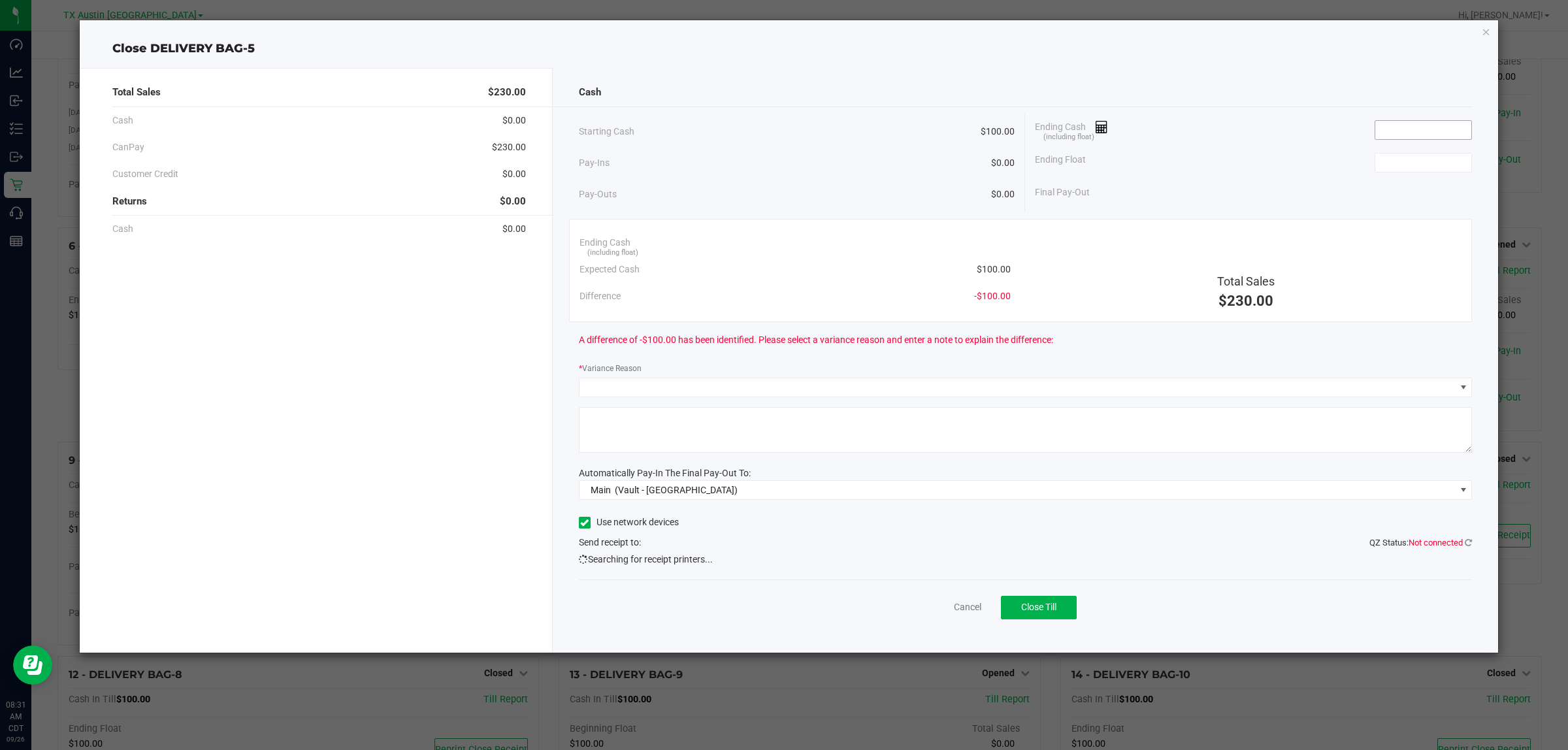
click at [1404, 130] on input at bounding box center [1423, 130] width 96 height 18
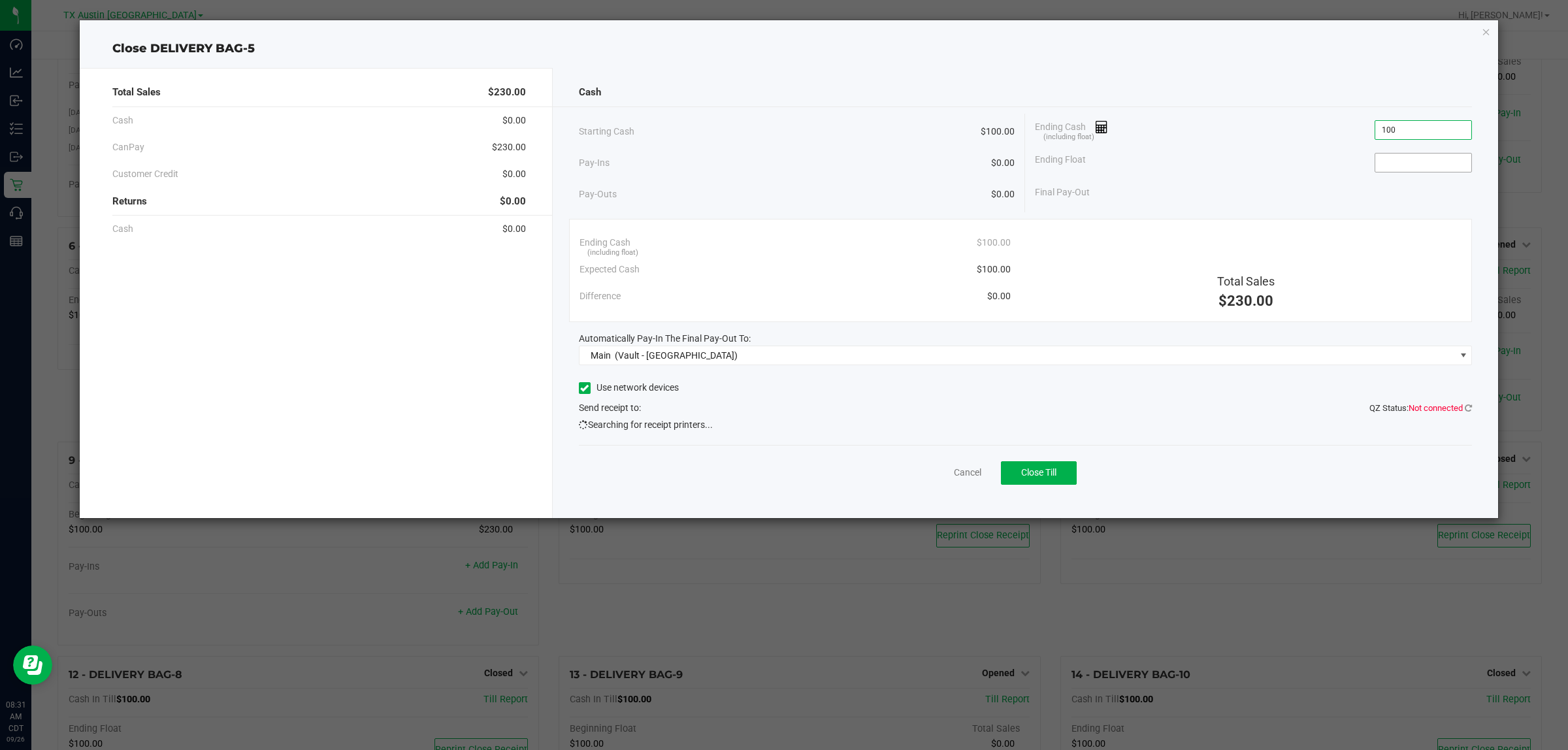
type input "$100.00"
click at [1398, 166] on input at bounding box center [1423, 162] width 96 height 18
type input "$100.00"
click at [1206, 171] on div "Ending Float $100.00" at bounding box center [1252, 163] width 437 height 33
click at [1046, 476] on span "Close Till" at bounding box center [1039, 472] width 36 height 10
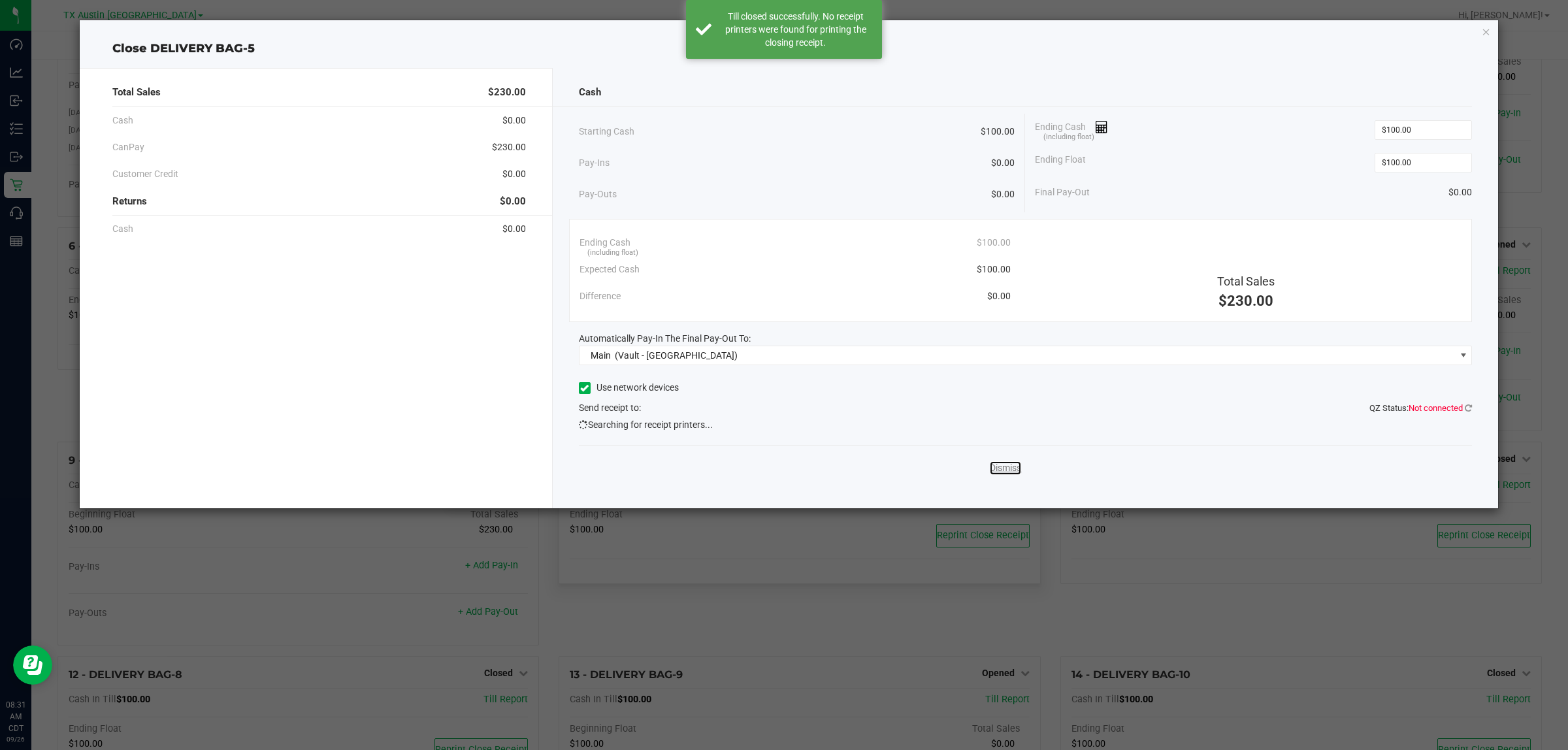
click at [1003, 469] on link "Dismiss" at bounding box center [1004, 468] width 31 height 14
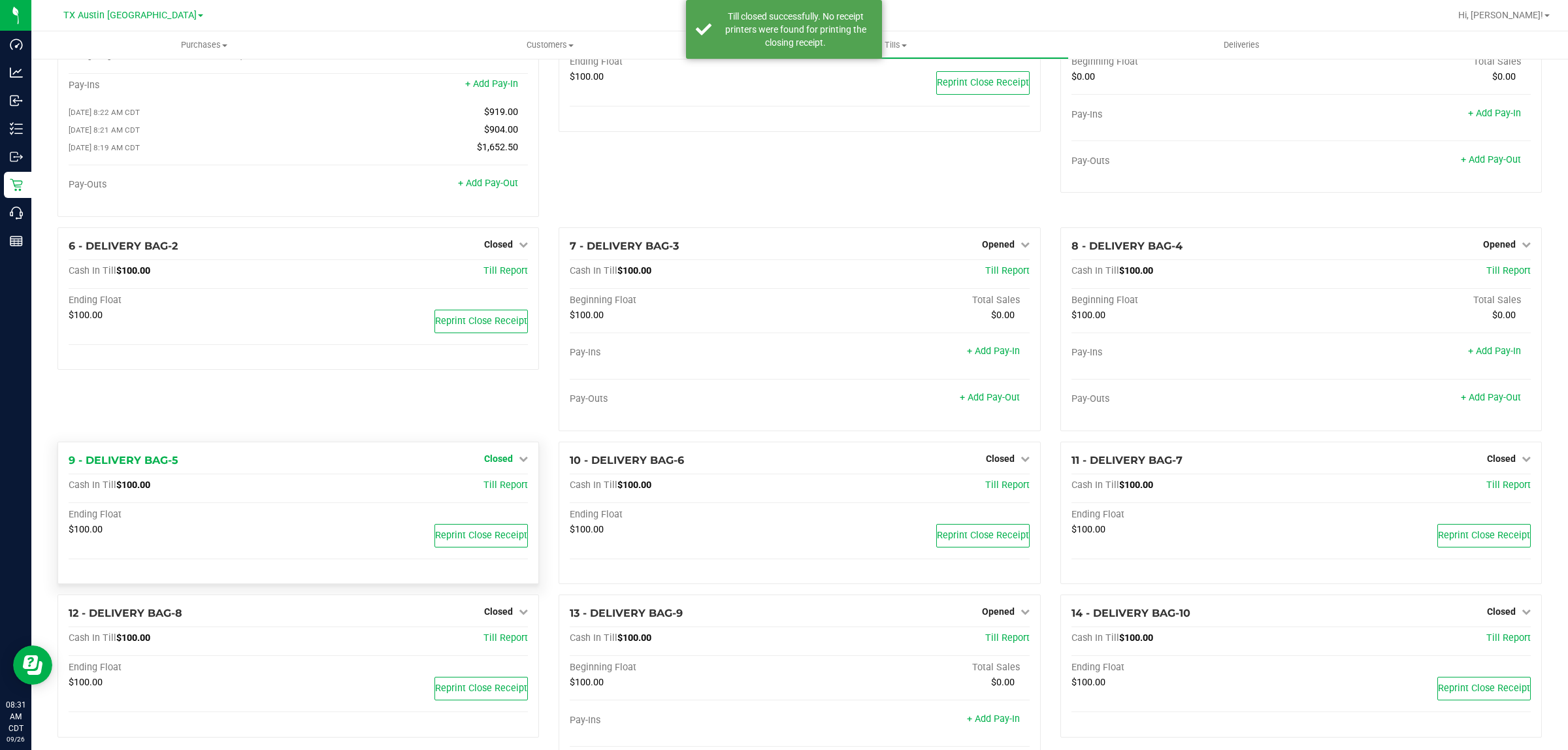
click at [499, 462] on span "Closed" at bounding box center [498, 459] width 29 height 10
click at [503, 490] on link "Open Till" at bounding box center [498, 485] width 35 height 10
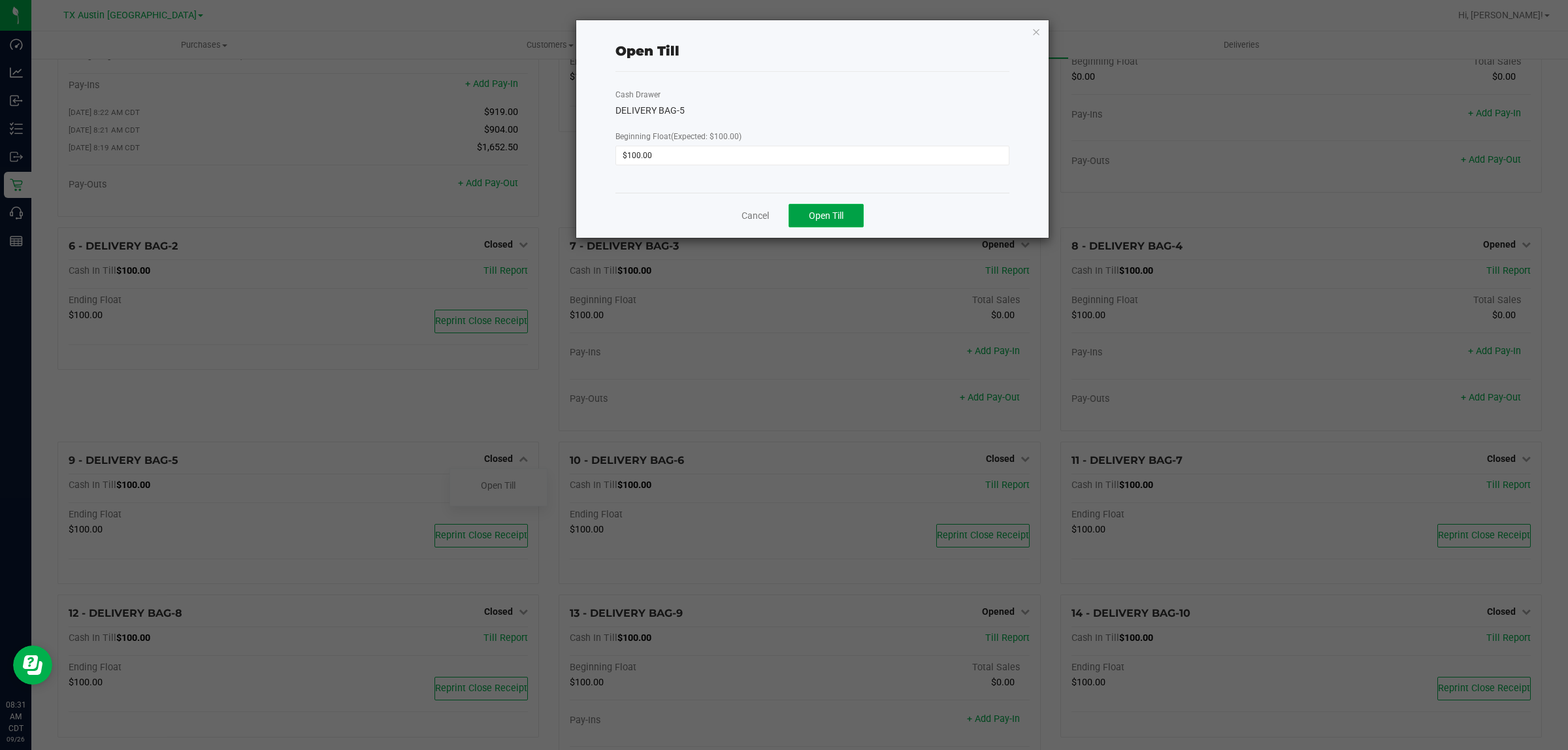
click at [837, 213] on span "Open Till" at bounding box center [826, 215] width 35 height 10
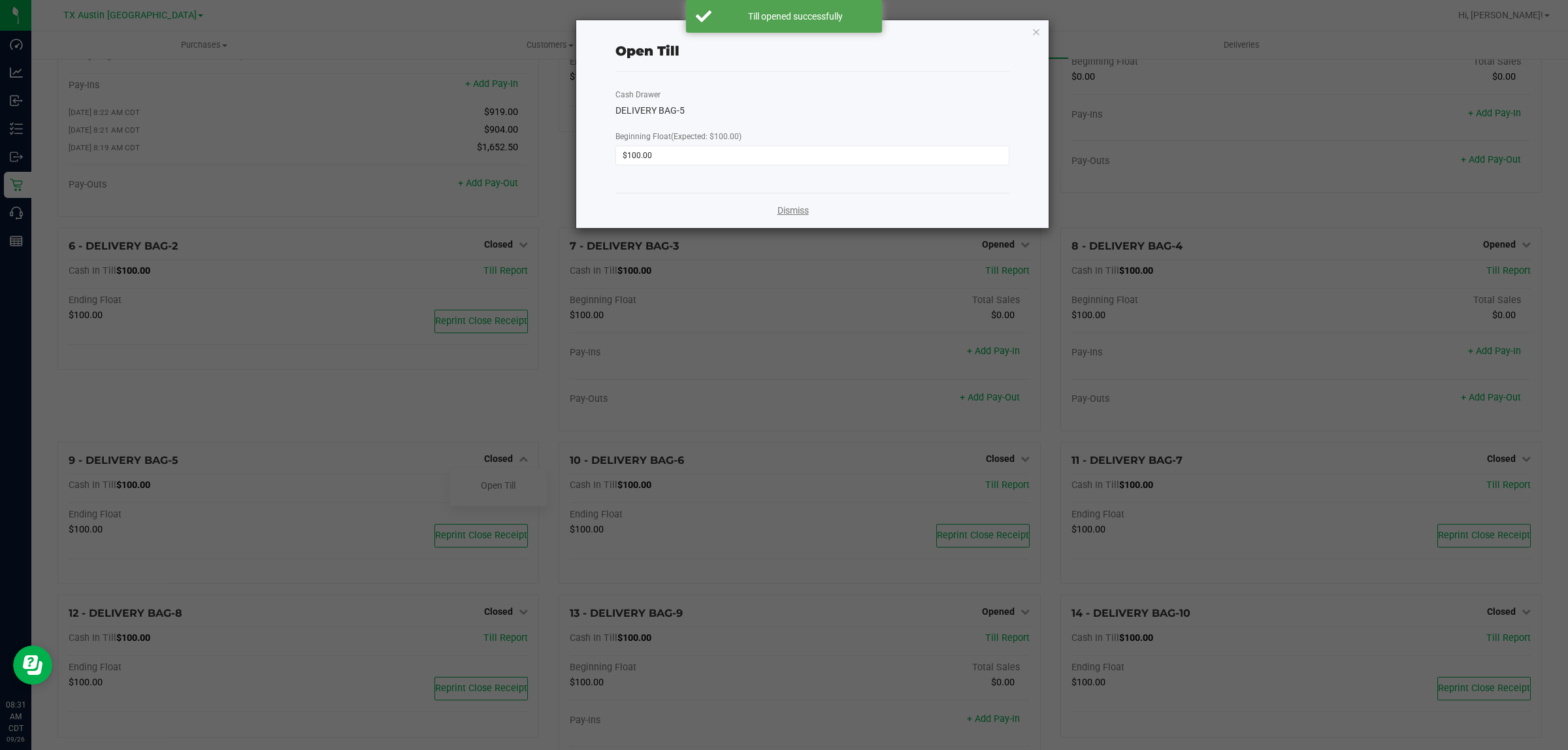
click at [784, 213] on link "Dismiss" at bounding box center [792, 211] width 31 height 14
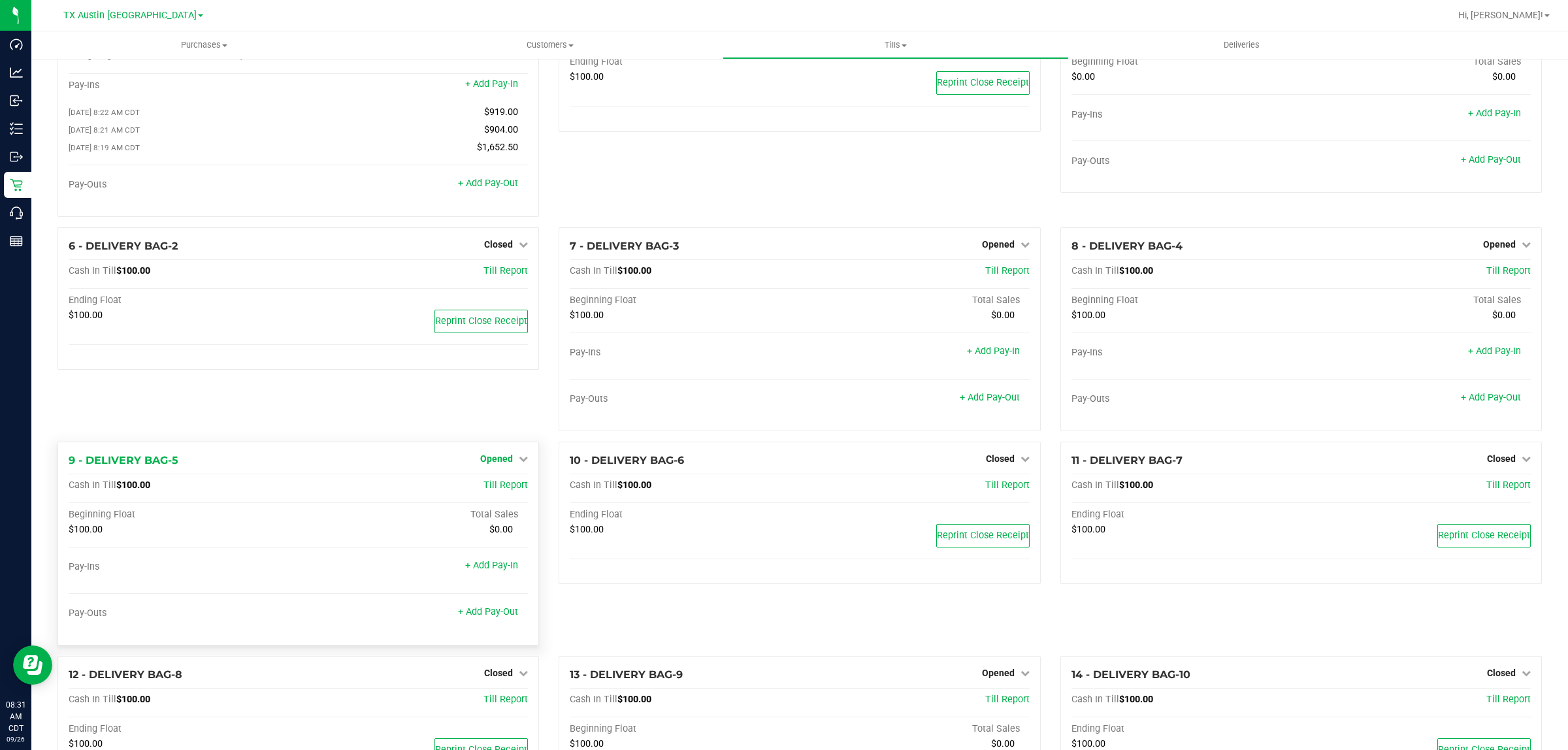
click at [511, 464] on link "Opened" at bounding box center [504, 459] width 48 height 10
click at [494, 491] on link "Close Till" at bounding box center [499, 485] width 36 height 10
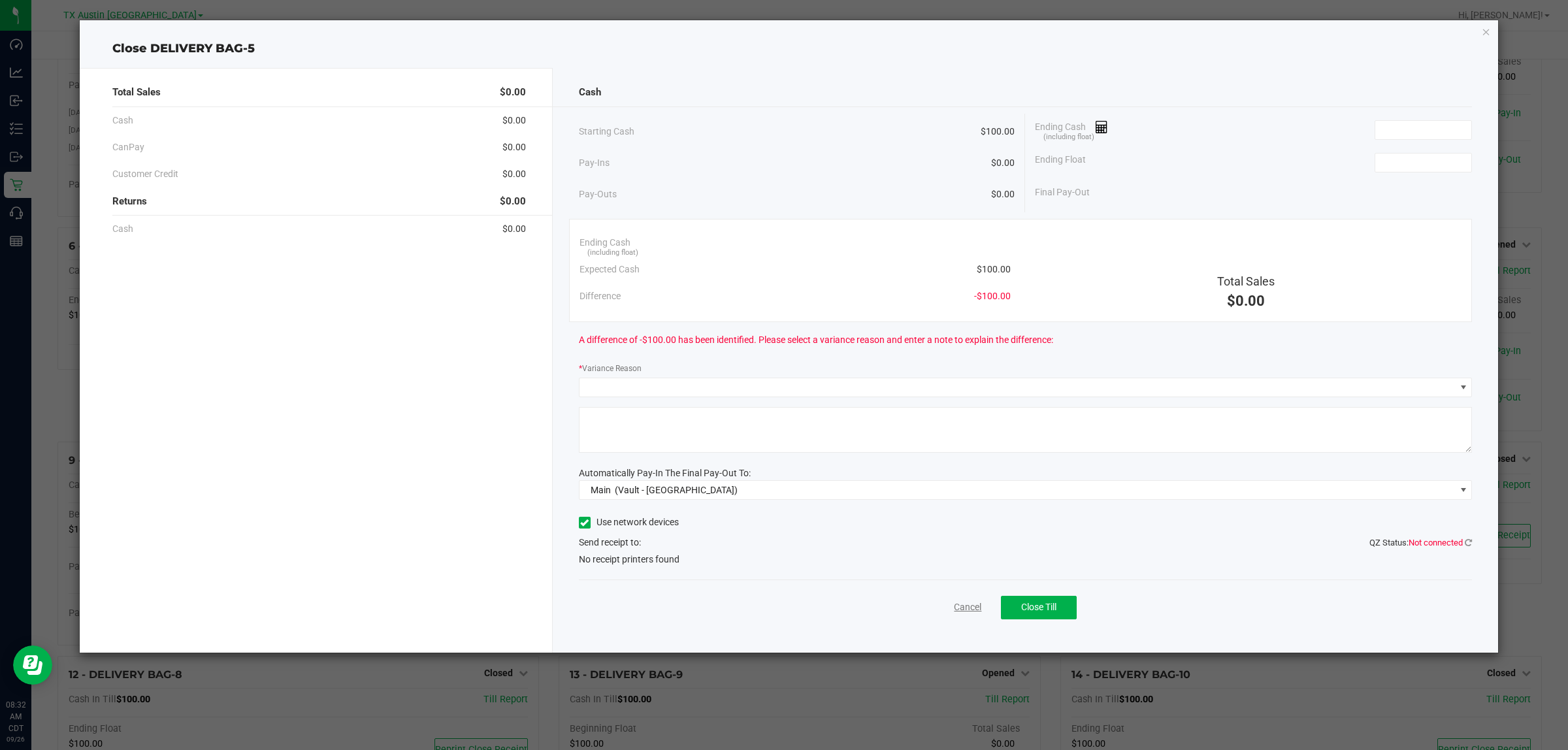
click at [970, 608] on link "Cancel" at bounding box center [967, 607] width 27 height 14
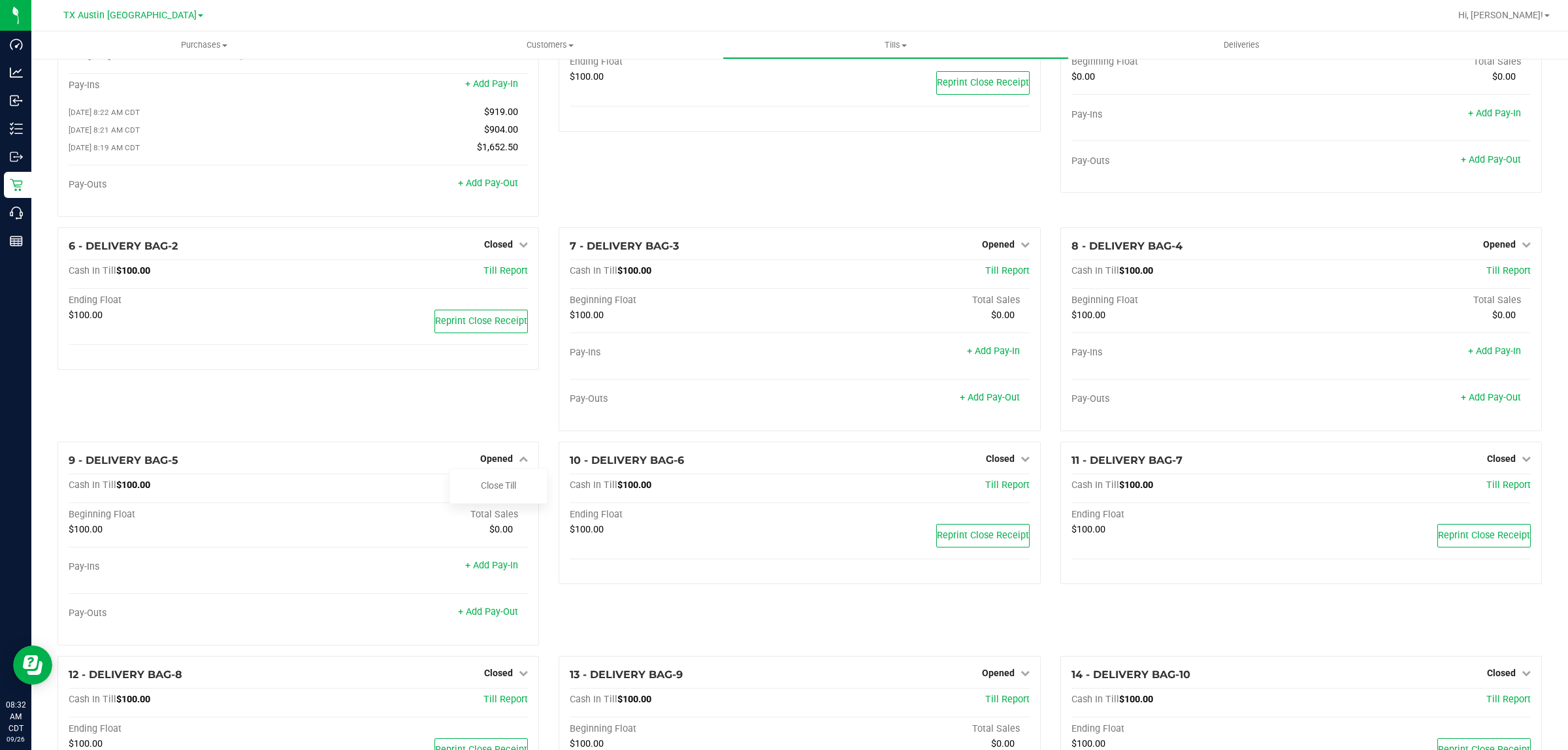
click at [621, 630] on div "10 - DELIVERY BAG-6 Closed Open Till Cash In Till $100.00 Till Report Ending Fl…" at bounding box center [799, 549] width 501 height 214
click at [604, 634] on div "10 - DELIVERY BAG-6 Closed Open Till Cash In Till $100.00 Till Report Ending Fl…" at bounding box center [799, 549] width 501 height 214
drag, startPoint x: 514, startPoint y: 433, endPoint x: 507, endPoint y: 469, distance: 36.7
click at [513, 433] on div "6 - DELIVERY BAG-2 Closed Open Till Cash In Till $100.00 Till Report Ending Flo…" at bounding box center [298, 335] width 501 height 214
click at [519, 463] on icon at bounding box center [523, 459] width 9 height 9
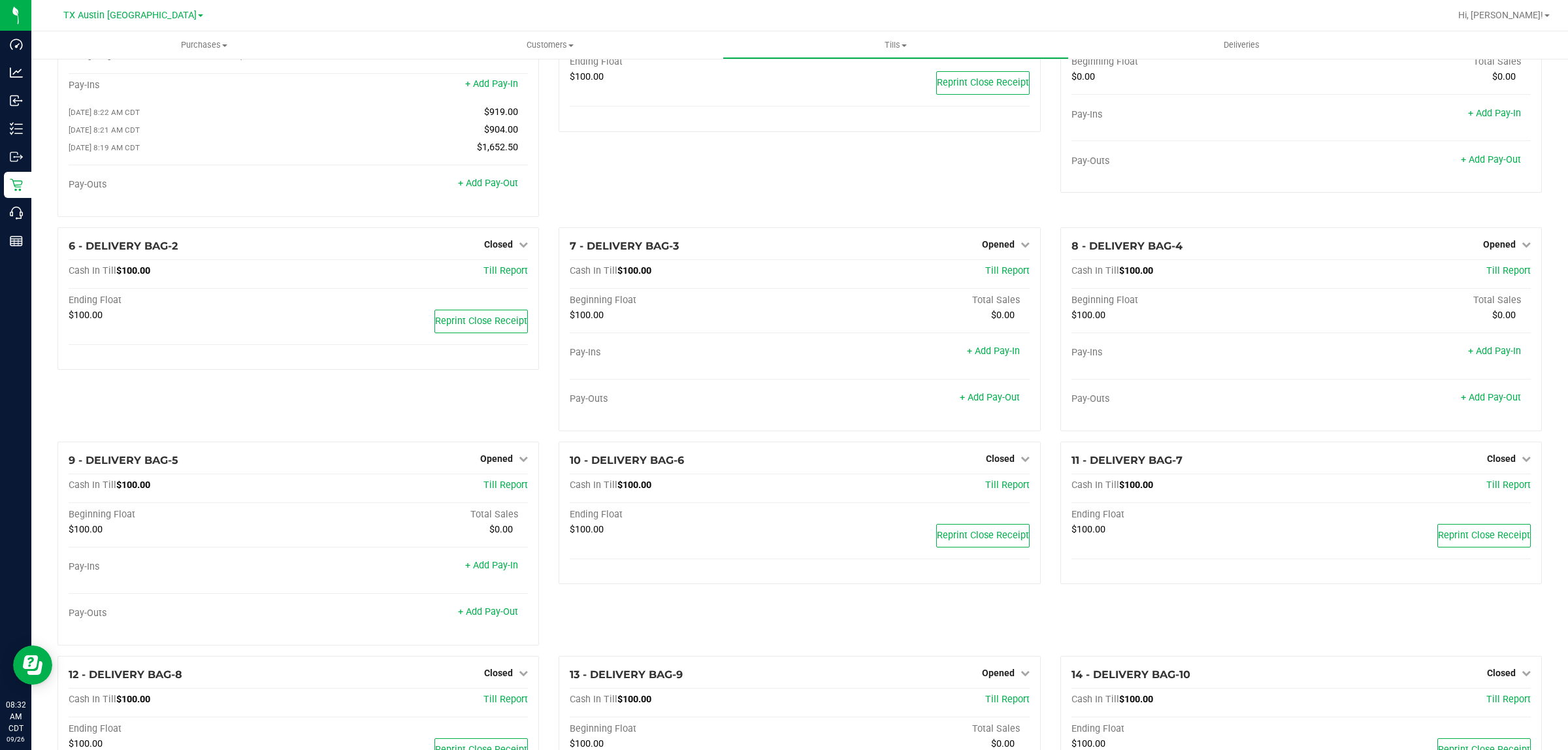
click at [509, 412] on div "6 - DELIVERY BAG-2 Closed Open Till Cash In Till $100.00 Till Report Ending Flo…" at bounding box center [298, 335] width 501 height 214
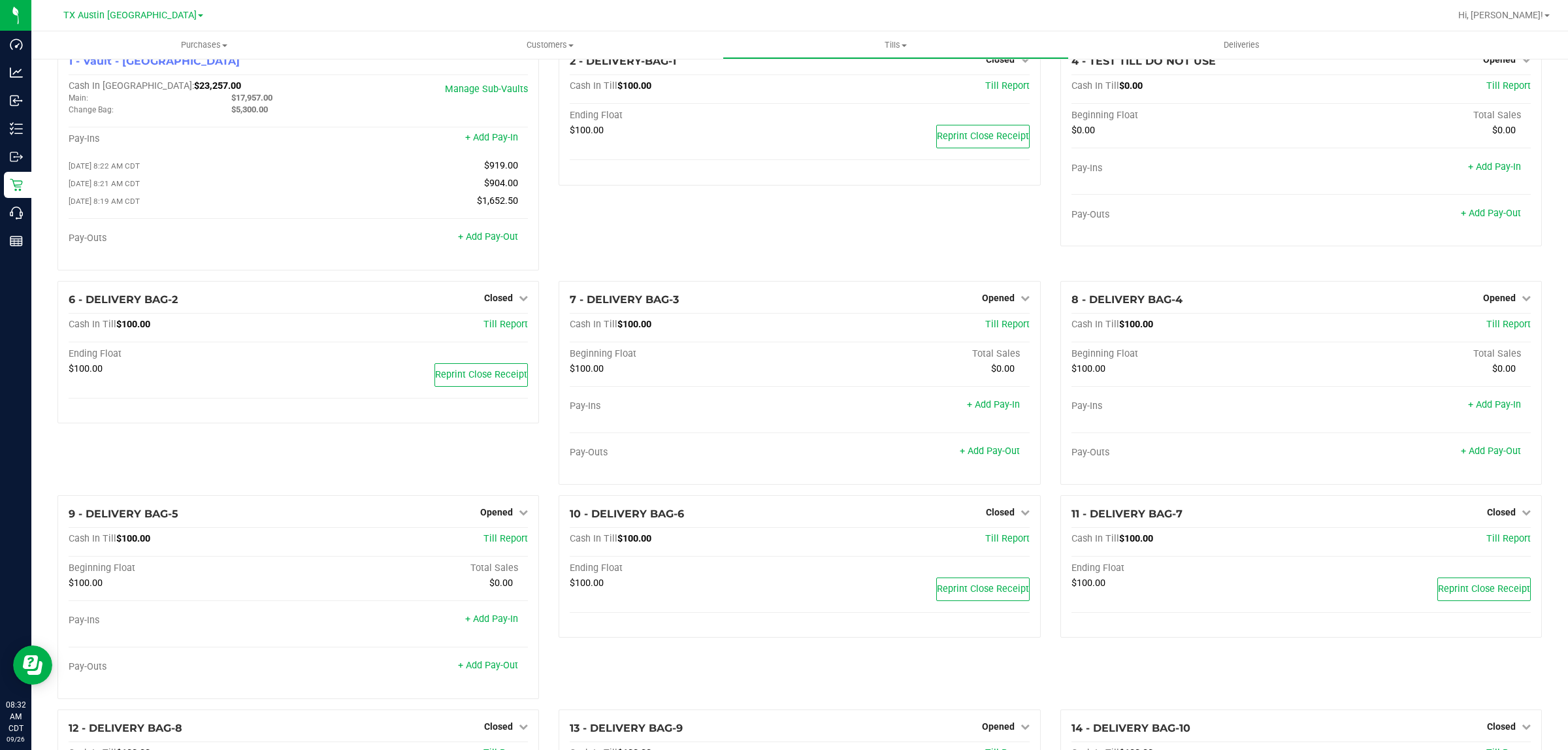
scroll to position [0, 0]
